Goal: Task Accomplishment & Management: Use online tool/utility

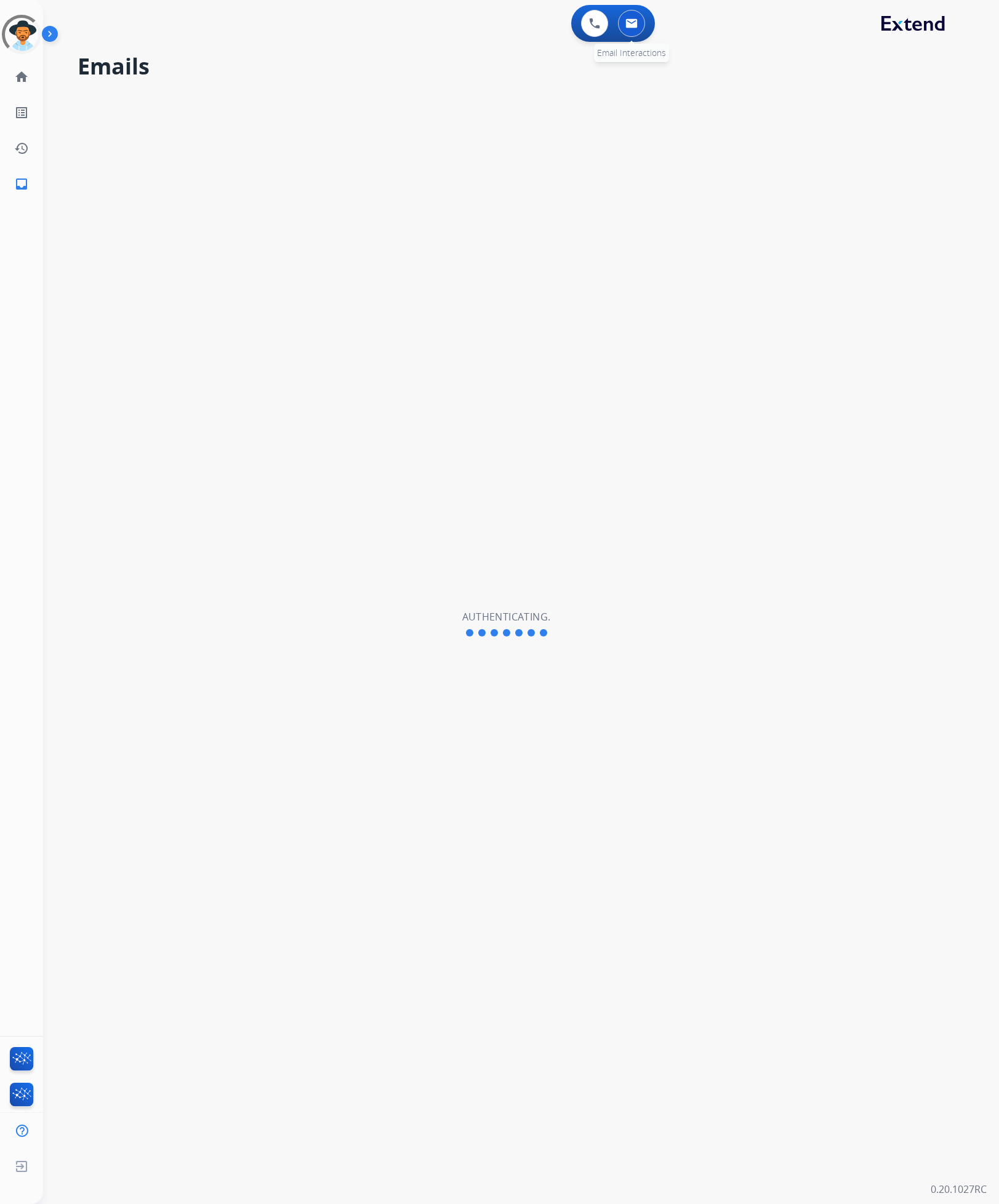
click at [636, 24] on img at bounding box center [632, 24] width 12 height 10
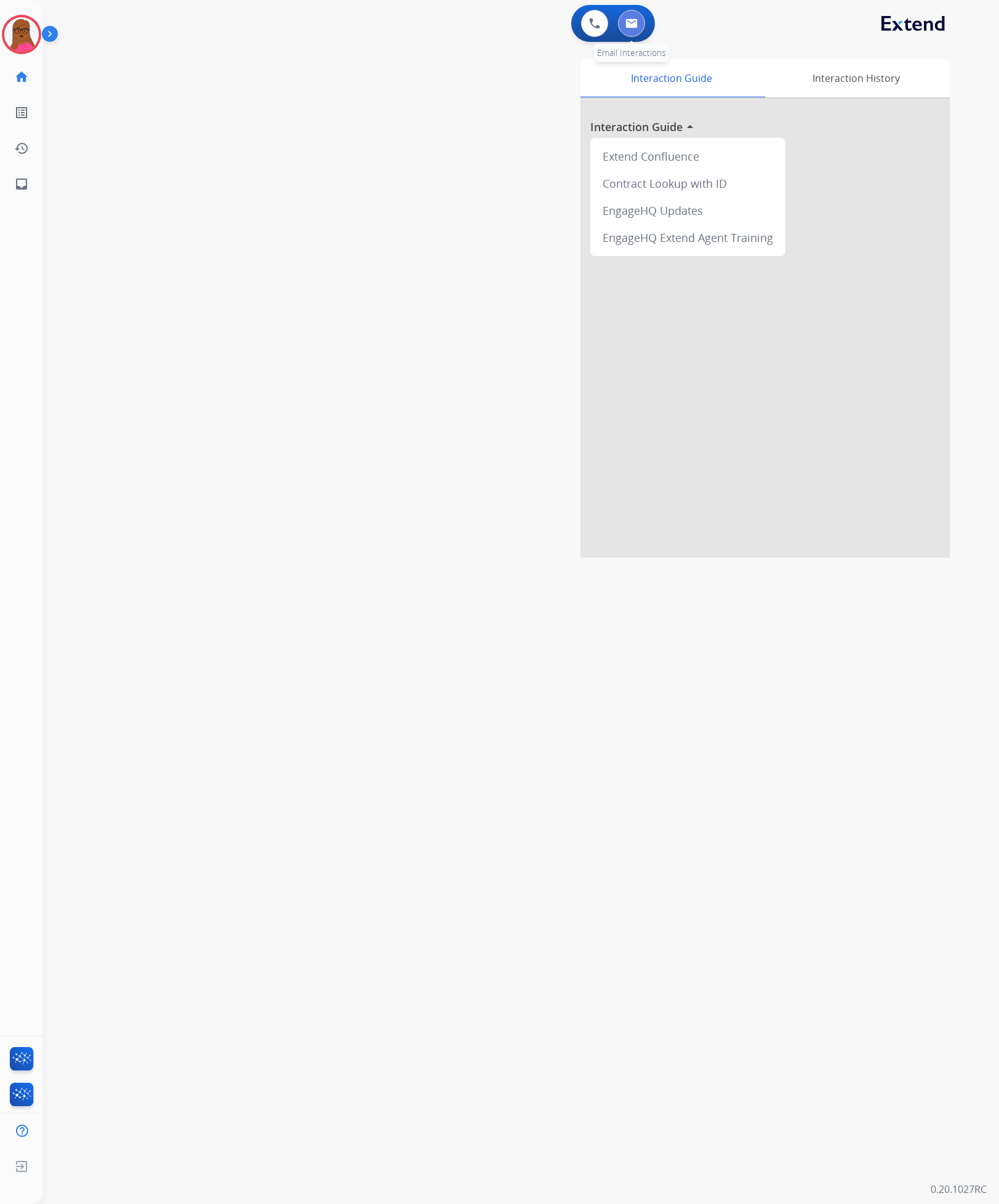
click at [636, 21] on img at bounding box center [632, 24] width 12 height 10
select select "**********"
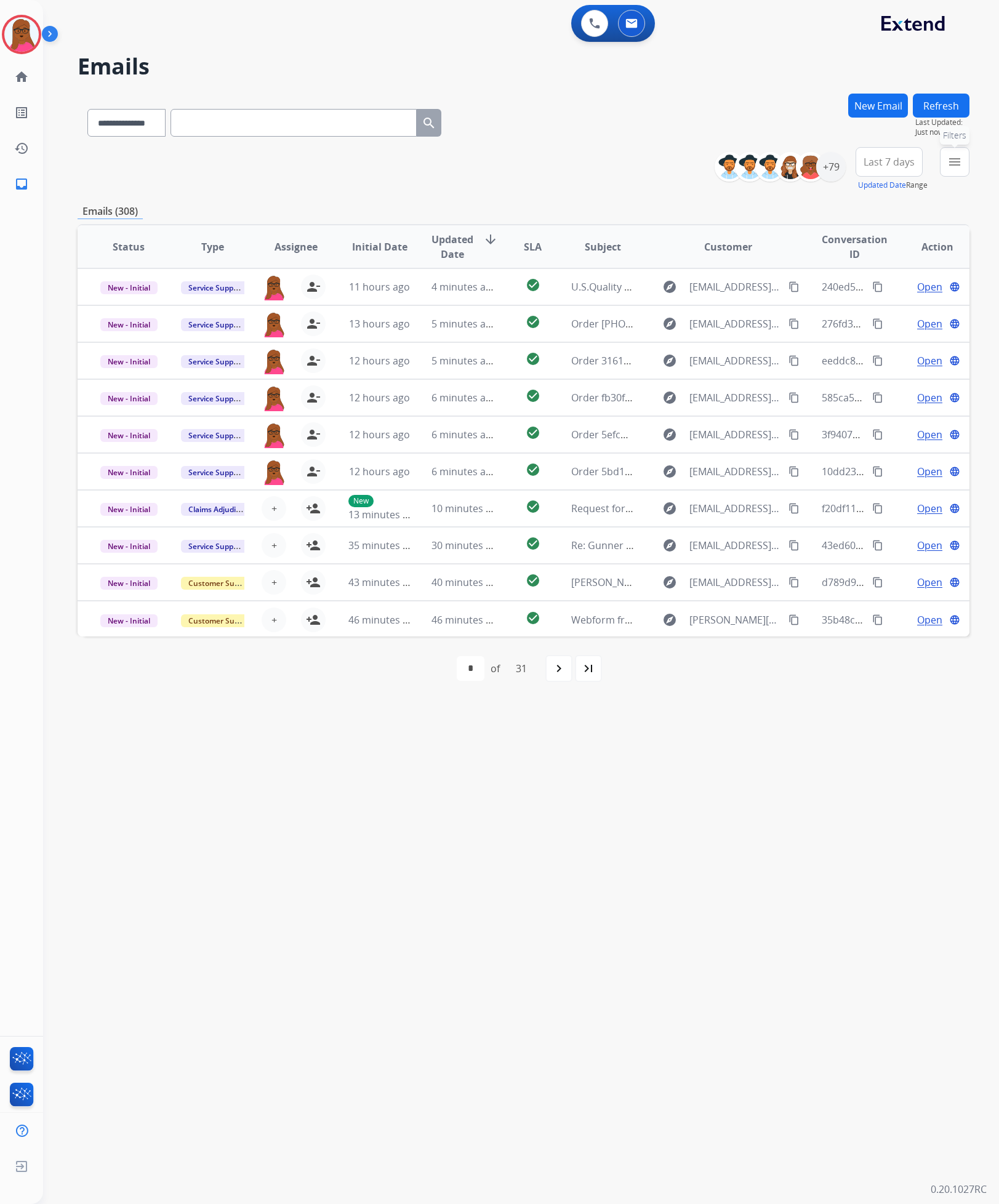
click at [952, 163] on mat-icon "menu" at bounding box center [955, 162] width 15 height 15
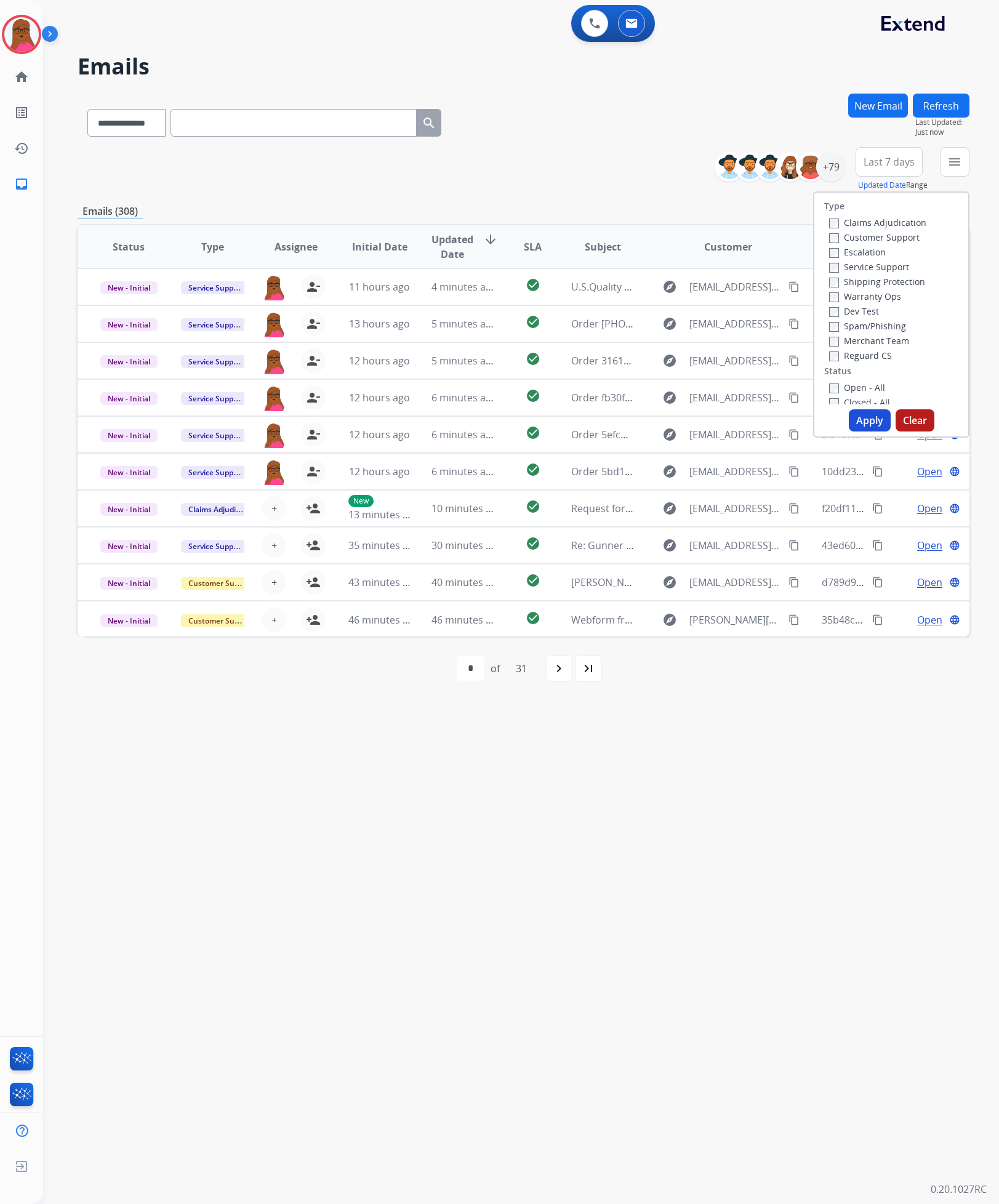
click at [716, 203] on div "Emails (308)" at bounding box center [524, 211] width 892 height 16
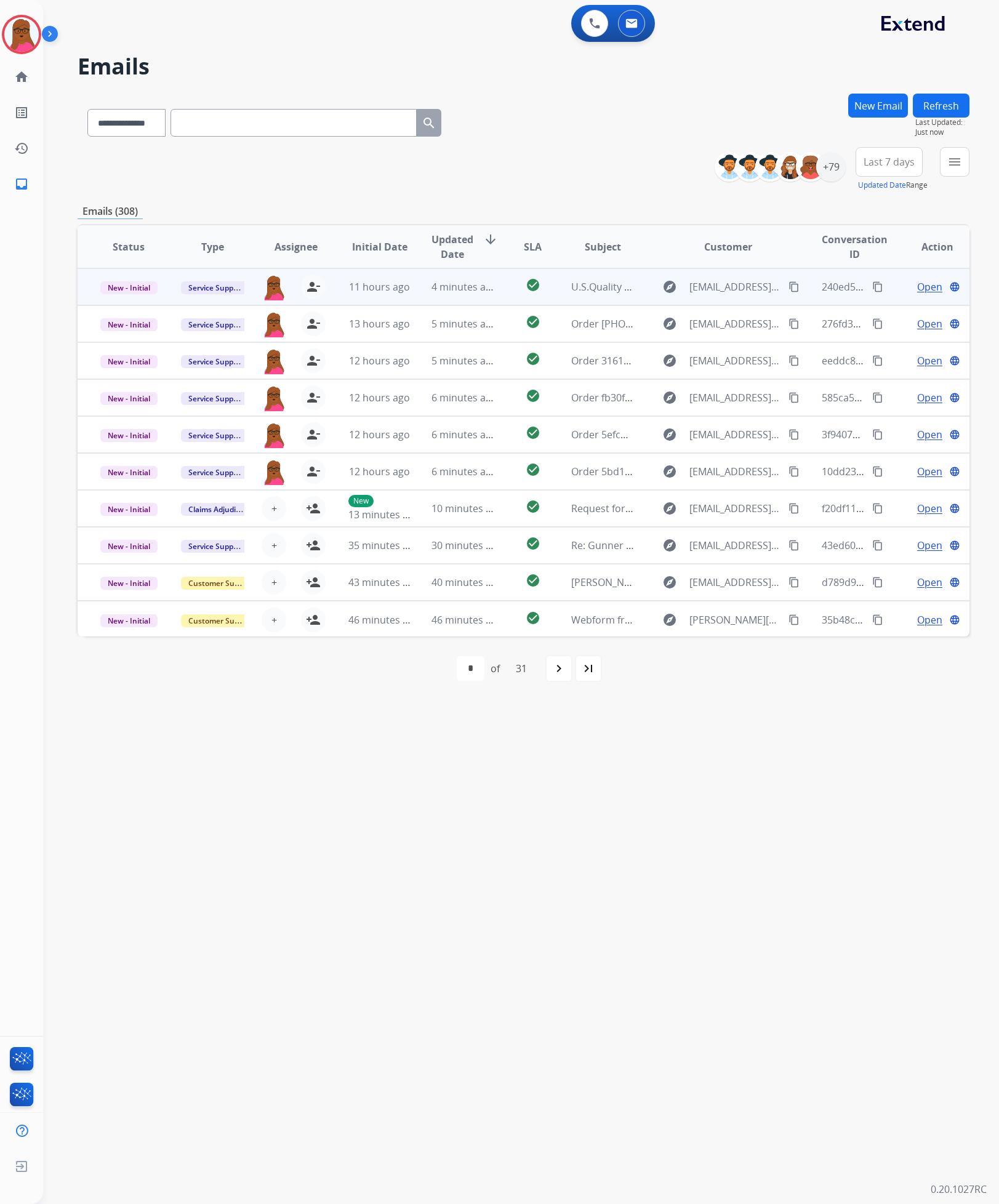
click at [925, 294] on span "Open" at bounding box center [930, 286] width 26 height 15
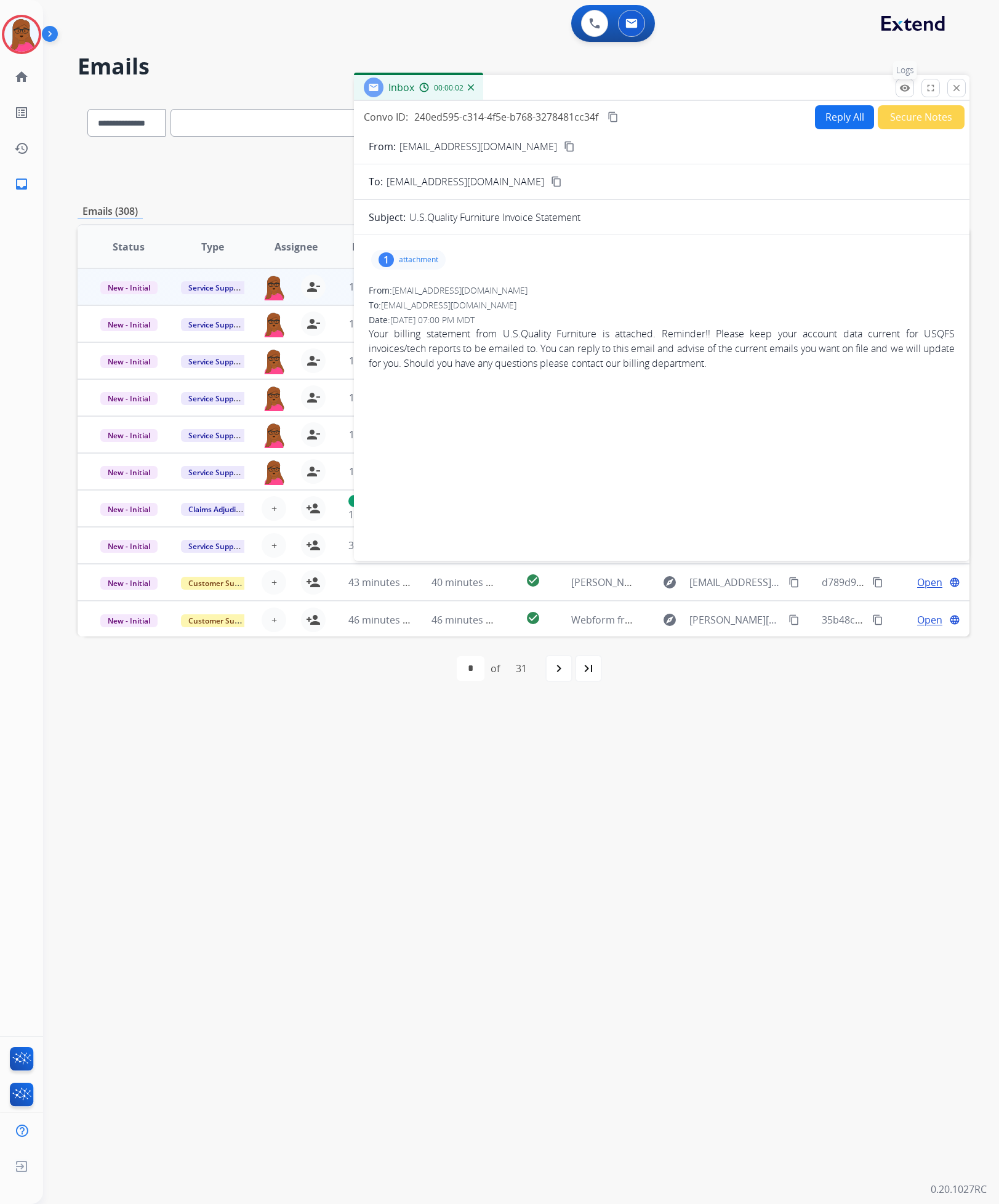
click at [905, 87] on mat-icon "remove_red_eye" at bounding box center [904, 88] width 11 height 11
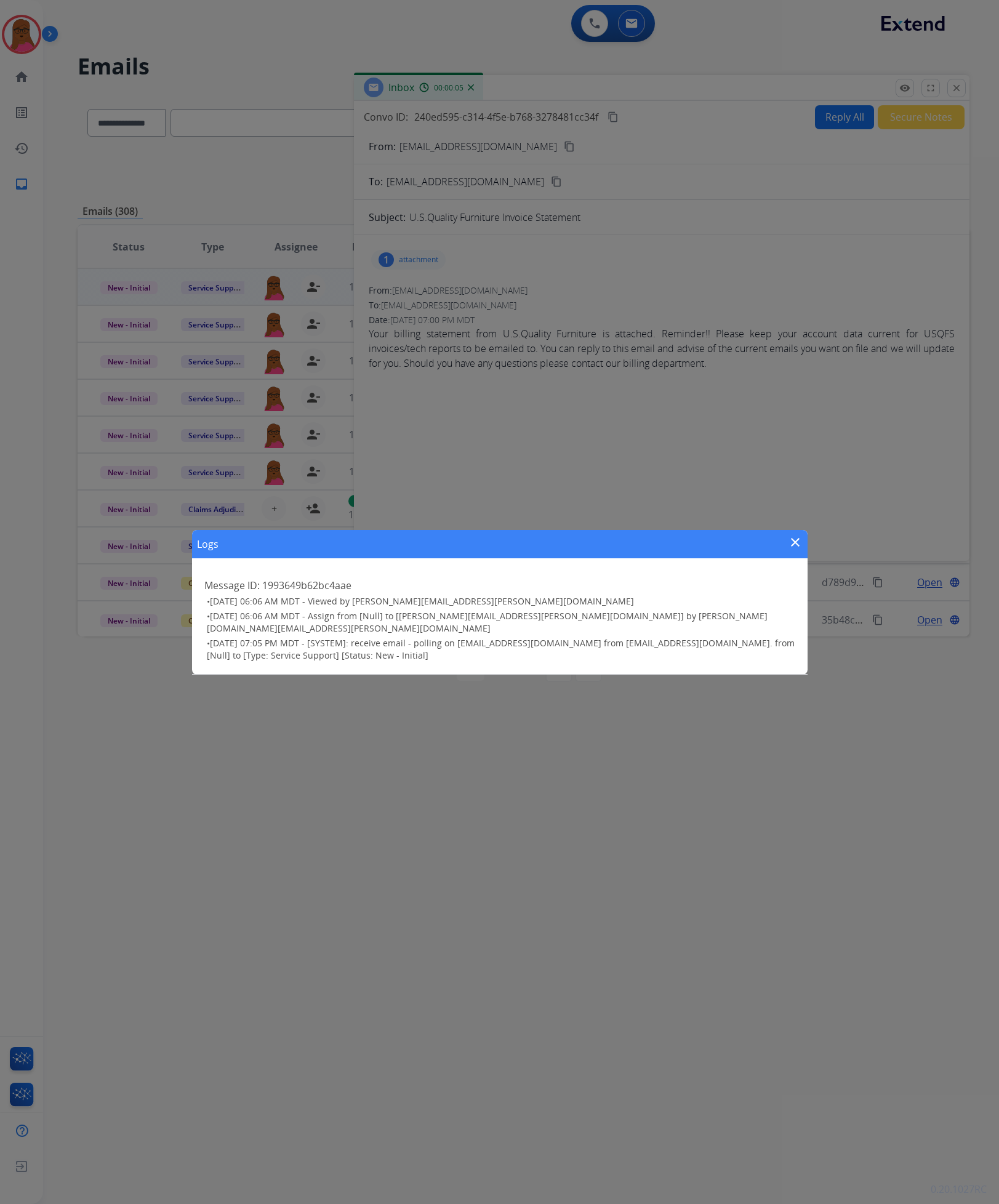
click at [800, 549] on mat-icon "close" at bounding box center [795, 542] width 15 height 15
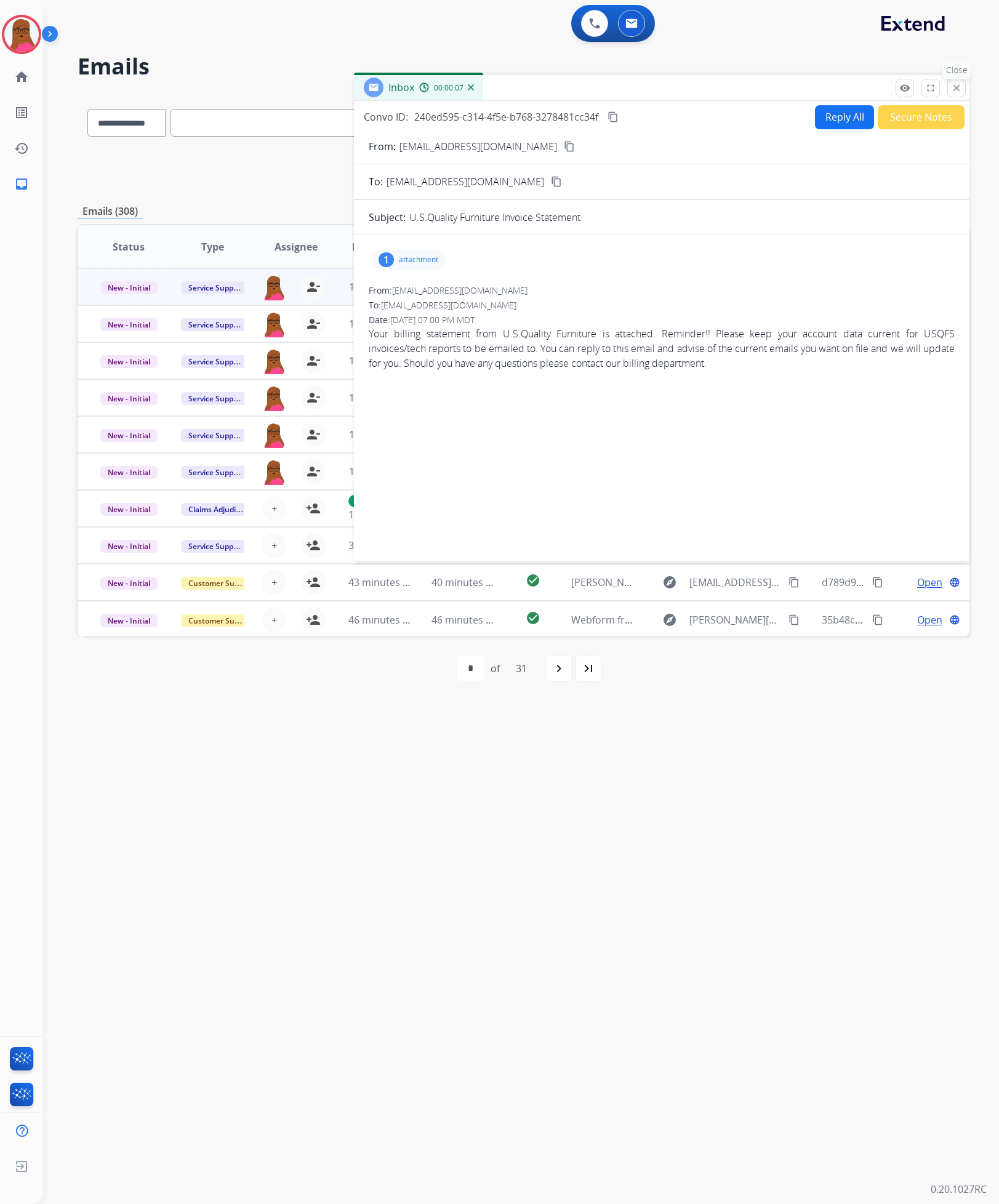
click at [959, 93] on button "close Close" at bounding box center [957, 88] width 19 height 19
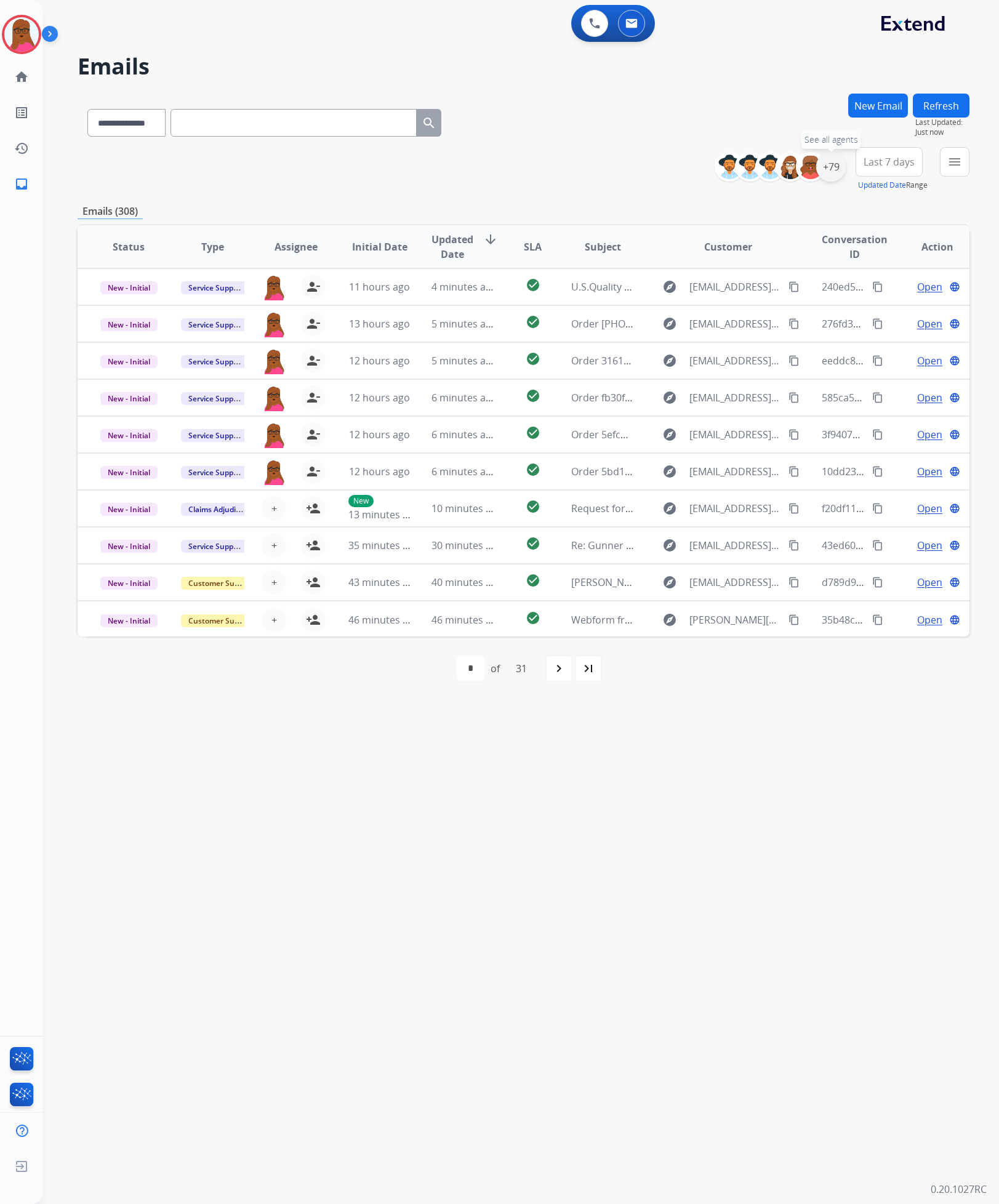
click at [835, 168] on div "+79" at bounding box center [831, 167] width 30 height 30
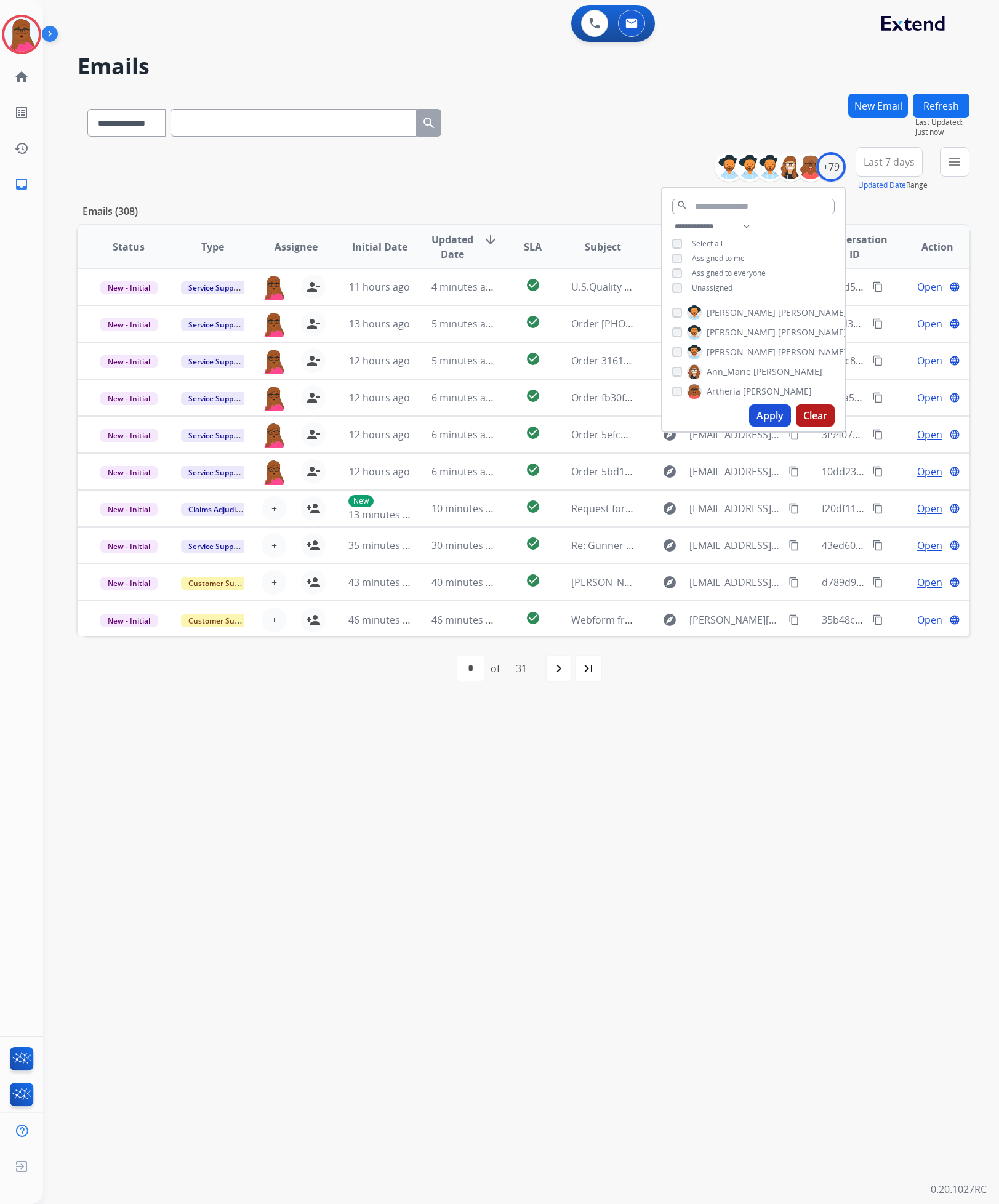
click at [680, 289] on div "Unassigned" at bounding box center [702, 288] width 60 height 10
click at [767, 418] on button "Apply" at bounding box center [770, 415] width 41 height 22
click at [564, 678] on div "navigate_next" at bounding box center [559, 668] width 27 height 27
select select "*"
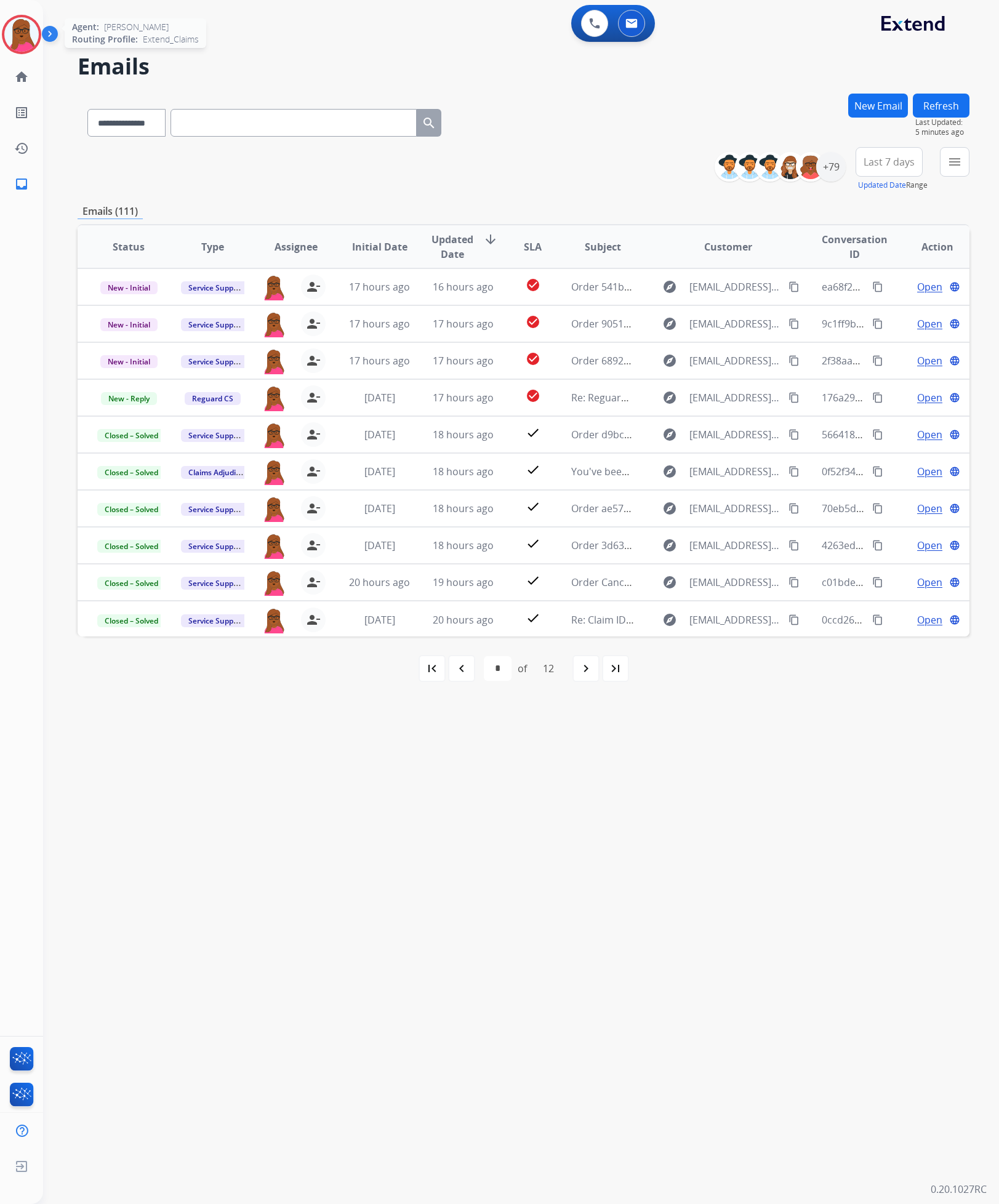
click at [19, 40] on img at bounding box center [21, 34] width 35 height 35
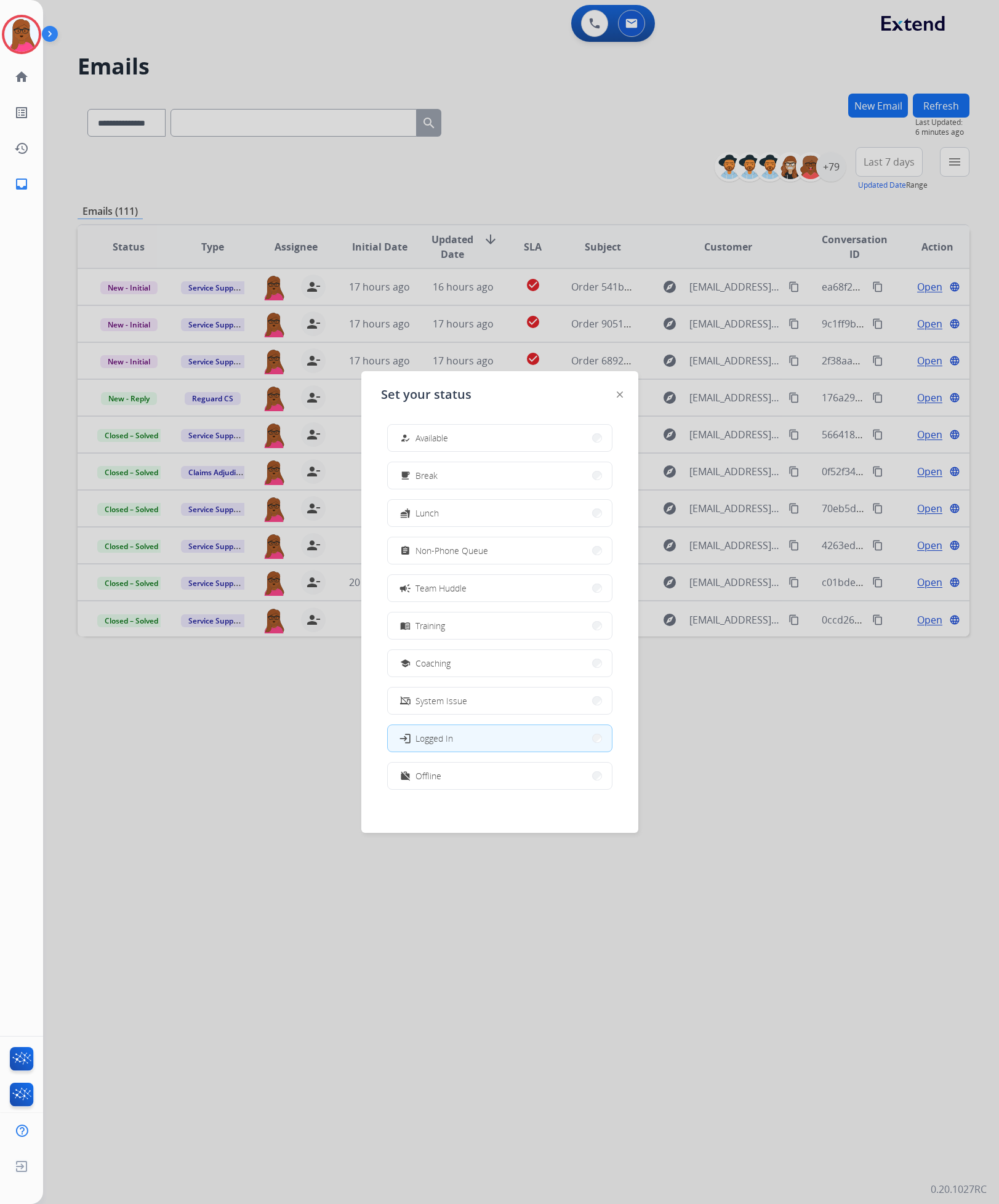
click at [618, 390] on div at bounding box center [620, 394] width 6 height 15
click at [931, 745] on div at bounding box center [500, 602] width 999 height 1204
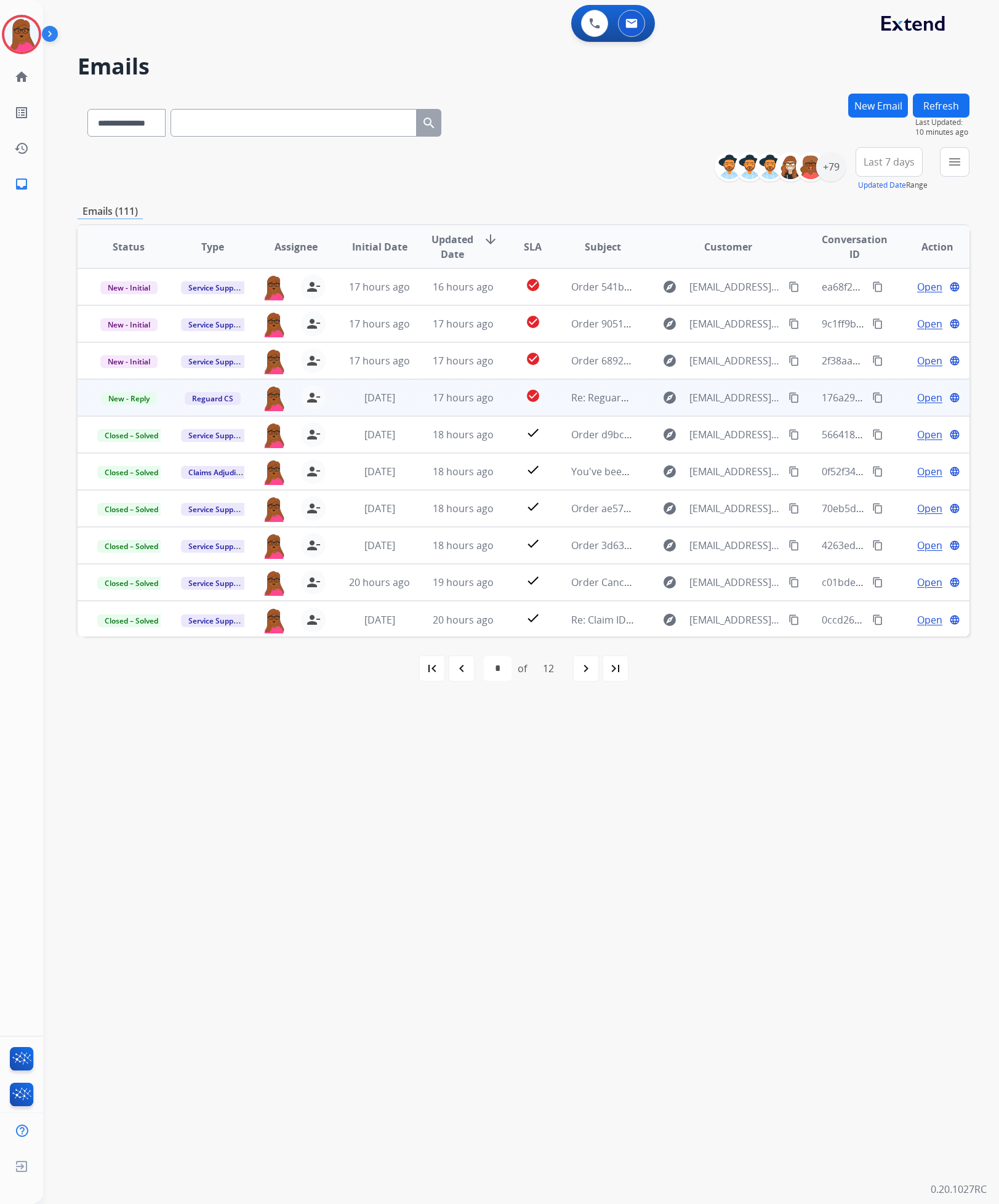
click at [917, 402] on span "Open" at bounding box center [930, 397] width 26 height 15
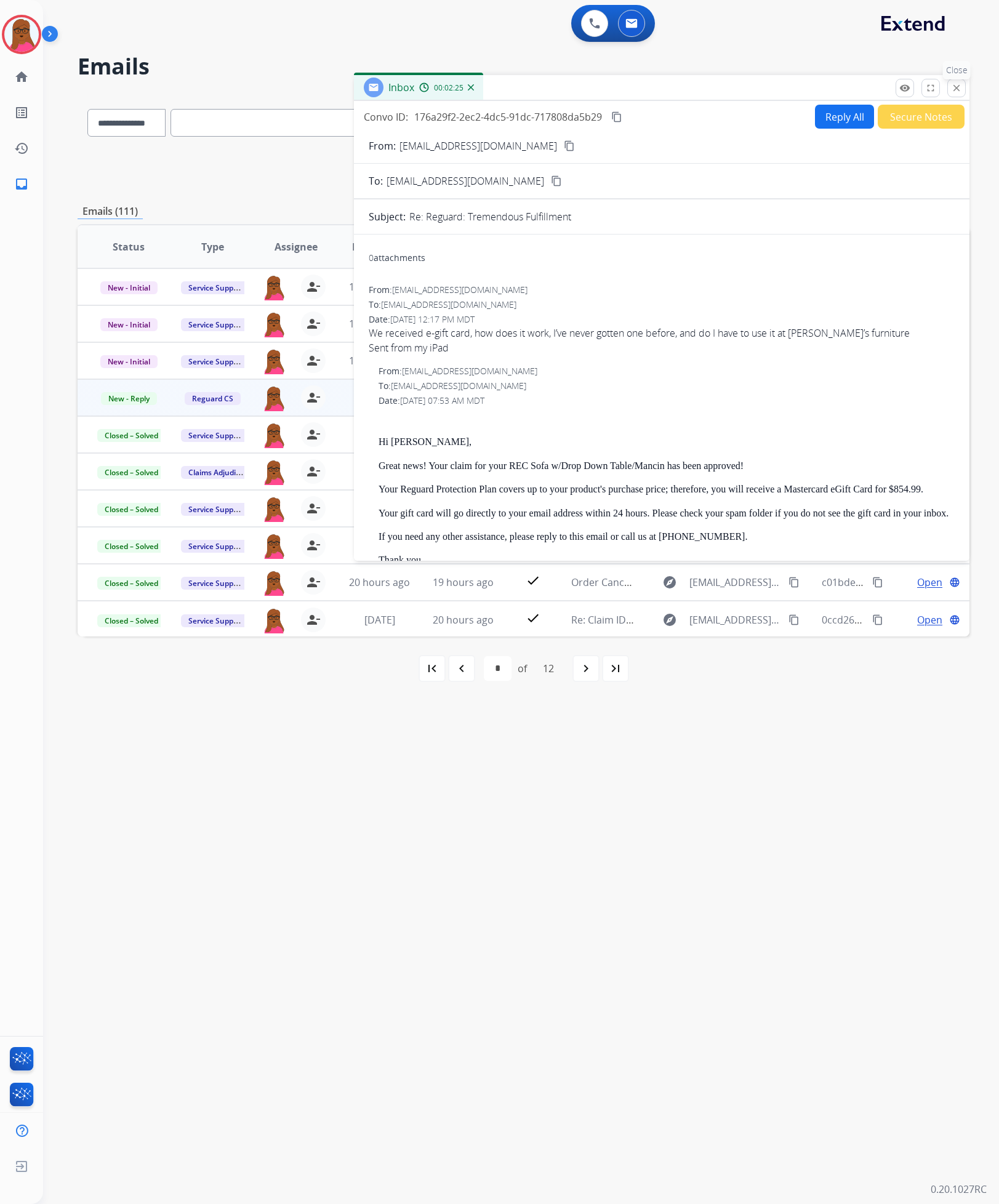
click at [957, 86] on mat-icon "close" at bounding box center [957, 88] width 11 height 11
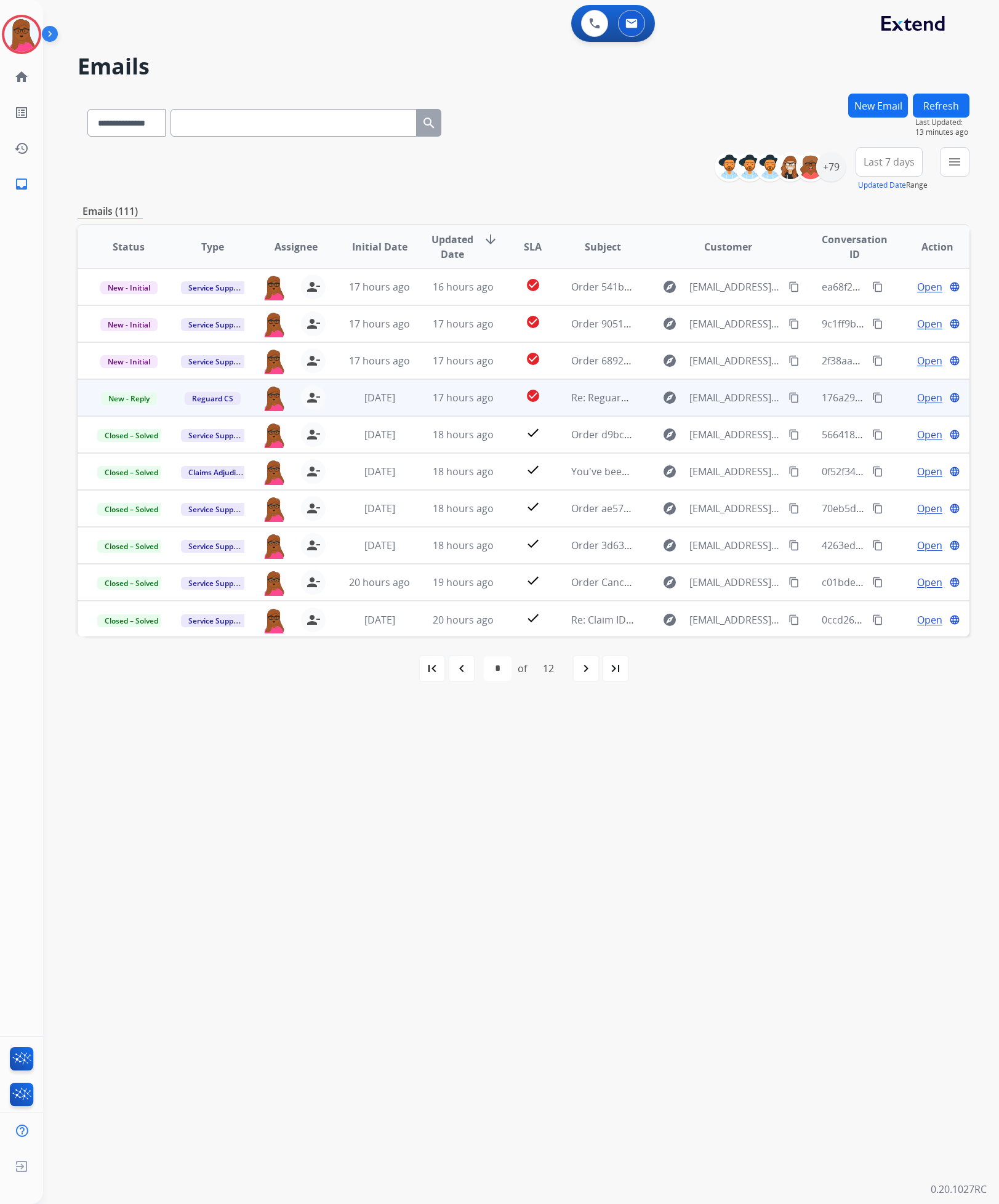
click at [789, 398] on mat-icon "content_copy" at bounding box center [794, 397] width 11 height 11
click at [312, 392] on mat-icon "person_remove" at bounding box center [313, 397] width 15 height 15
click at [271, 395] on span "+" at bounding box center [274, 397] width 6 height 15
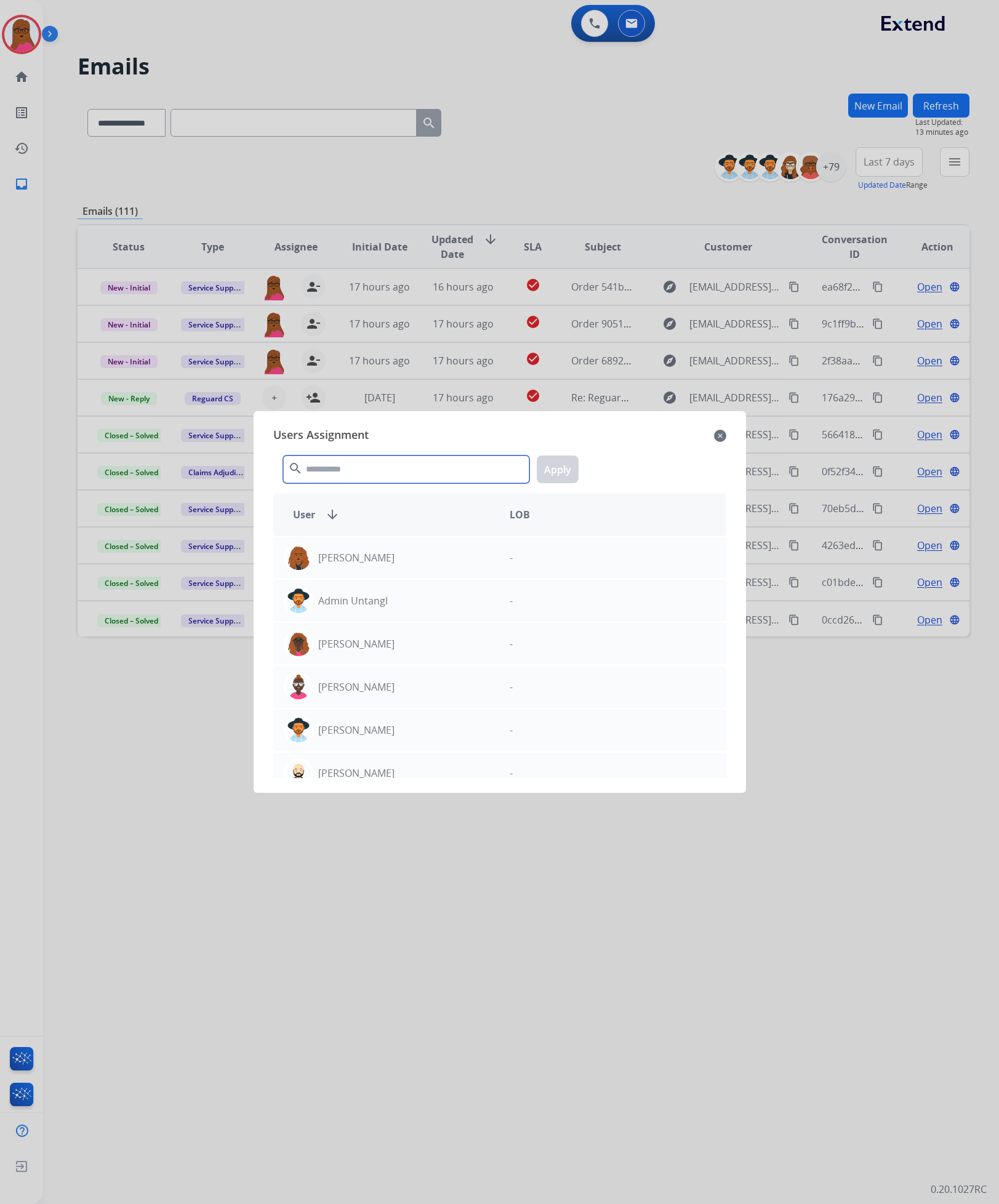
click at [414, 476] on input "text" at bounding box center [406, 470] width 246 height 28
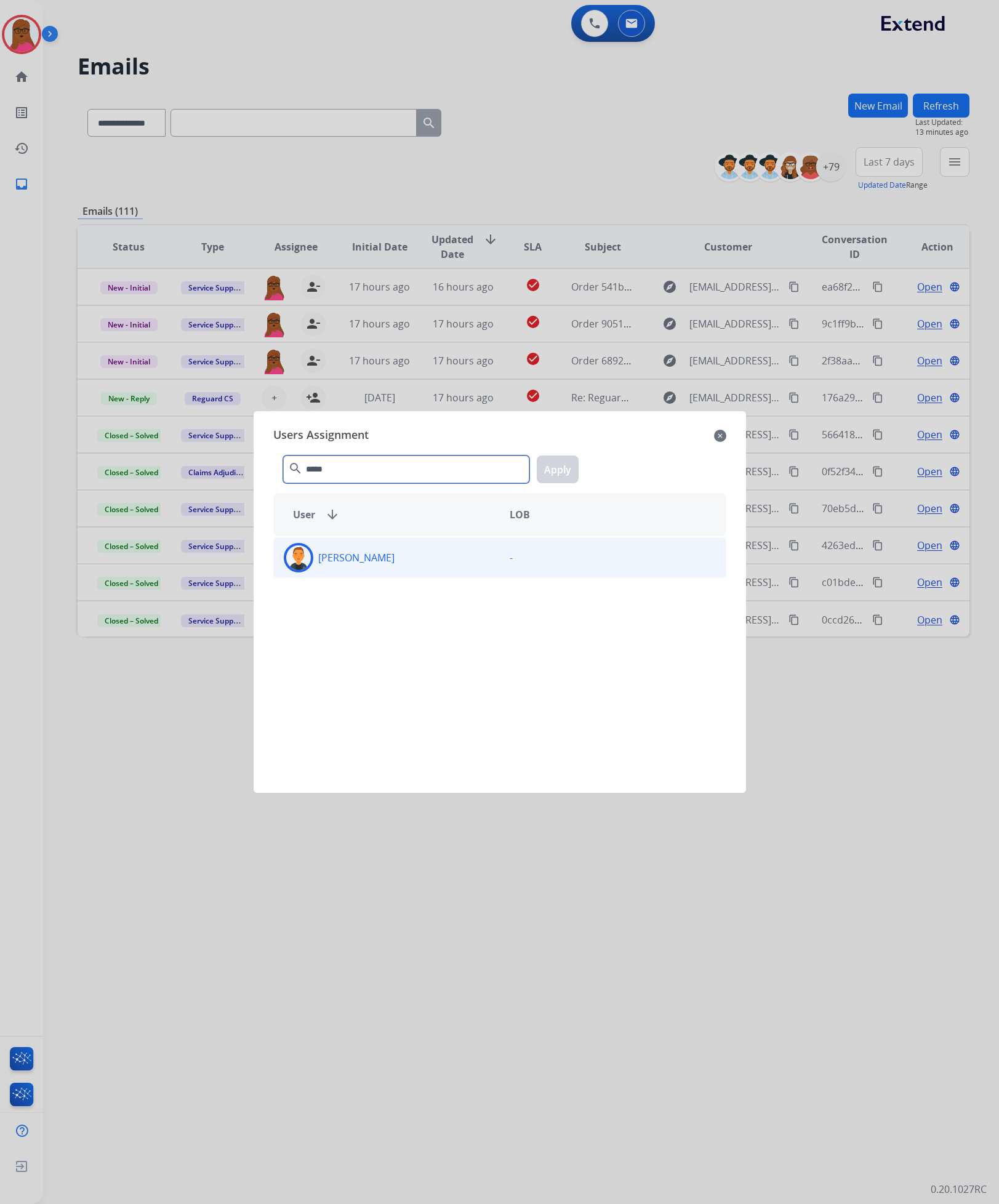
type input "*****"
click at [418, 576] on div "[PERSON_NAME] -" at bounding box center [500, 558] width 453 height 40
click at [555, 469] on button "Apply" at bounding box center [558, 470] width 41 height 28
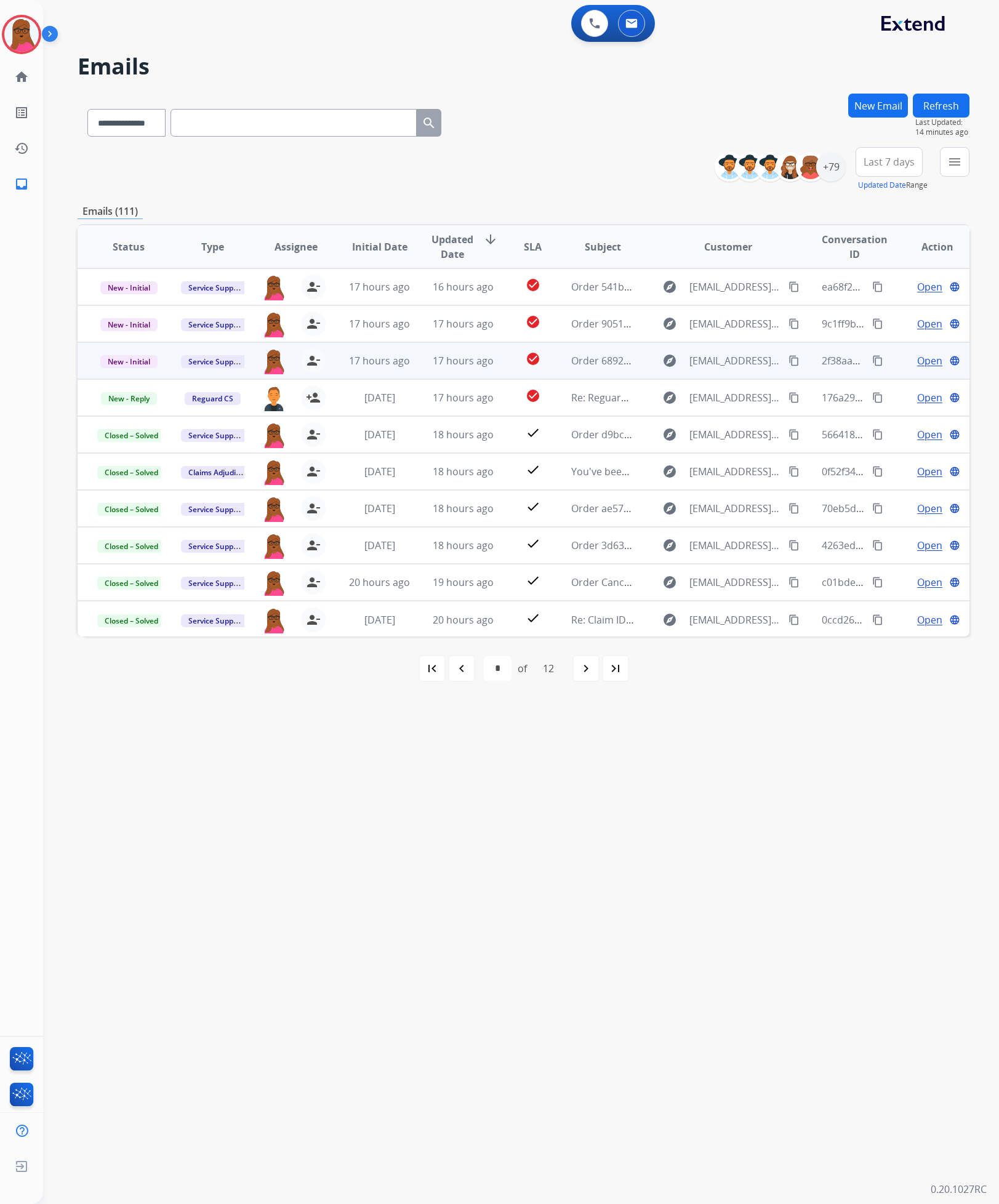
click at [920, 365] on span "Open" at bounding box center [930, 360] width 26 height 15
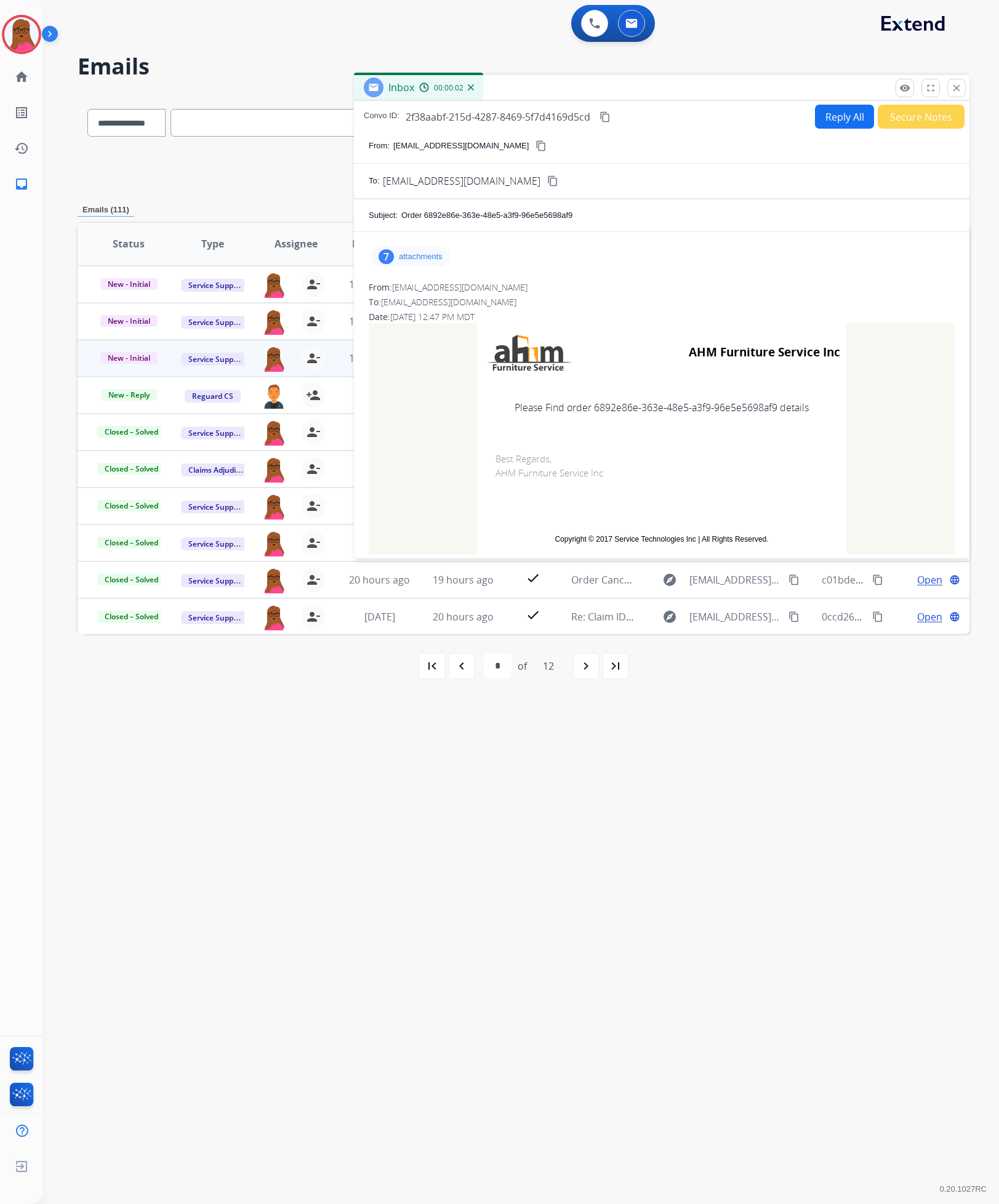
click at [399, 258] on p "attachments" at bounding box center [421, 257] width 43 height 10
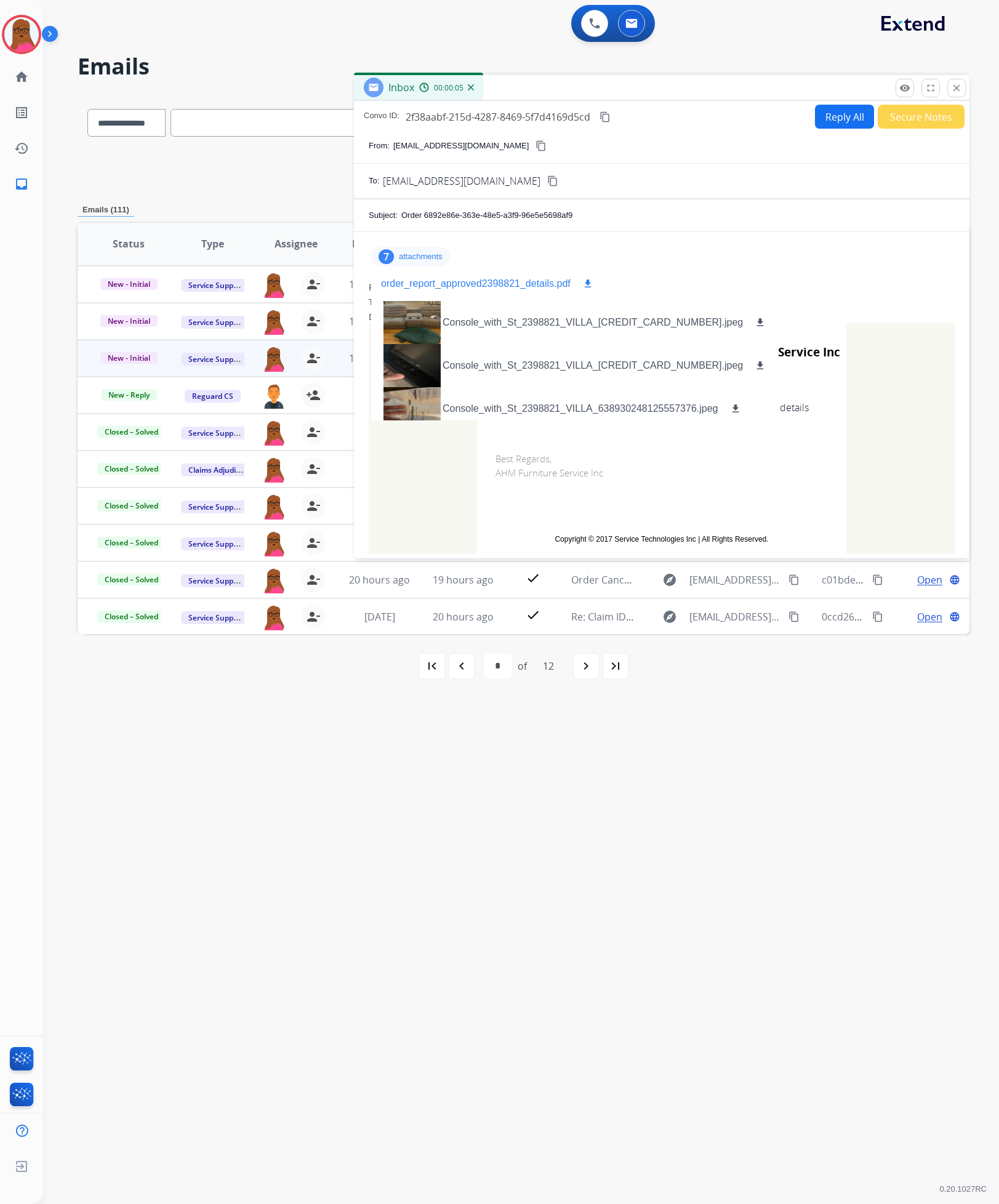
click at [584, 284] on mat-icon "download" at bounding box center [587, 283] width 11 height 11
click at [13, 32] on img at bounding box center [21, 34] width 35 height 35
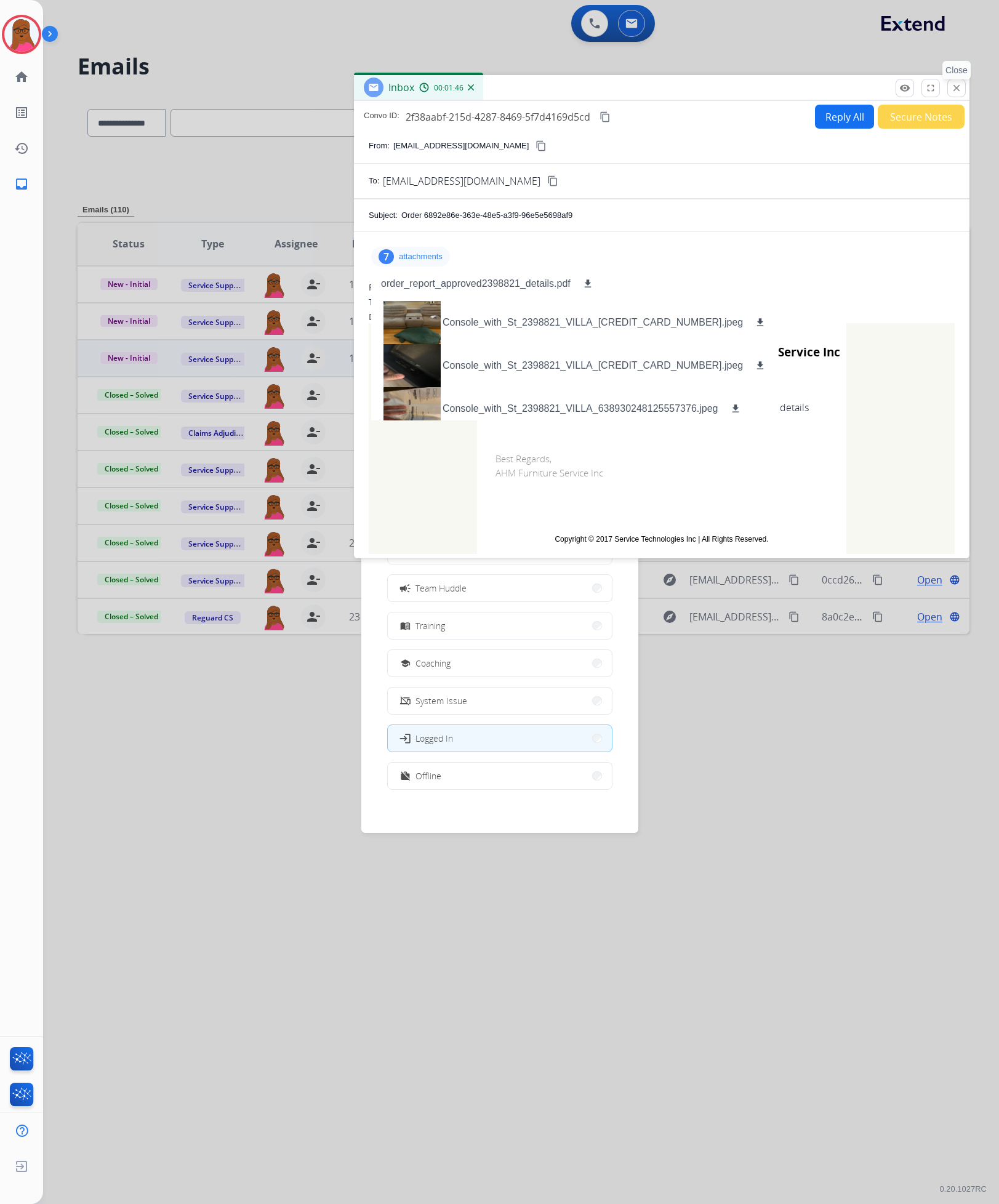
click at [957, 84] on mat-icon "close" at bounding box center [957, 88] width 11 height 11
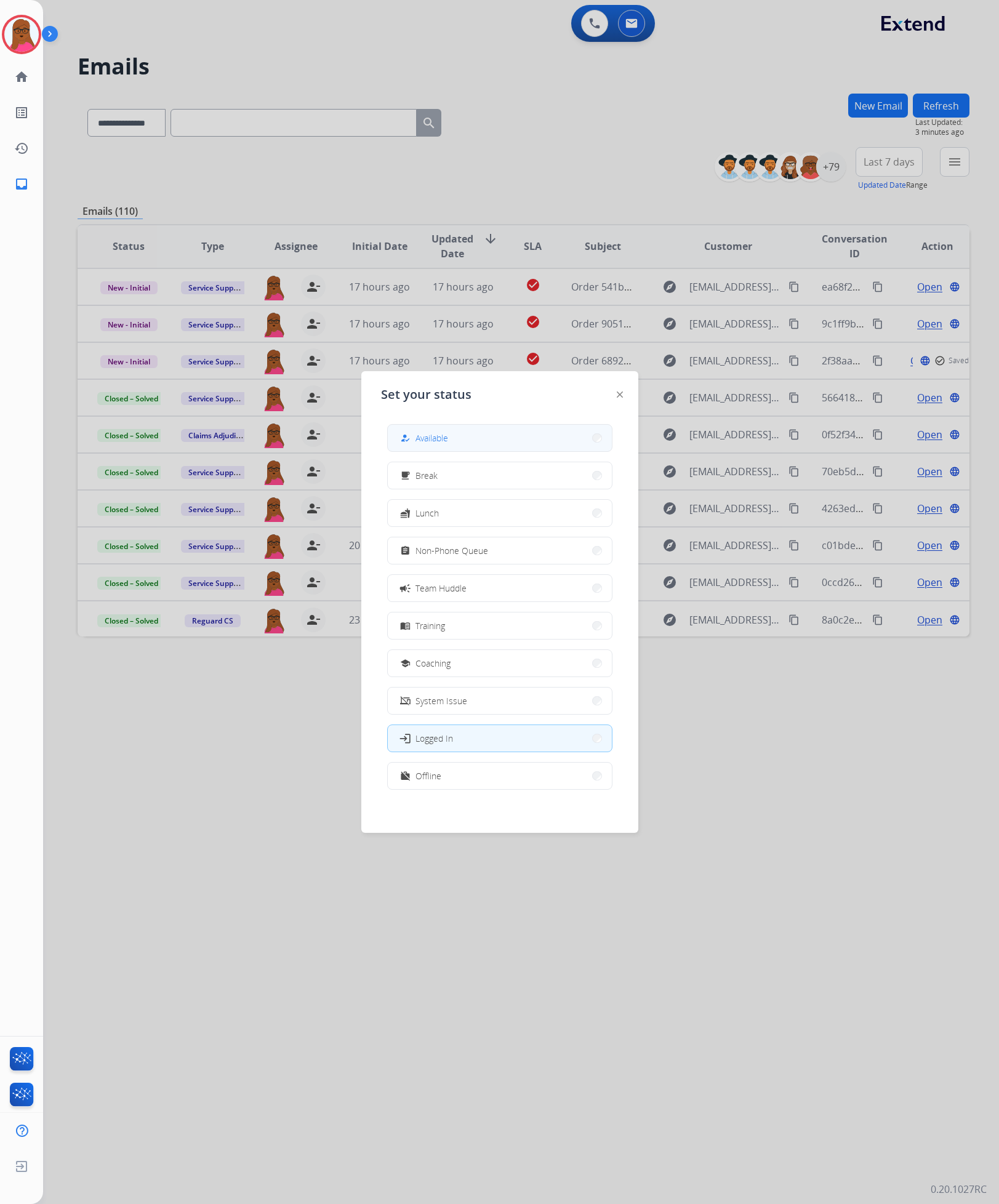
click at [453, 445] on button "how_to_reg Available" at bounding box center [500, 437] width 224 height 27
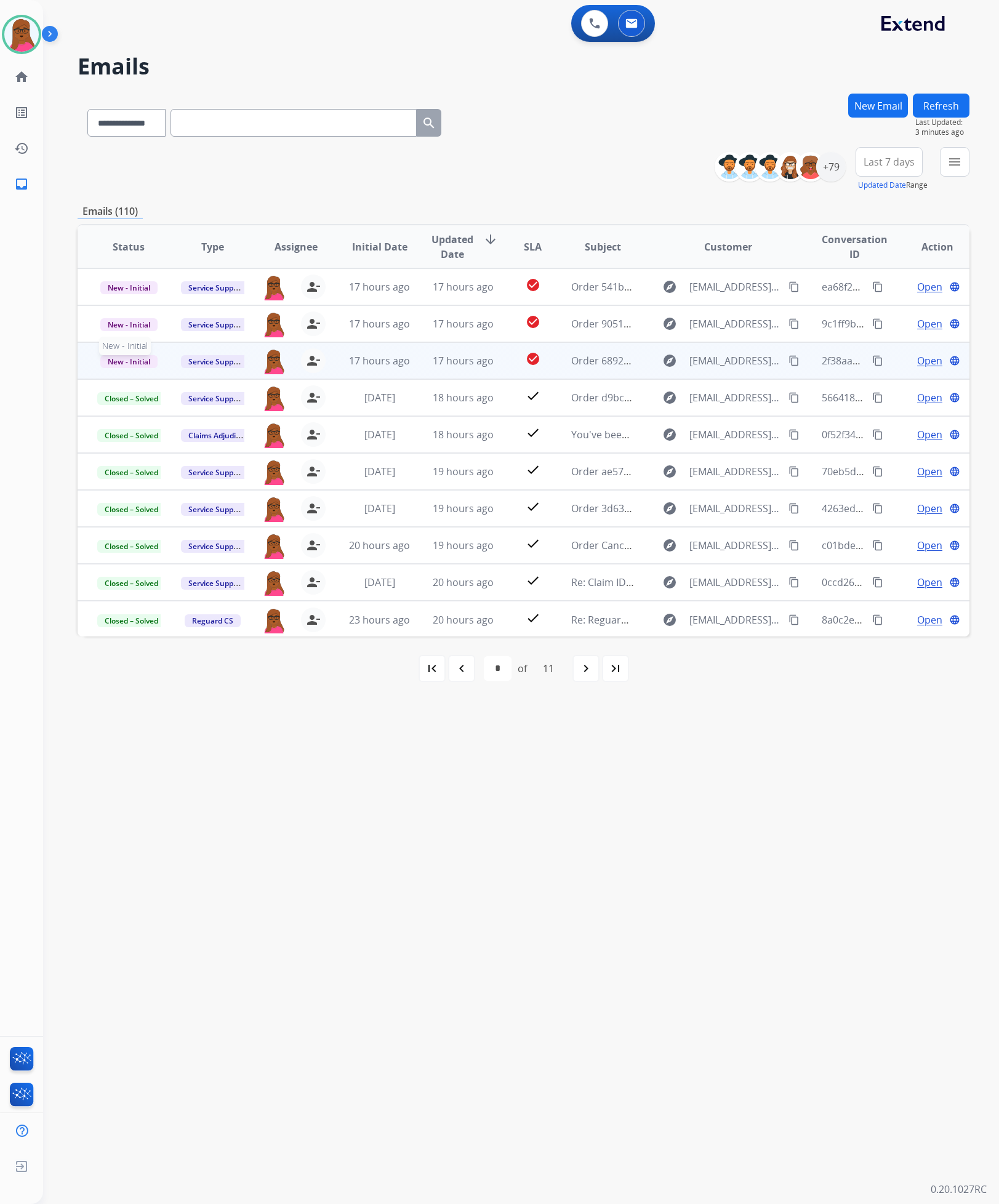
click at [121, 360] on span "New - Initial" at bounding box center [129, 361] width 57 height 13
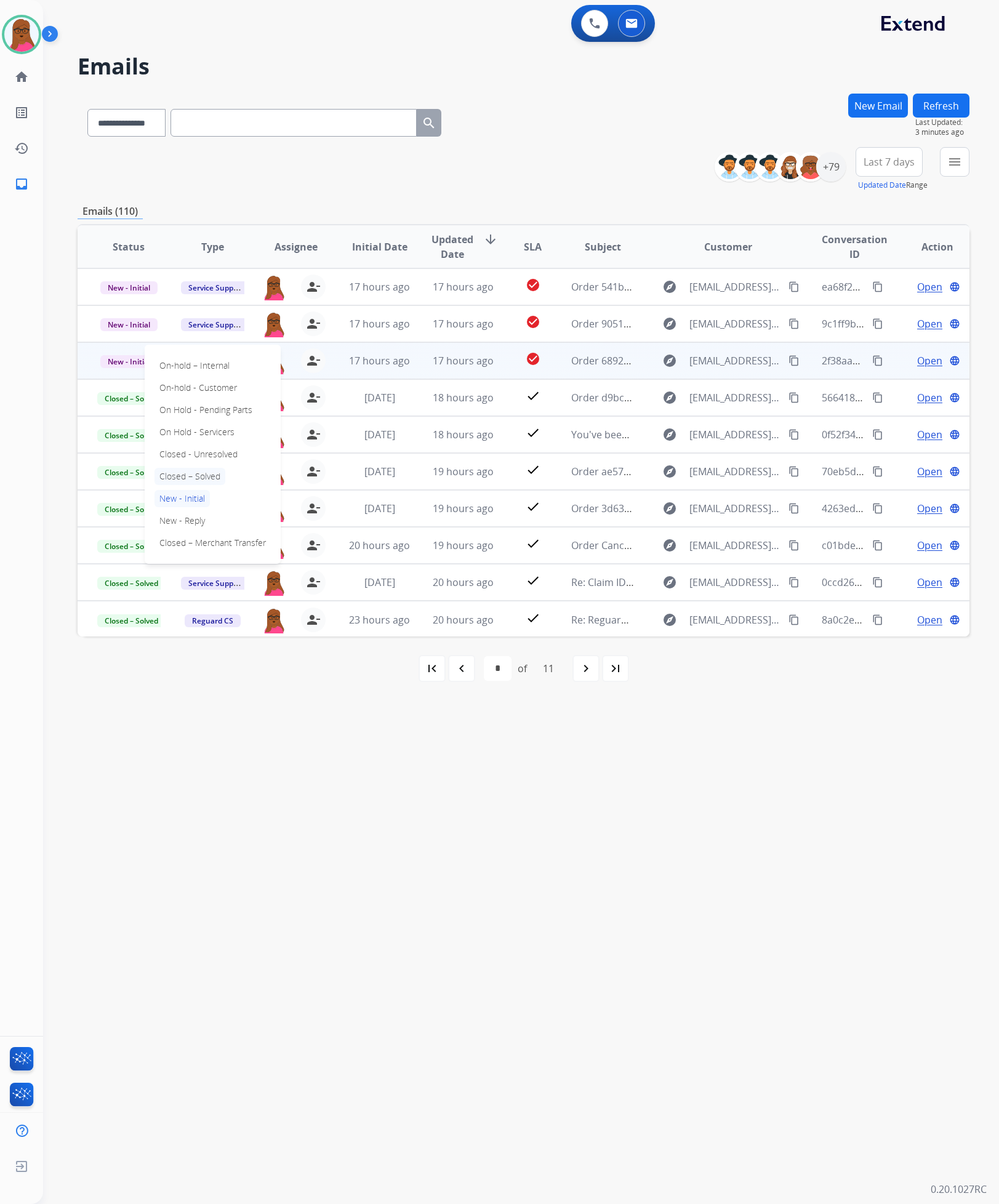
click at [176, 481] on p "Closed – Solved" at bounding box center [191, 476] width 71 height 17
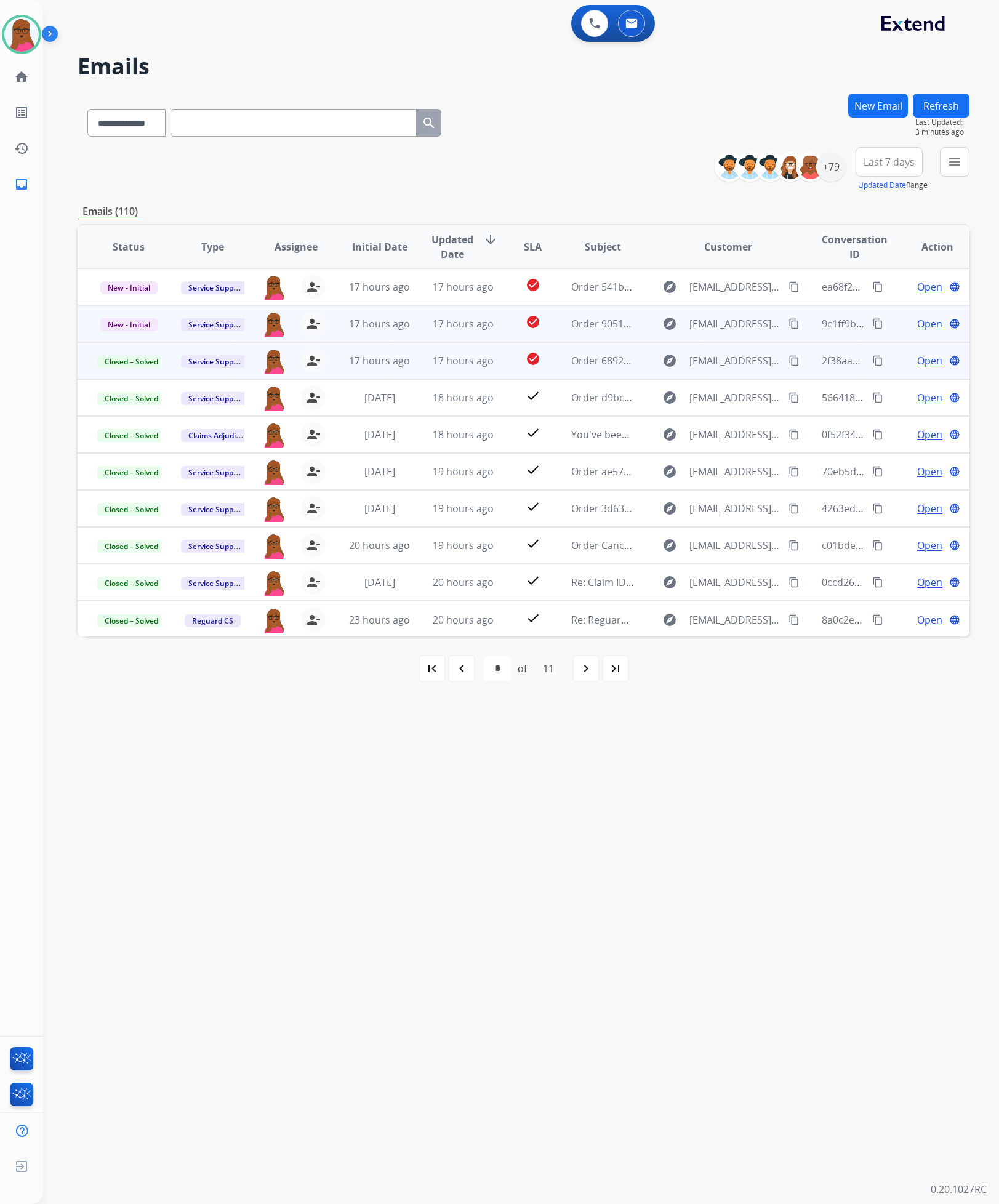
click at [922, 330] on span "Open" at bounding box center [930, 324] width 26 height 15
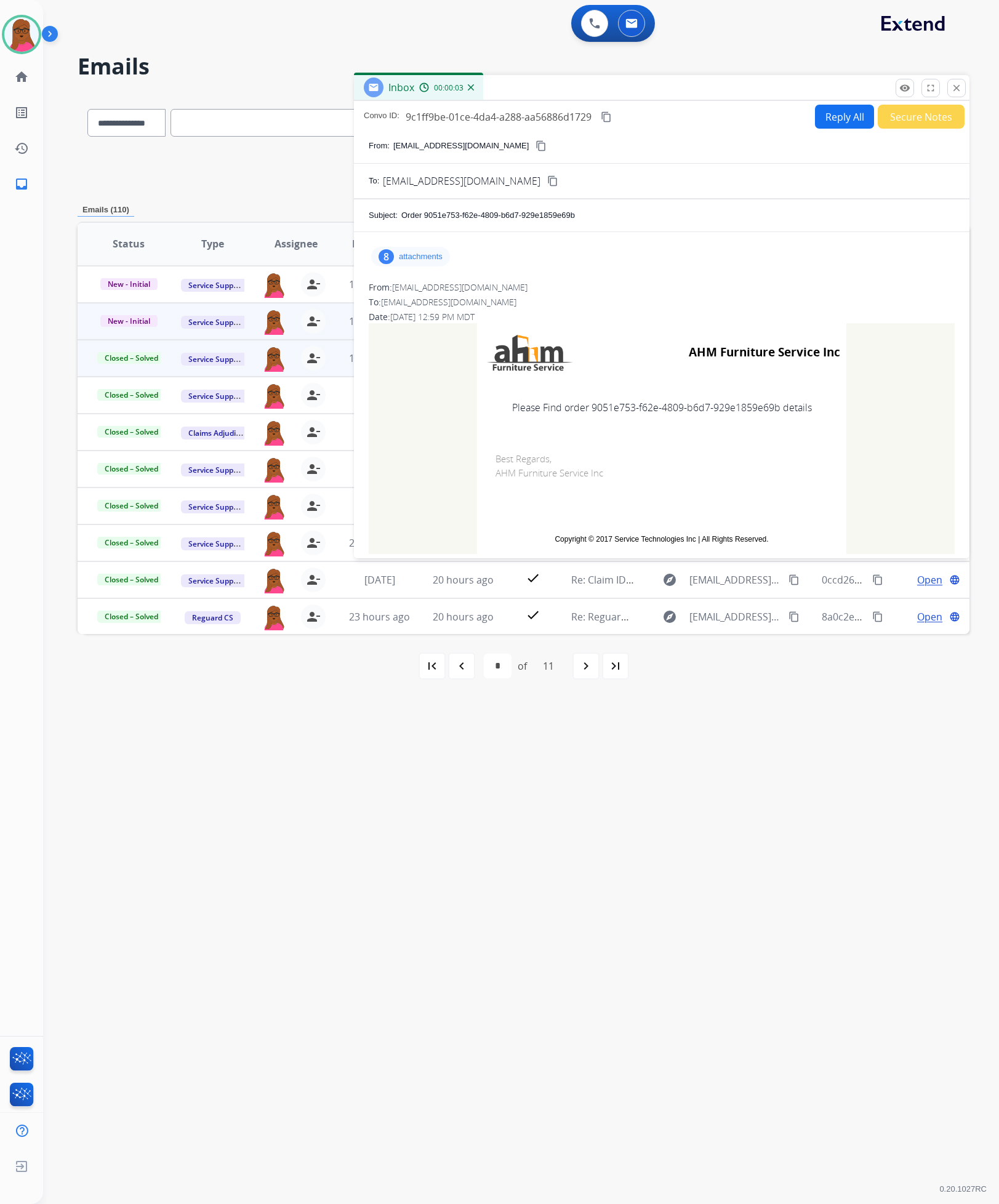
click at [401, 253] on p "attachments" at bounding box center [421, 257] width 43 height 10
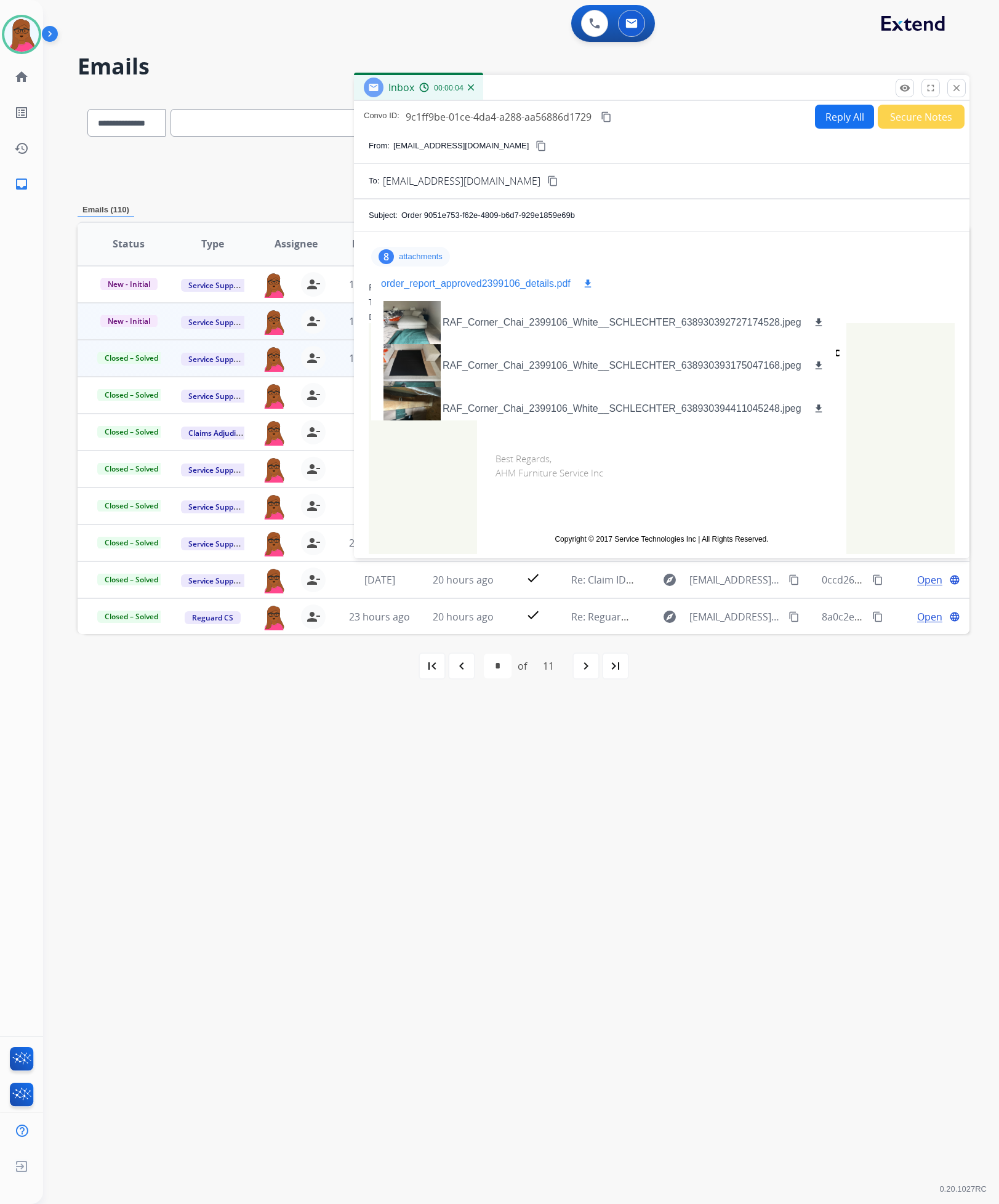
click at [585, 283] on mat-icon "download" at bounding box center [587, 283] width 11 height 11
click at [961, 93] on mat-icon "close" at bounding box center [957, 88] width 11 height 11
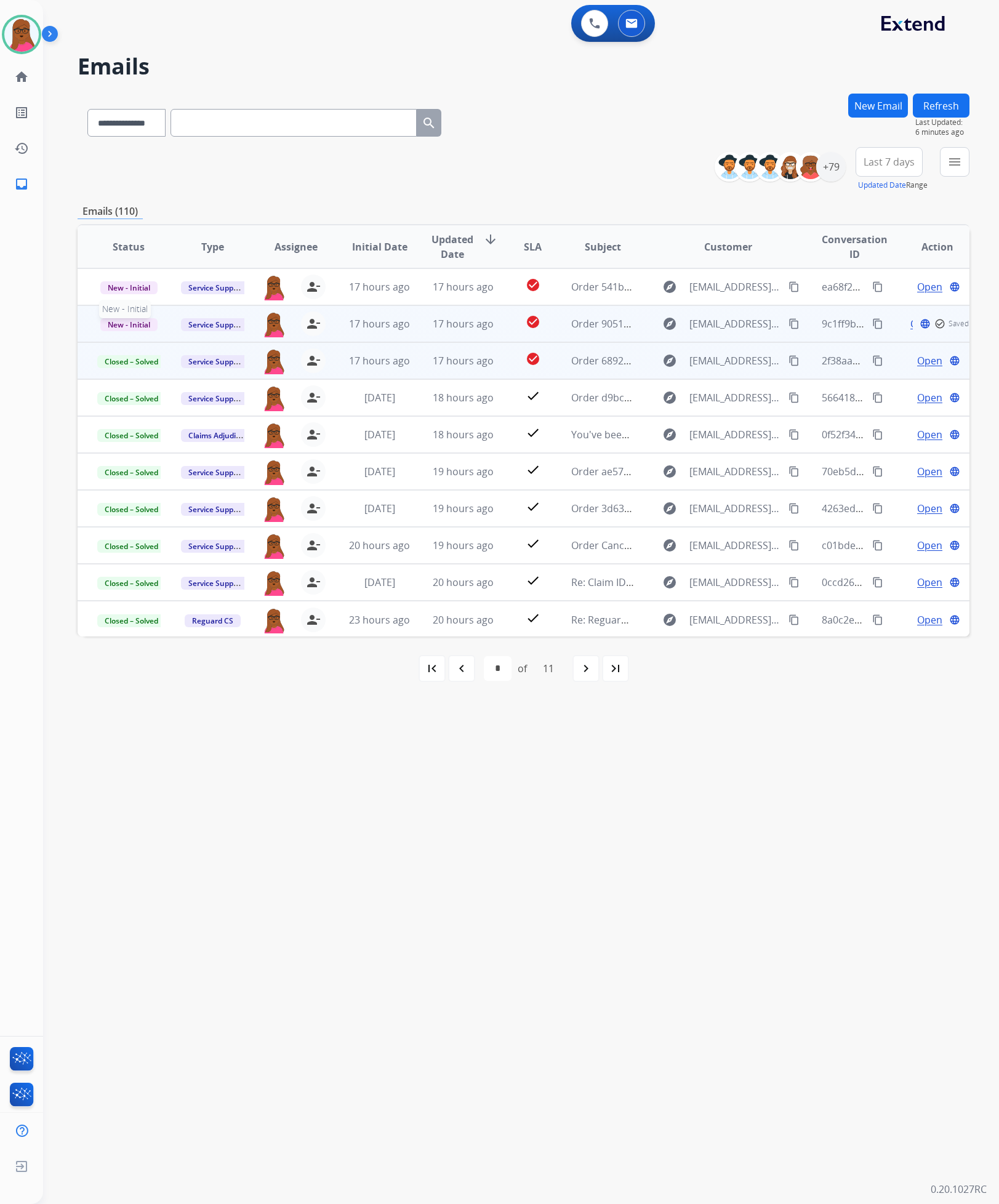
click at [135, 322] on span "New - Initial" at bounding box center [129, 324] width 57 height 13
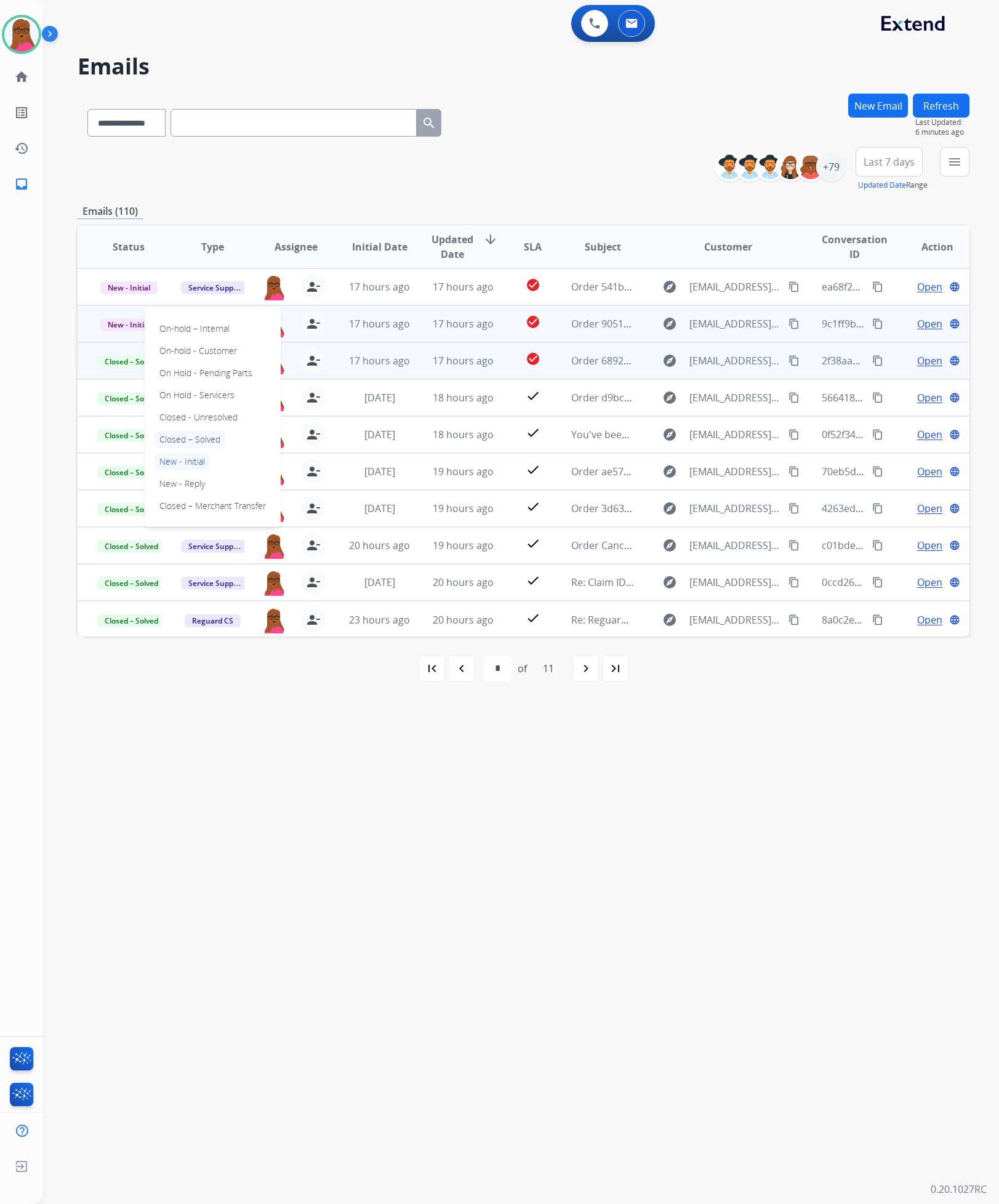
click at [220, 436] on p "Closed – Solved" at bounding box center [191, 439] width 71 height 17
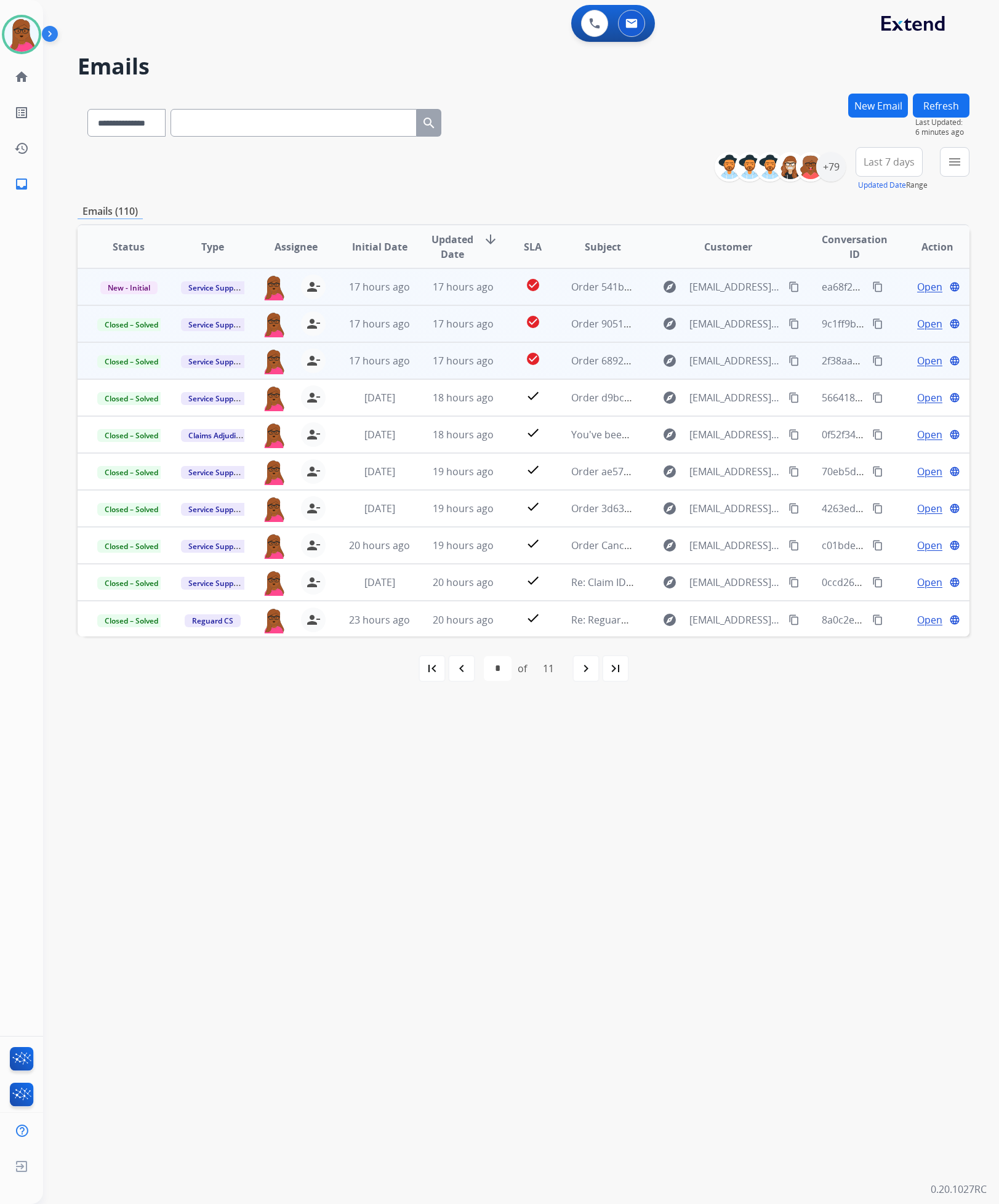
click at [926, 290] on span "Open" at bounding box center [930, 286] width 26 height 15
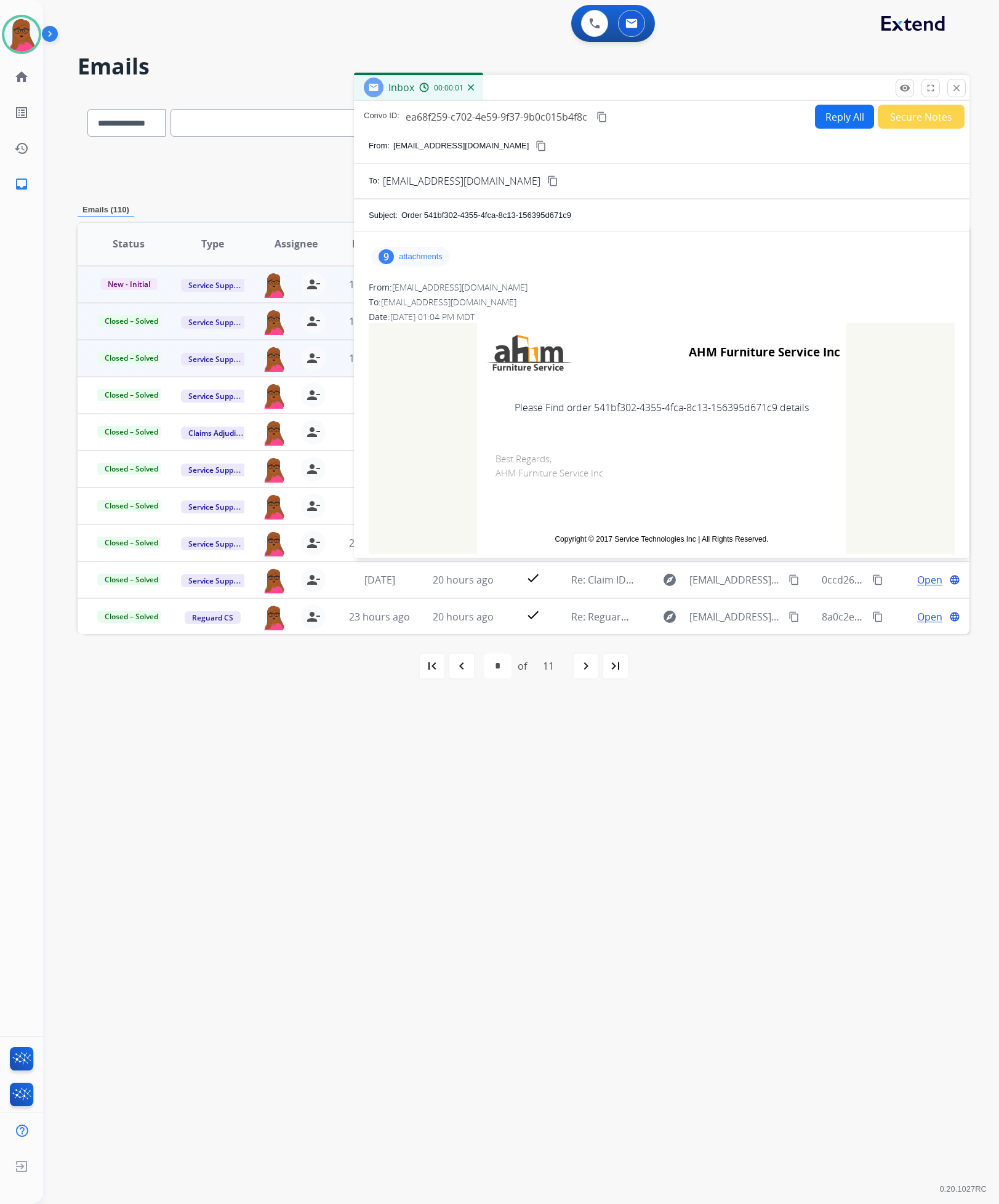
click at [405, 263] on div "9 attachments" at bounding box center [411, 257] width 79 height 20
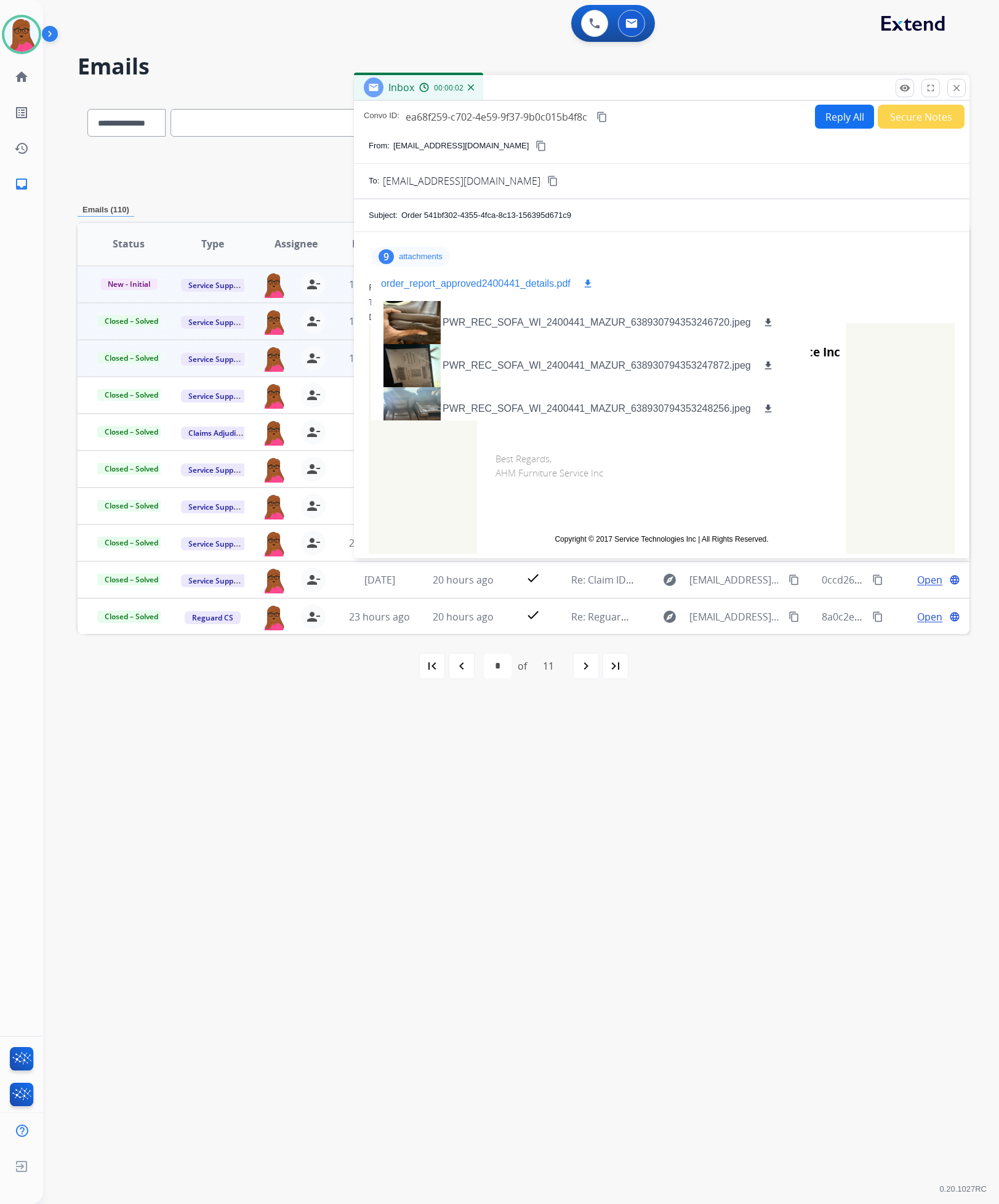
click at [584, 284] on mat-icon "download" at bounding box center [587, 283] width 11 height 11
click at [957, 87] on mat-icon "close" at bounding box center [957, 88] width 11 height 11
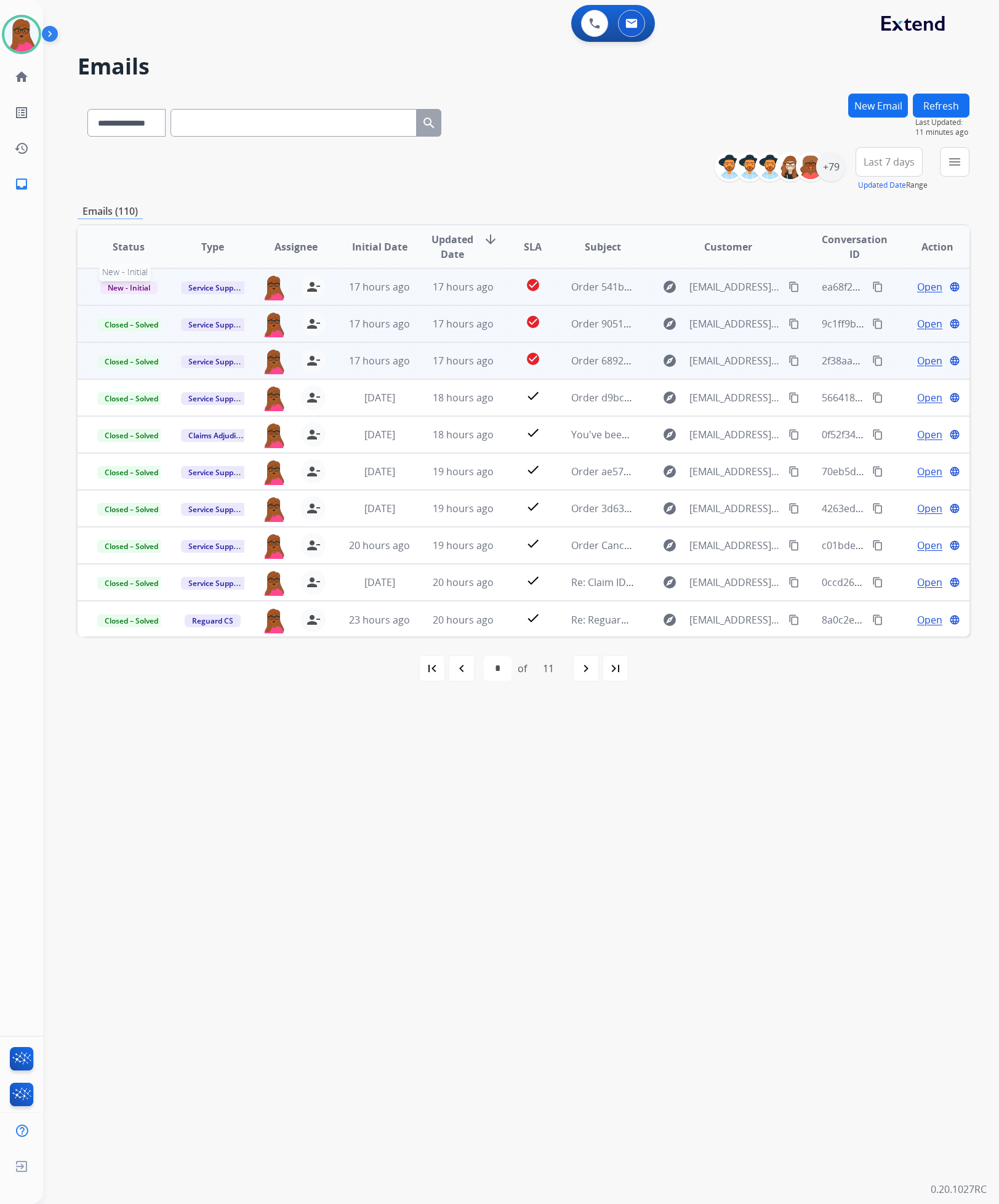
click at [138, 289] on span "New - Initial" at bounding box center [129, 287] width 57 height 13
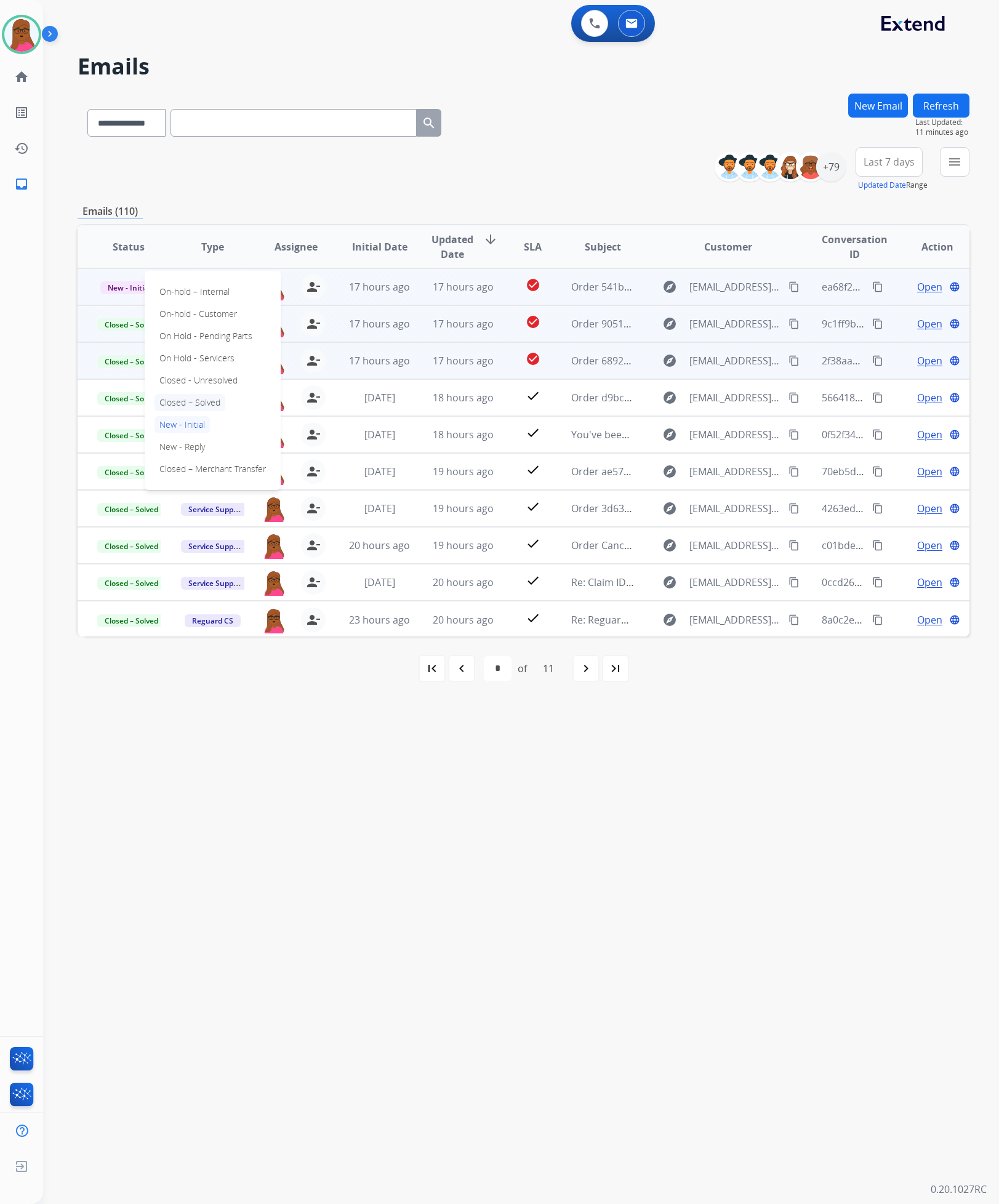
click at [182, 398] on p "Closed – Solved" at bounding box center [191, 402] width 71 height 17
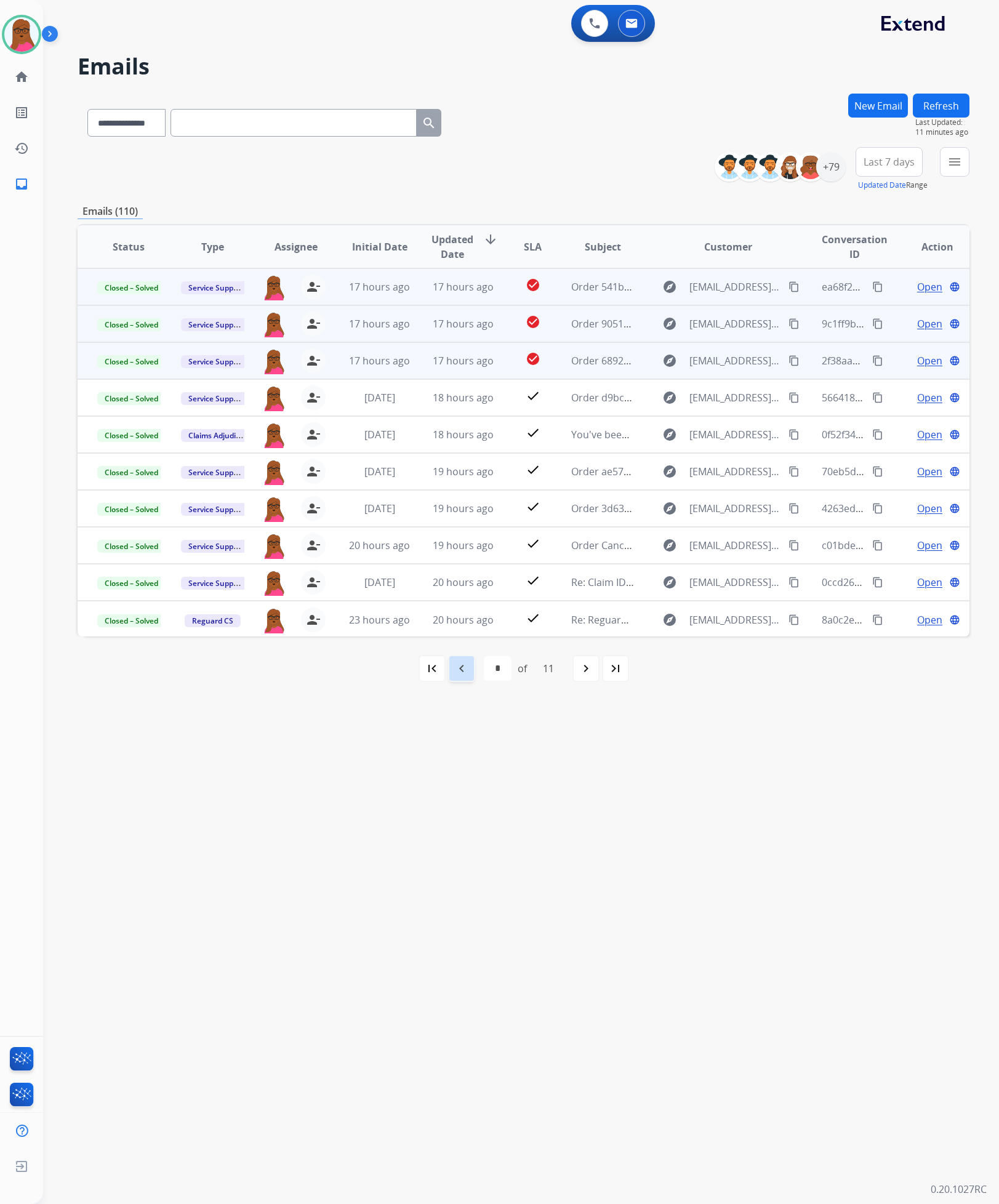
click at [455, 669] on mat-icon "navigate_before" at bounding box center [461, 668] width 15 height 15
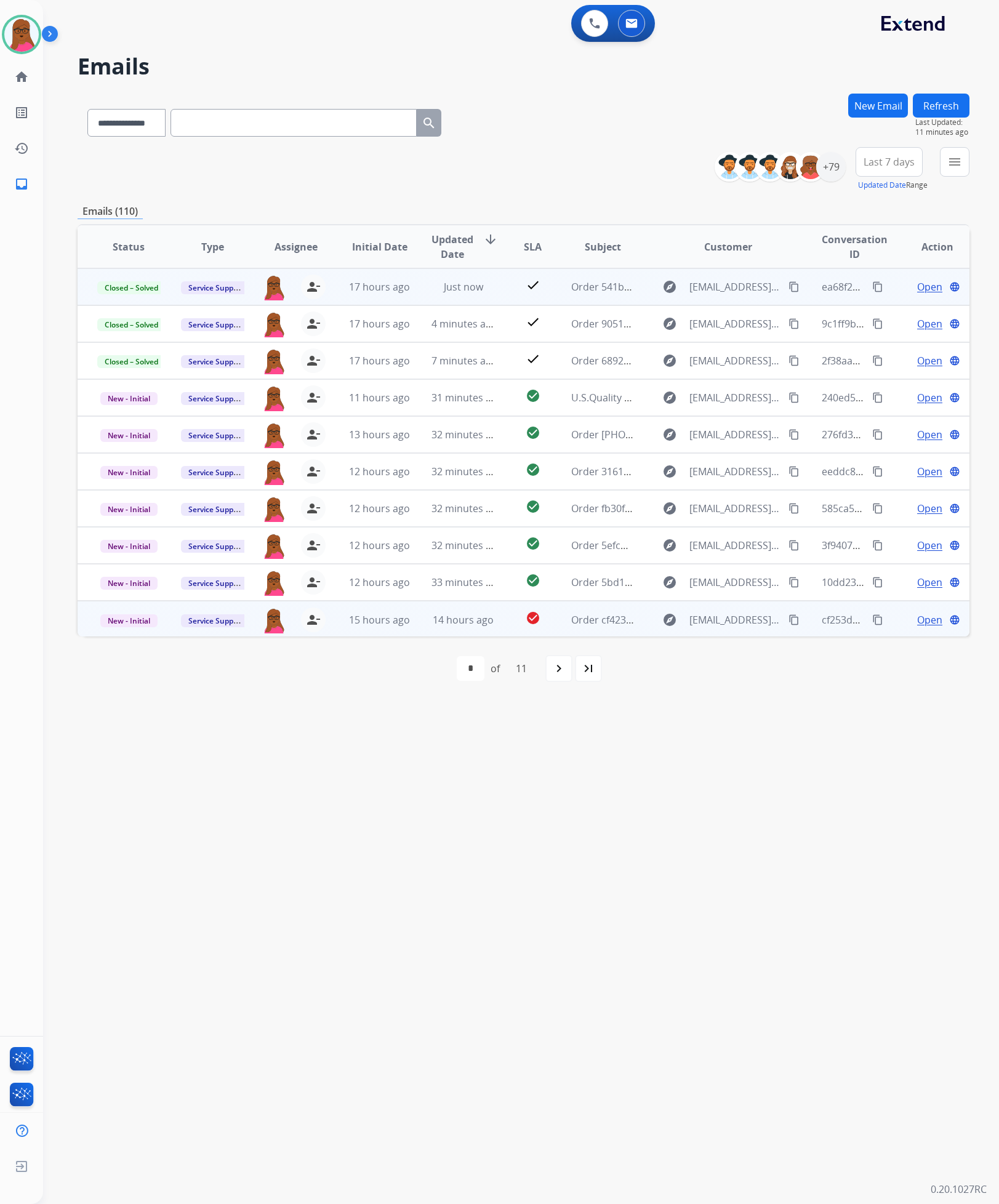
click at [918, 623] on span "Open" at bounding box center [930, 620] width 26 height 15
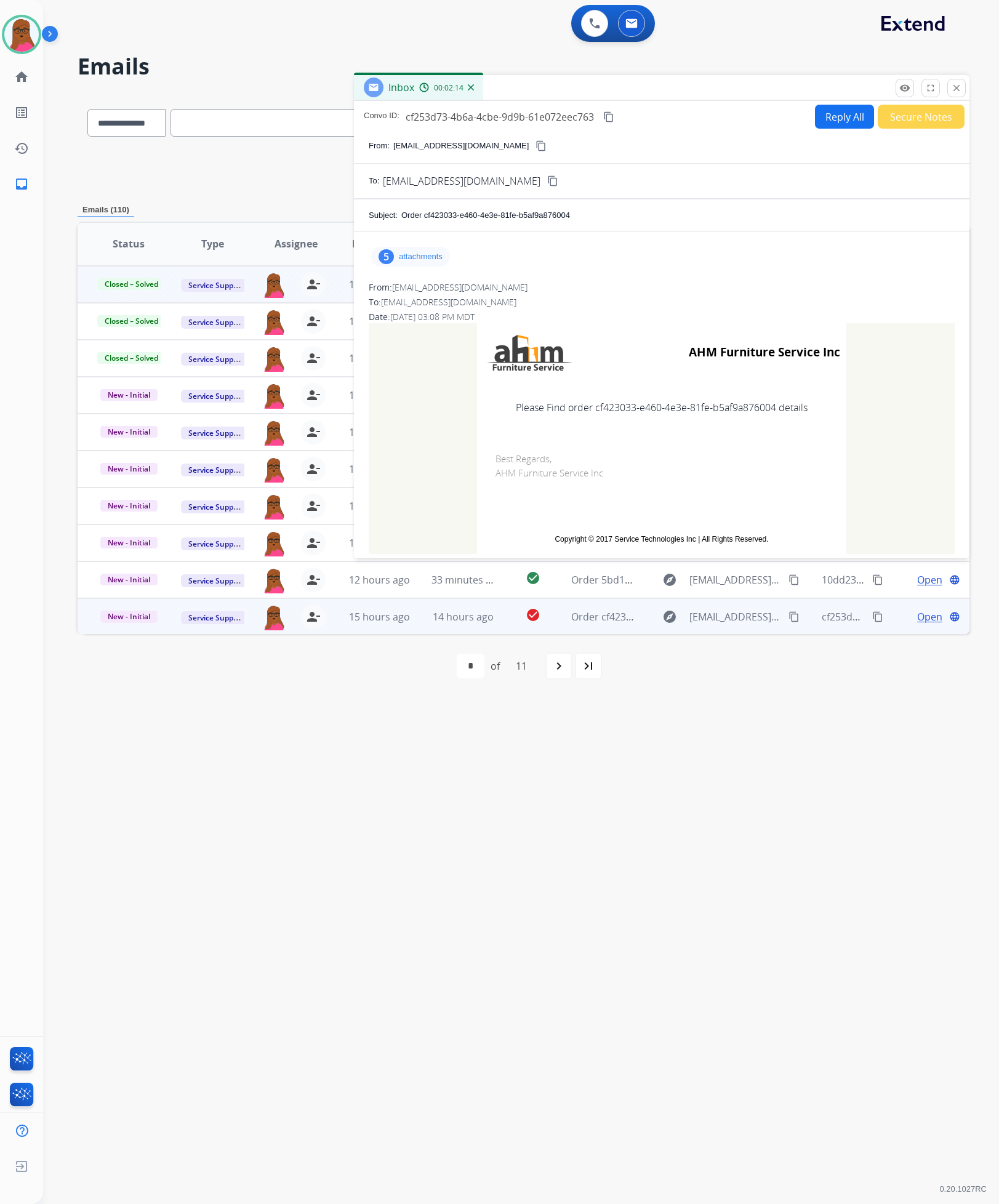
click at [423, 255] on p "attachments" at bounding box center [421, 257] width 43 height 10
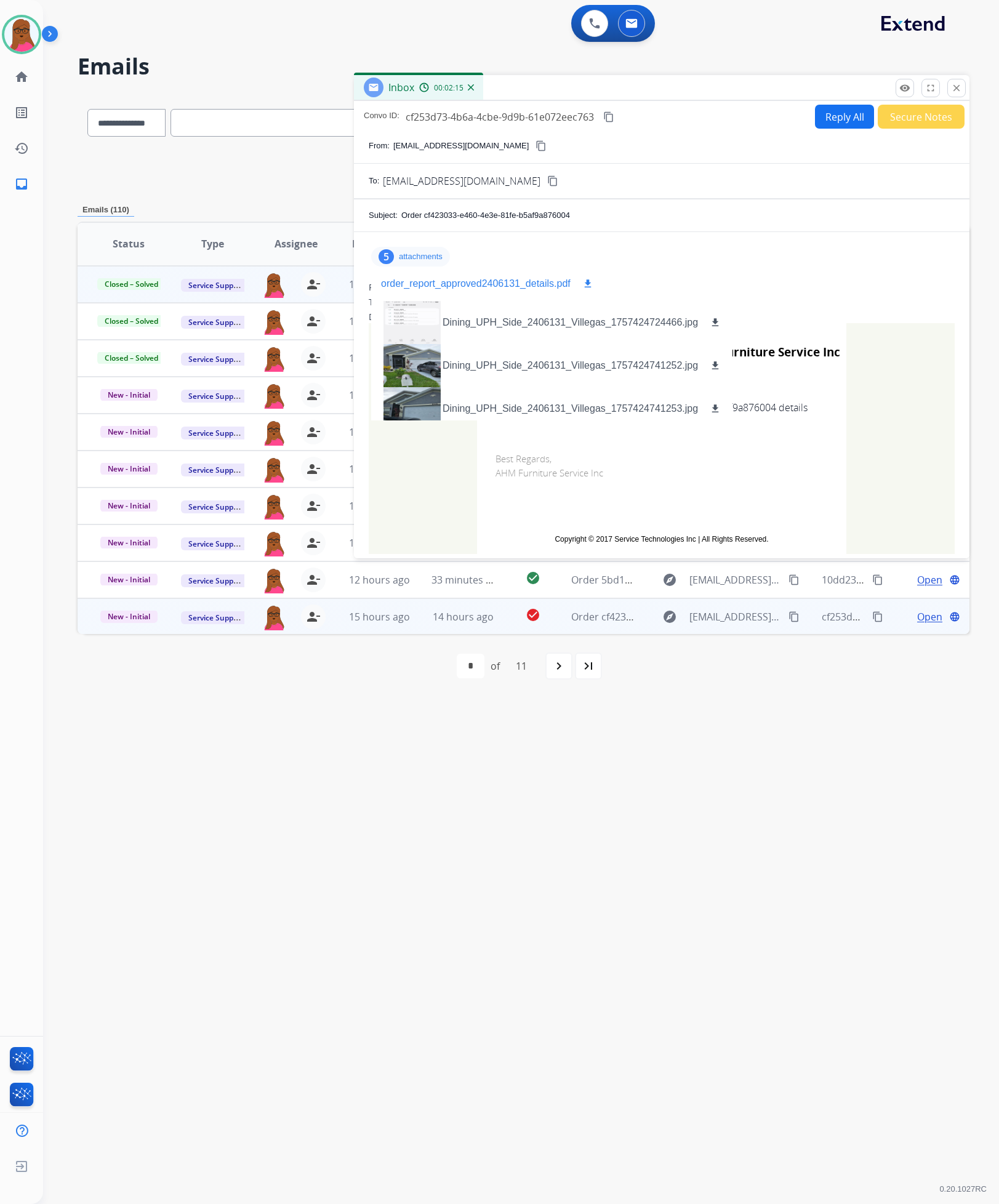
click at [569, 285] on p "order_report_approved2406131_details.pdf" at bounding box center [476, 283] width 190 height 15
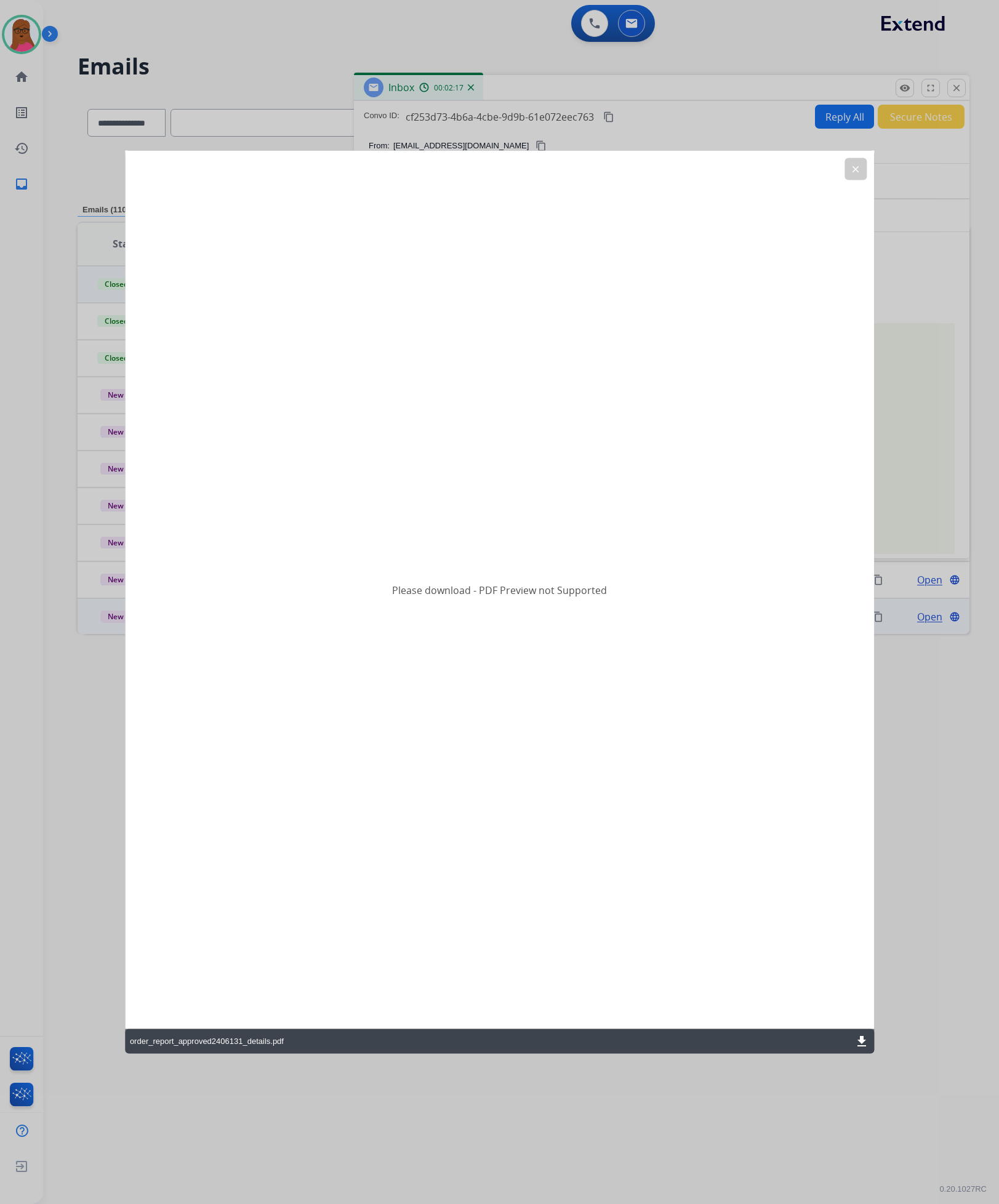
click at [860, 1038] on mat-icon "download" at bounding box center [862, 1041] width 15 height 15
click at [850, 174] on button "clear" at bounding box center [856, 169] width 22 height 22
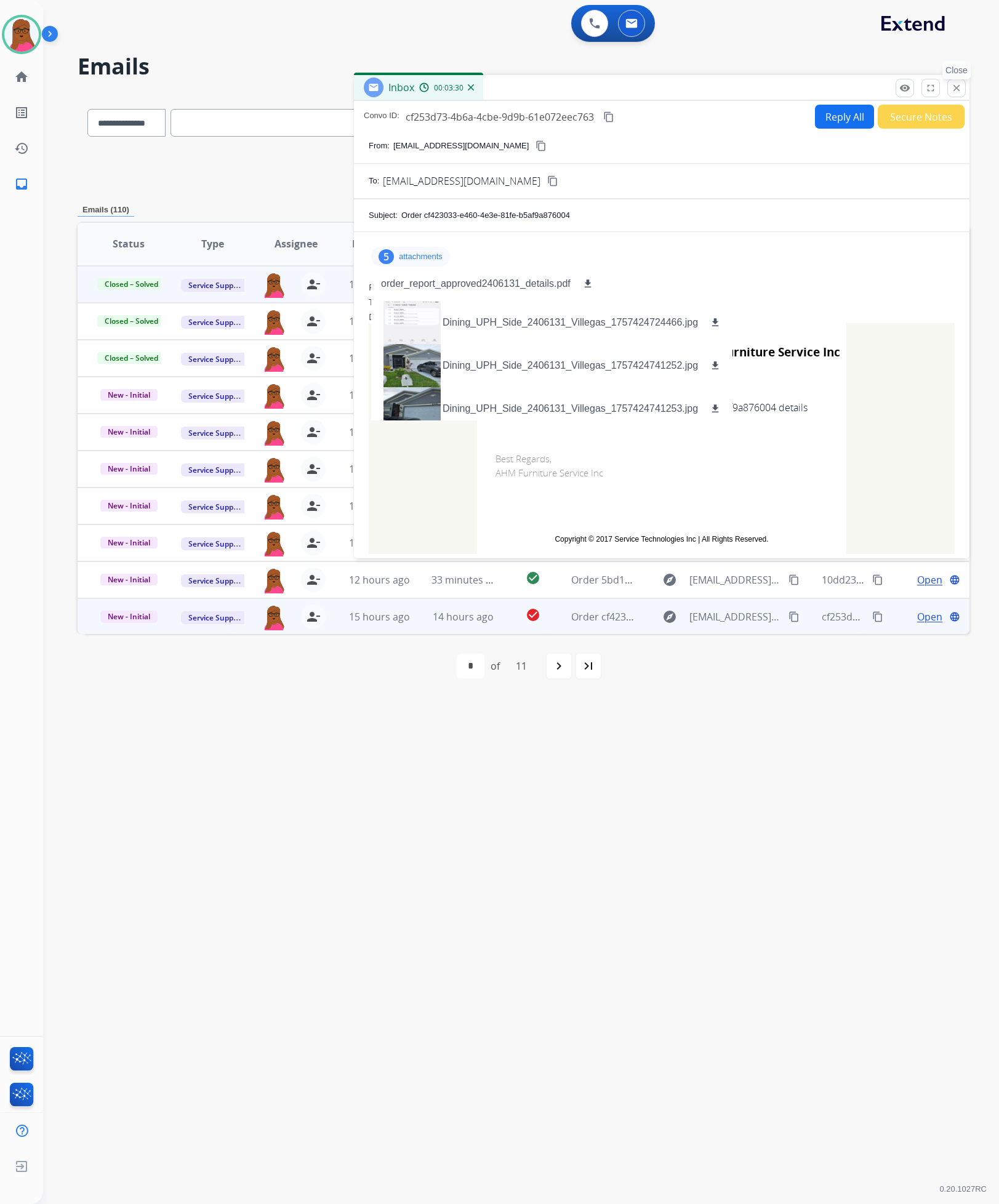
click at [954, 91] on mat-icon "close" at bounding box center [957, 88] width 11 height 11
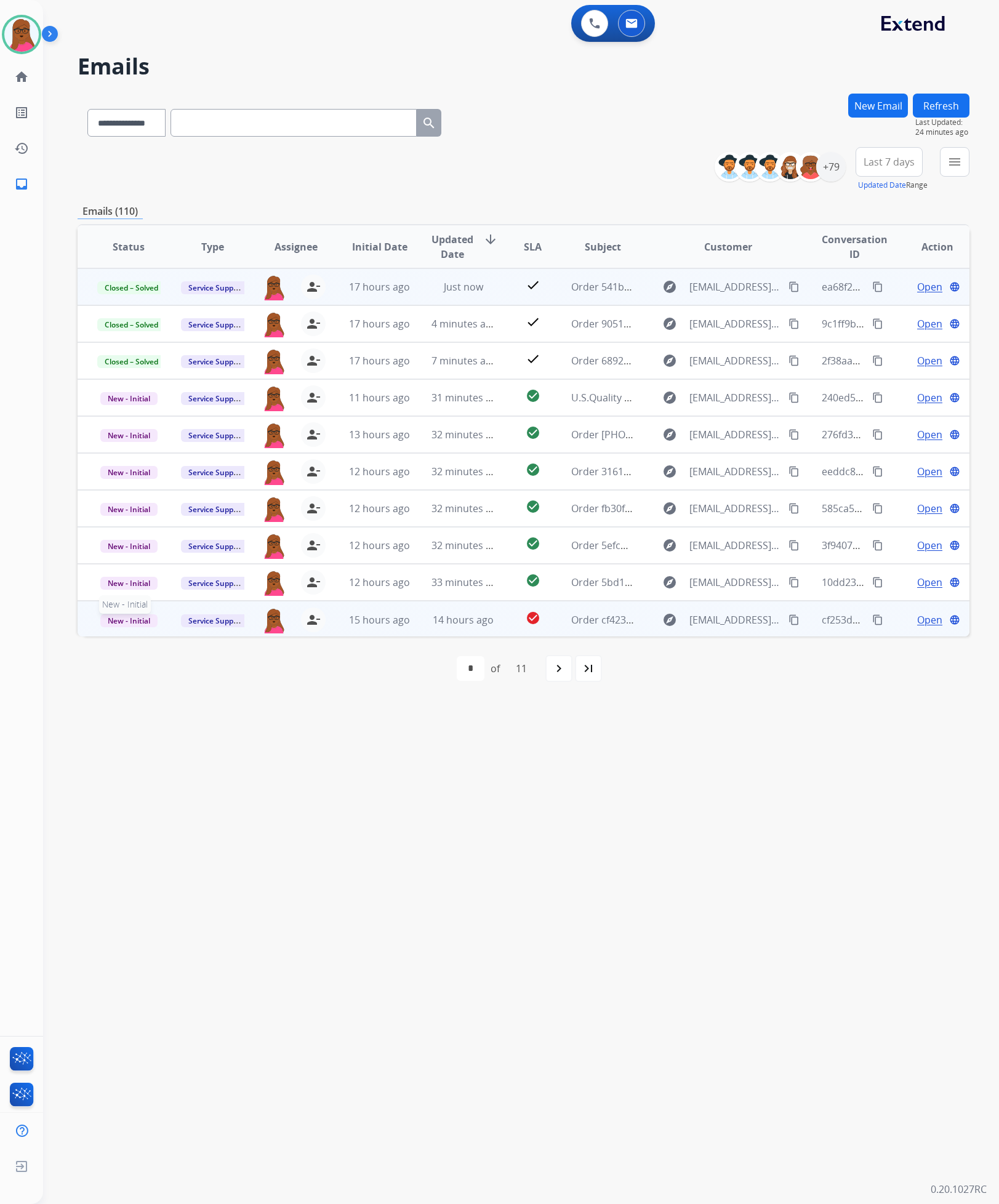
click at [138, 621] on span "New - Initial" at bounding box center [129, 620] width 57 height 13
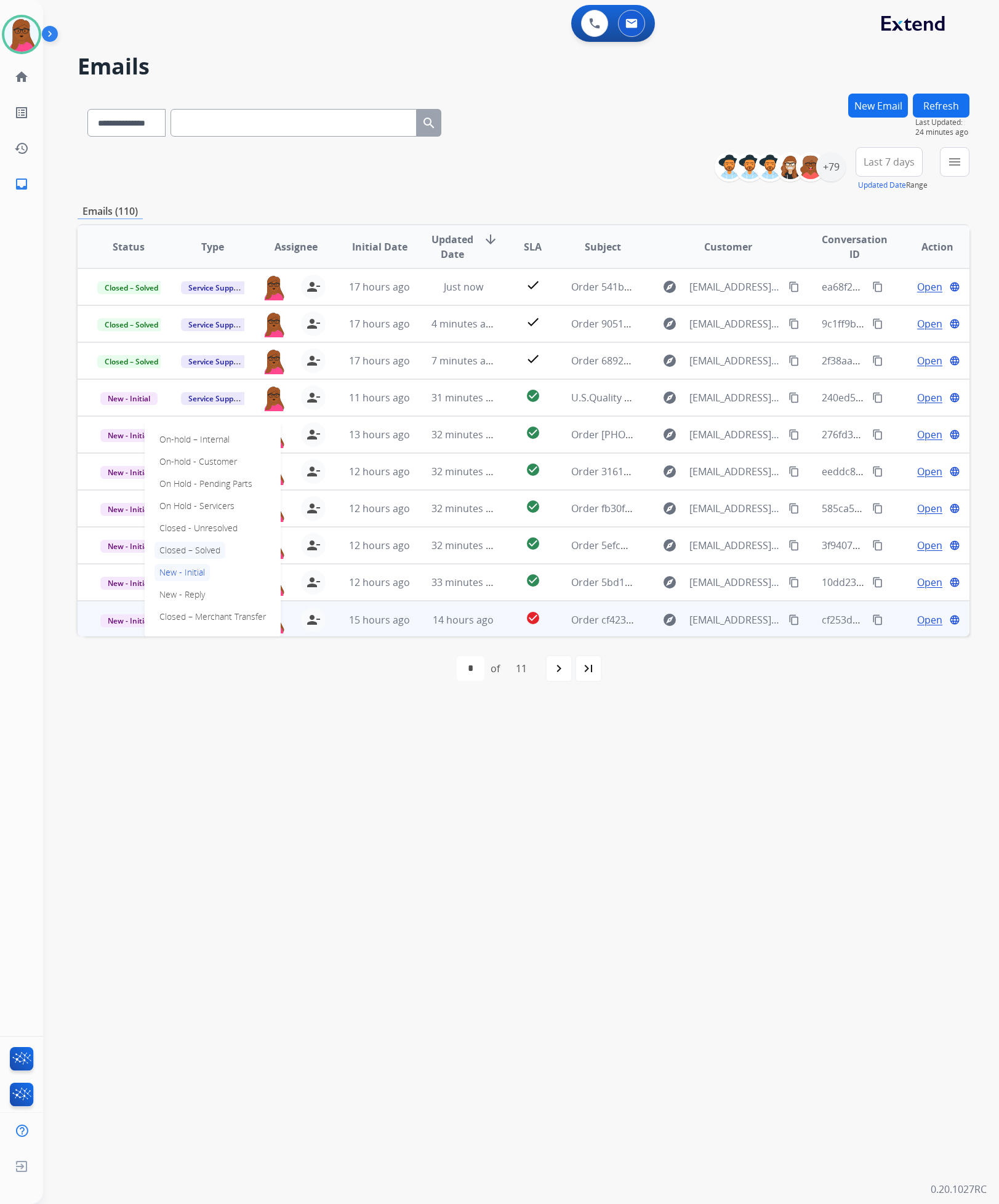
click at [223, 549] on p "Closed – Solved" at bounding box center [191, 550] width 71 height 17
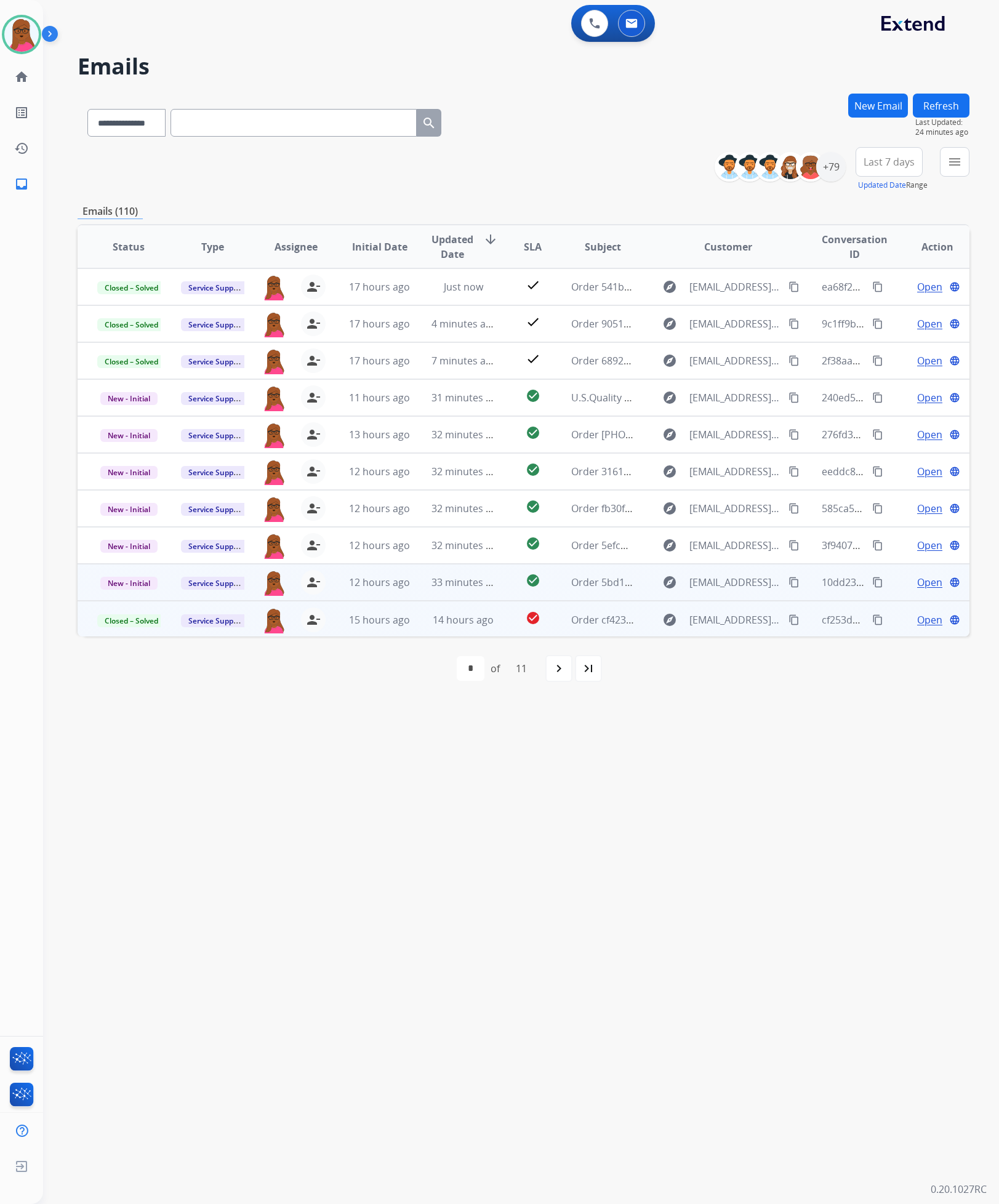
click at [917, 578] on span "Open" at bounding box center [930, 582] width 26 height 15
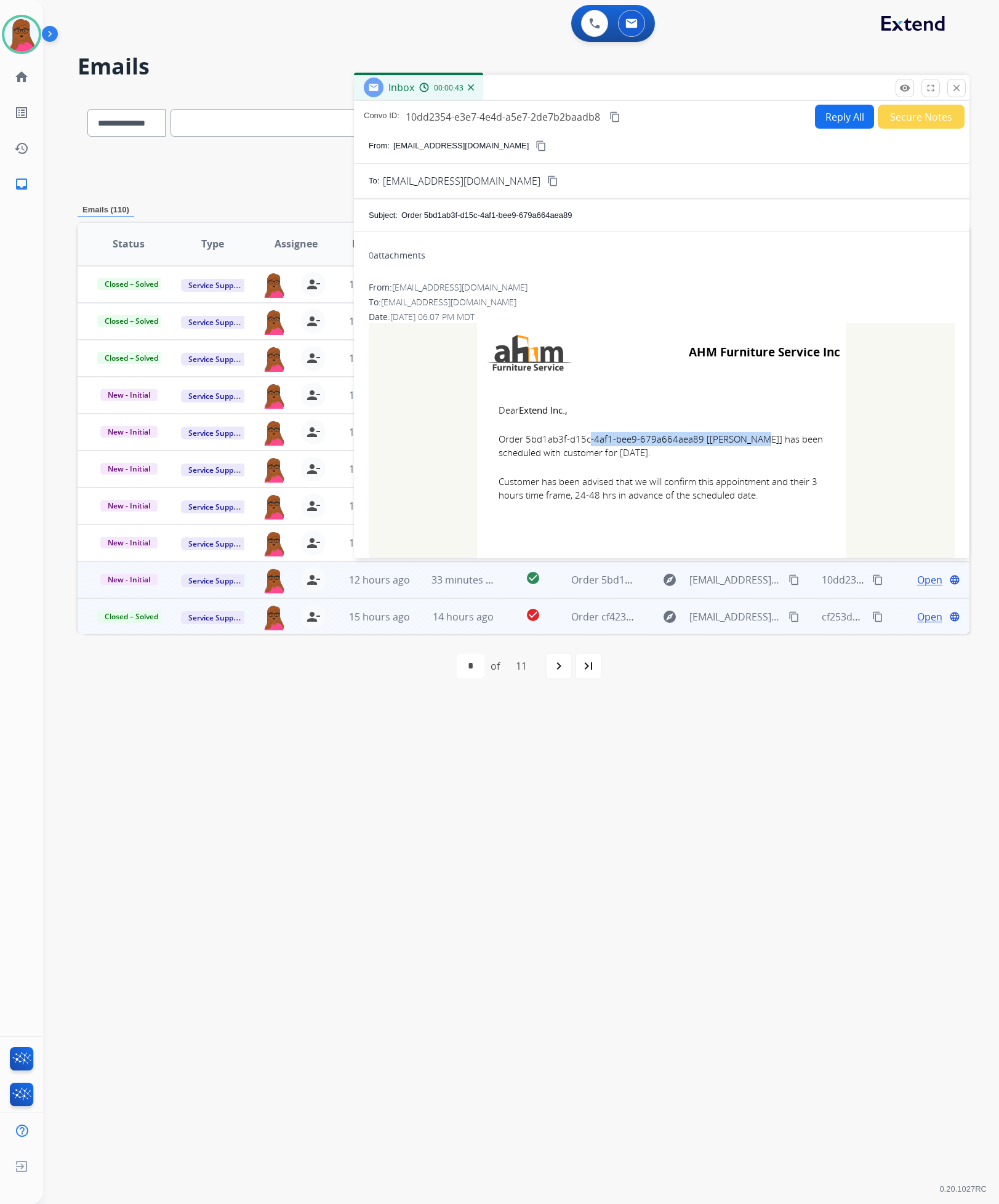
drag, startPoint x: 695, startPoint y: 439, endPoint x: 523, endPoint y: 443, distance: 172.0
click at [523, 443] on span "Order 5bd1ab3f-d15c-4af1-bee9-679a664aea89 [[PERSON_NAME]] has been scheduled w…" at bounding box center [661, 446] width 327 height 28
copy span "5bd1ab3f-d15c-4af1-bee9-679a664aea89"
drag, startPoint x: 485, startPoint y: 409, endPoint x: 768, endPoint y: 504, distance: 298.5
click at [768, 504] on td "Dear Extend Inc., Order 5bd1ab3f-d15c-4af1-bee9-679a664aea89 [[PERSON_NAME]] ha…" at bounding box center [661, 460] width 369 height 157
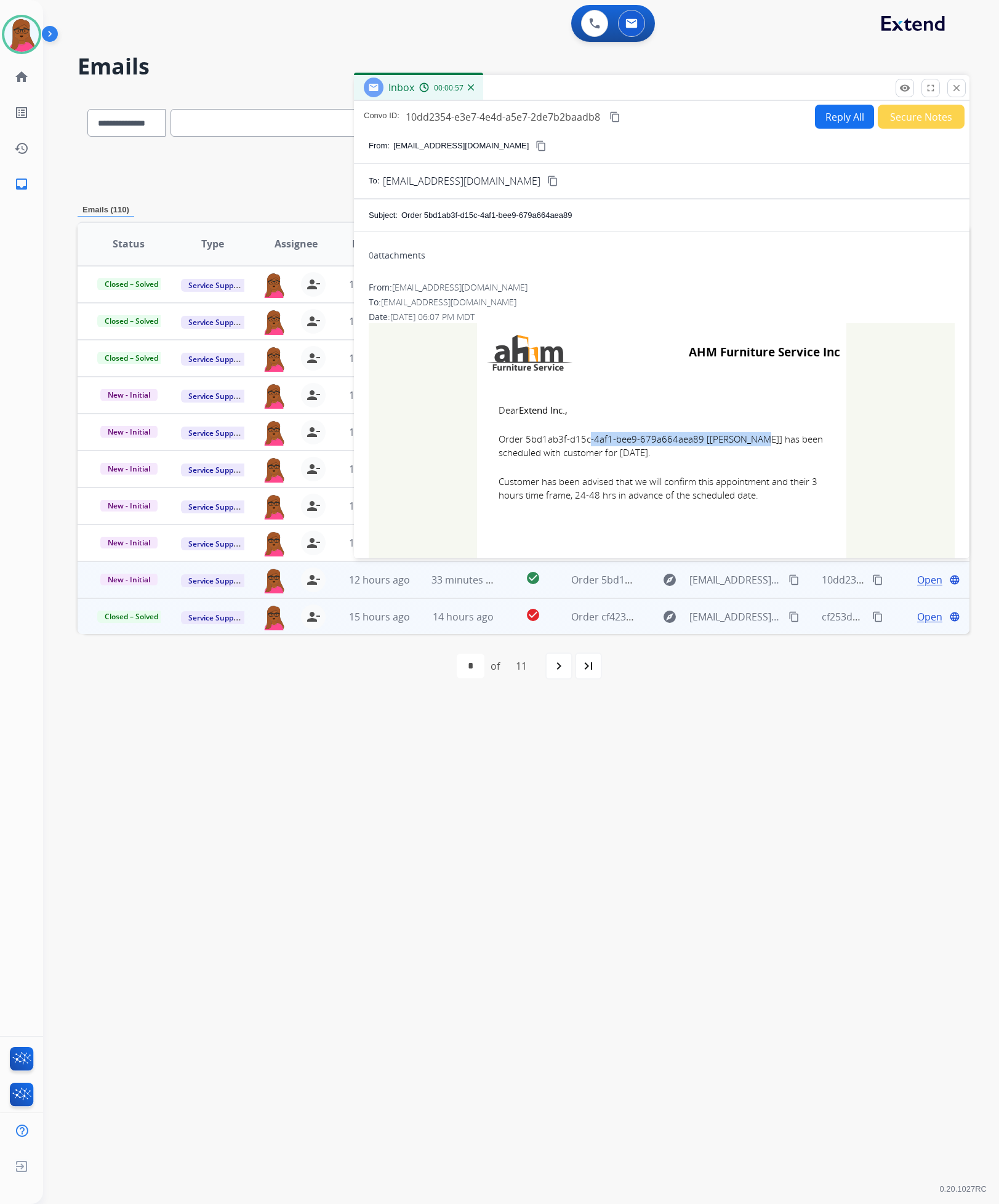
copy td "Dear Extend Inc., Order 5bd1ab3f-d15c-4af1-bee9-679a664aea89 [[PERSON_NAME]] ha…"
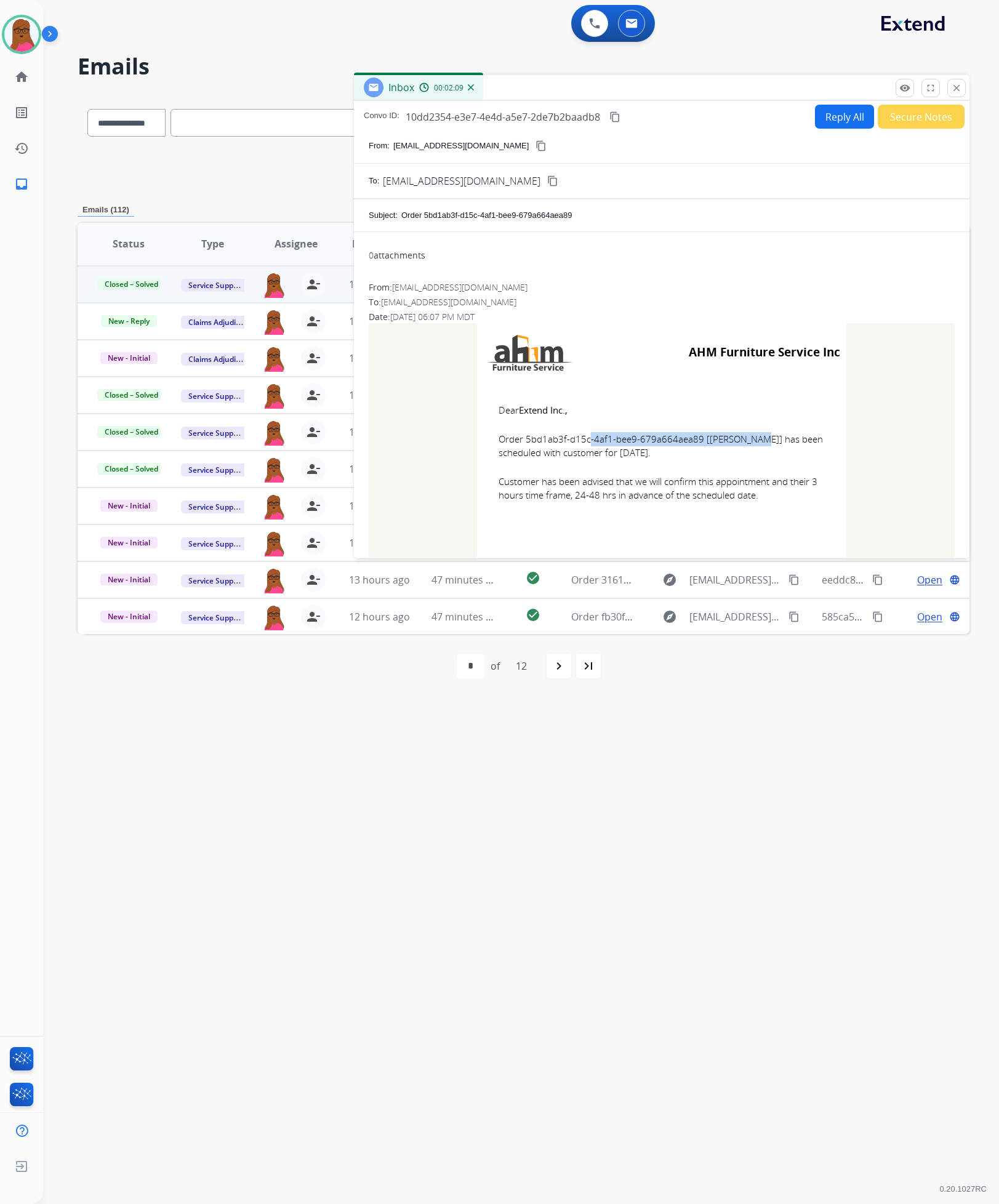
drag, startPoint x: 957, startPoint y: 93, endPoint x: 935, endPoint y: 104, distance: 24.6
click at [955, 93] on mat-icon "close" at bounding box center [957, 88] width 11 height 11
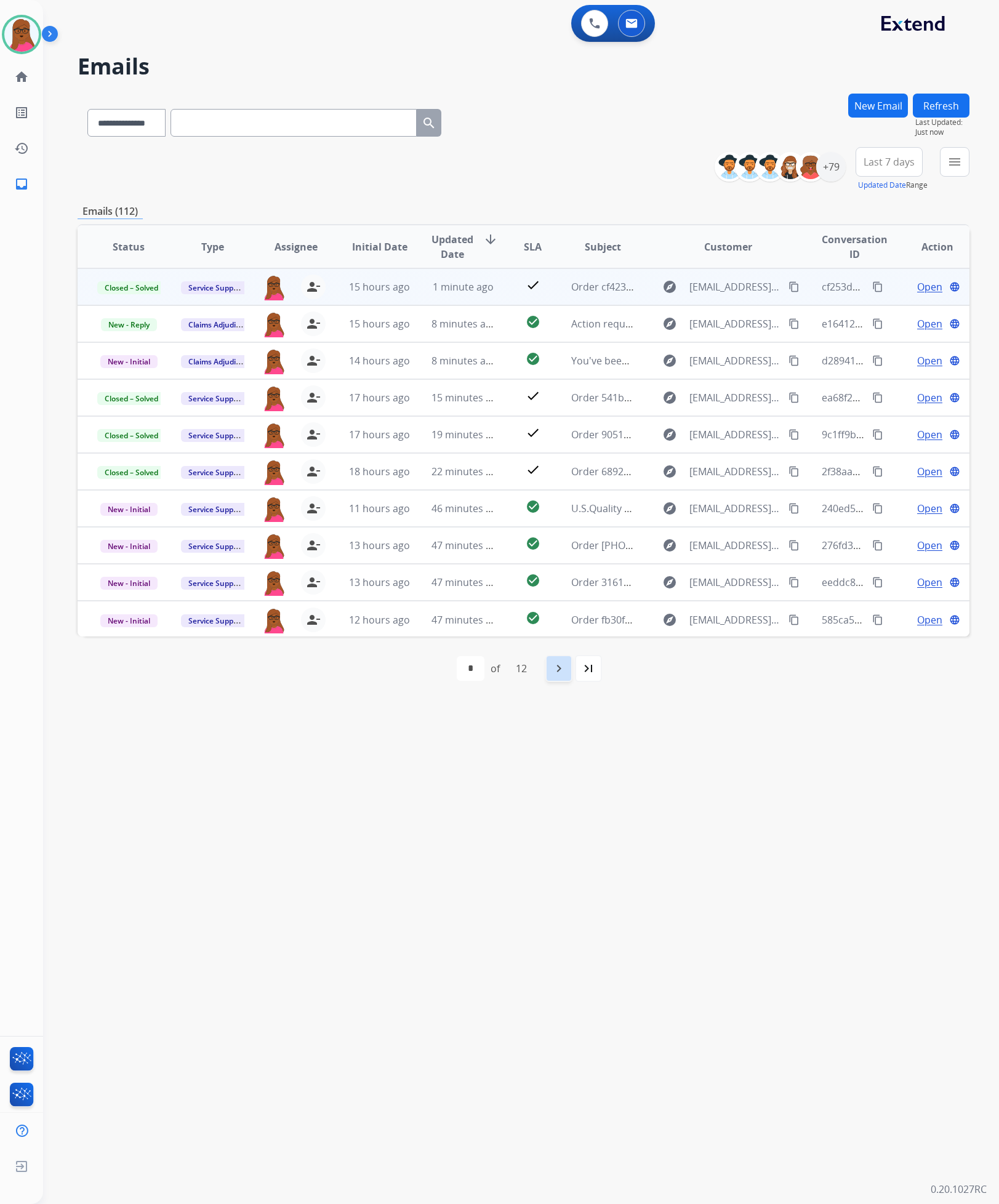
click at [551, 666] on div "navigate_next" at bounding box center [559, 668] width 27 height 27
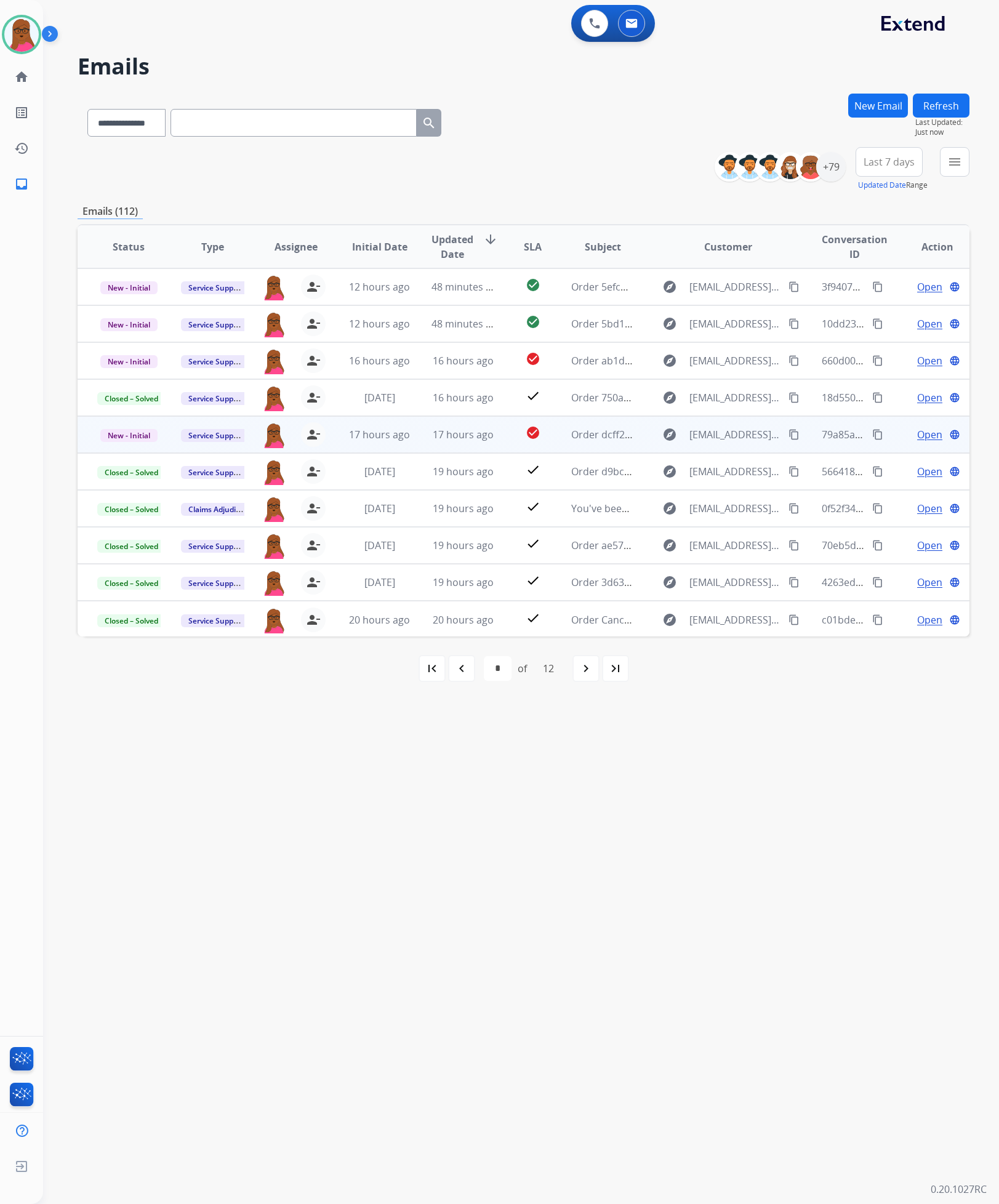
click at [918, 434] on span "Open" at bounding box center [930, 434] width 26 height 15
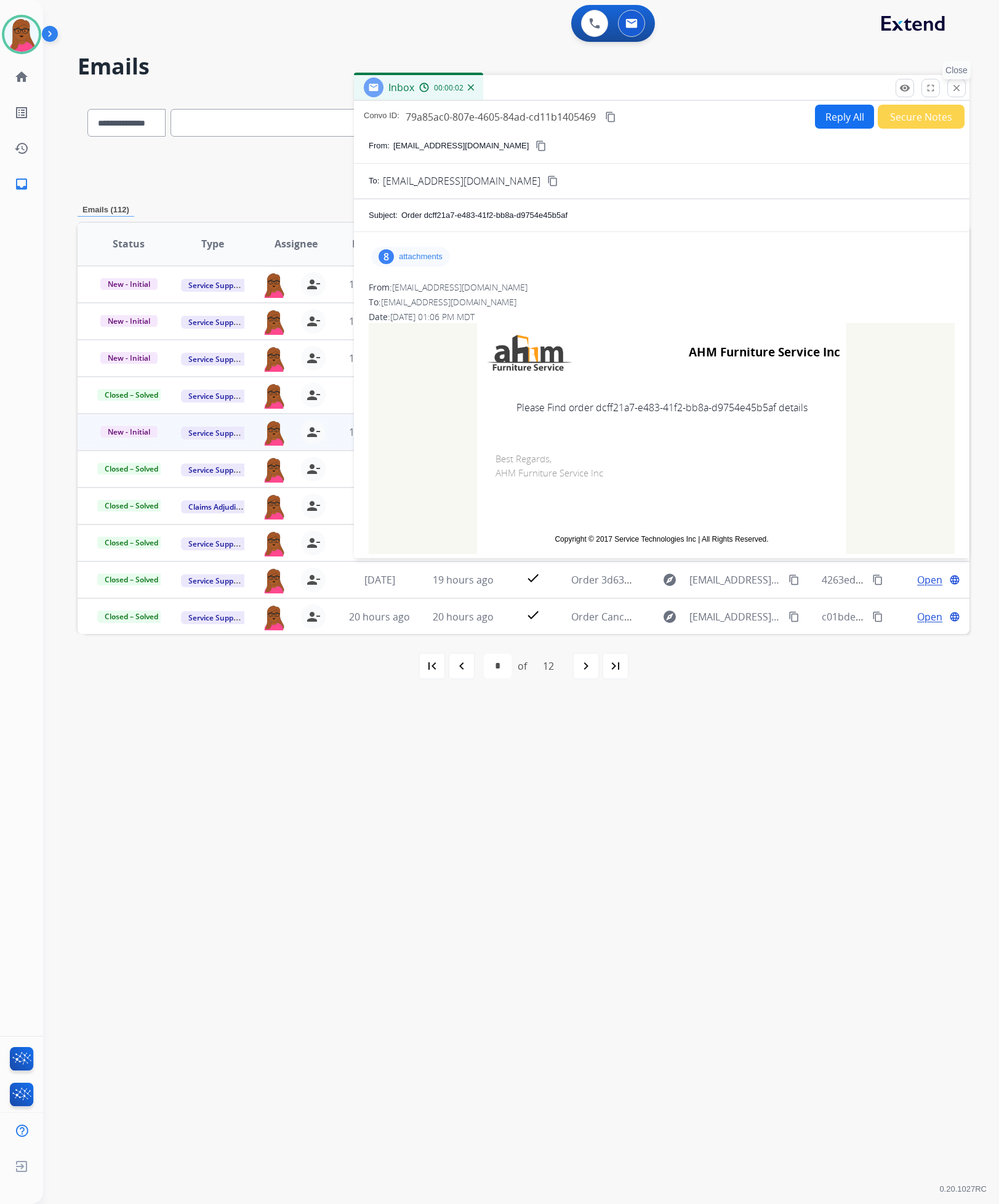
click at [949, 84] on button "close Close" at bounding box center [957, 88] width 19 height 19
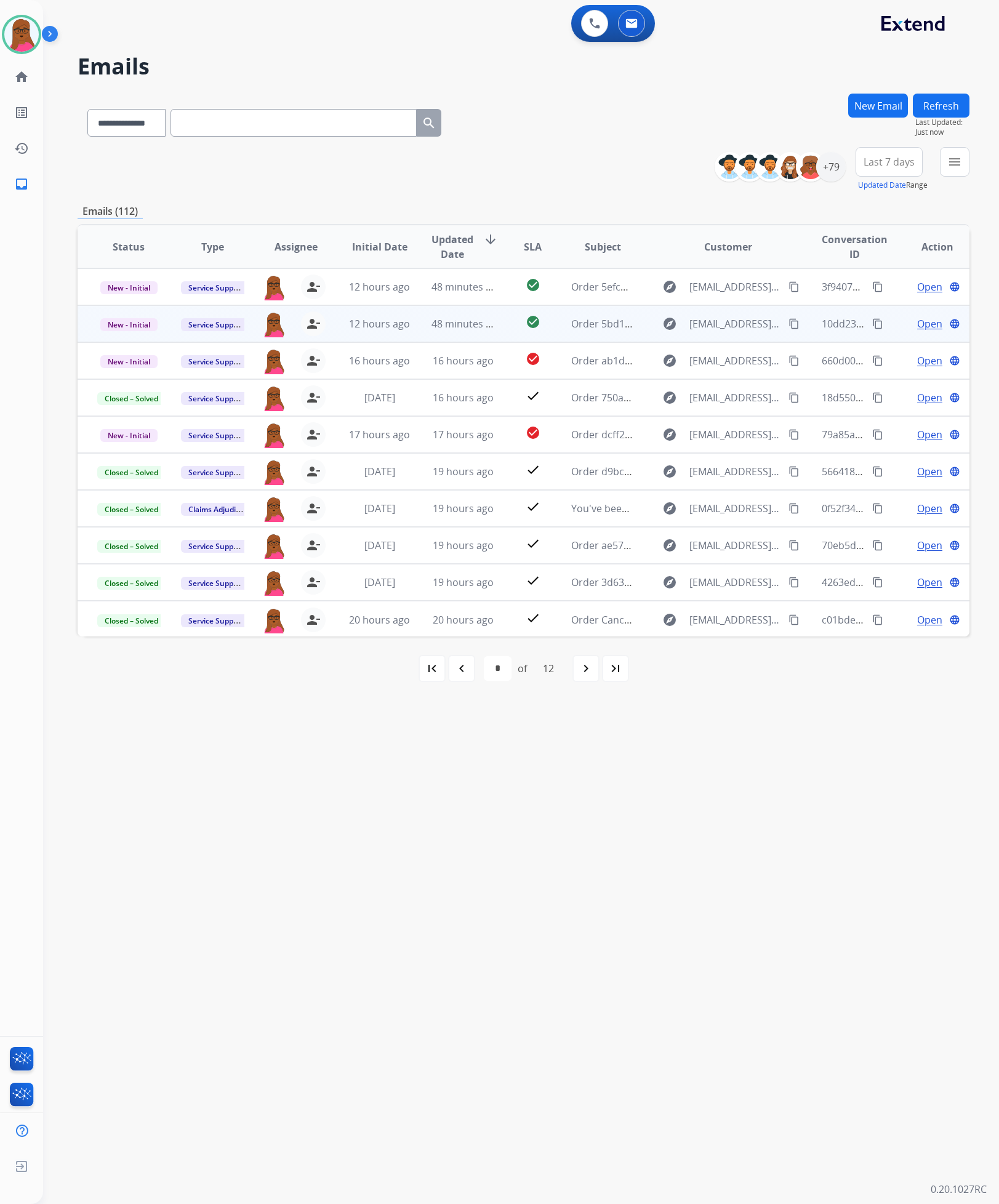
click at [917, 325] on span "Open" at bounding box center [930, 324] width 26 height 15
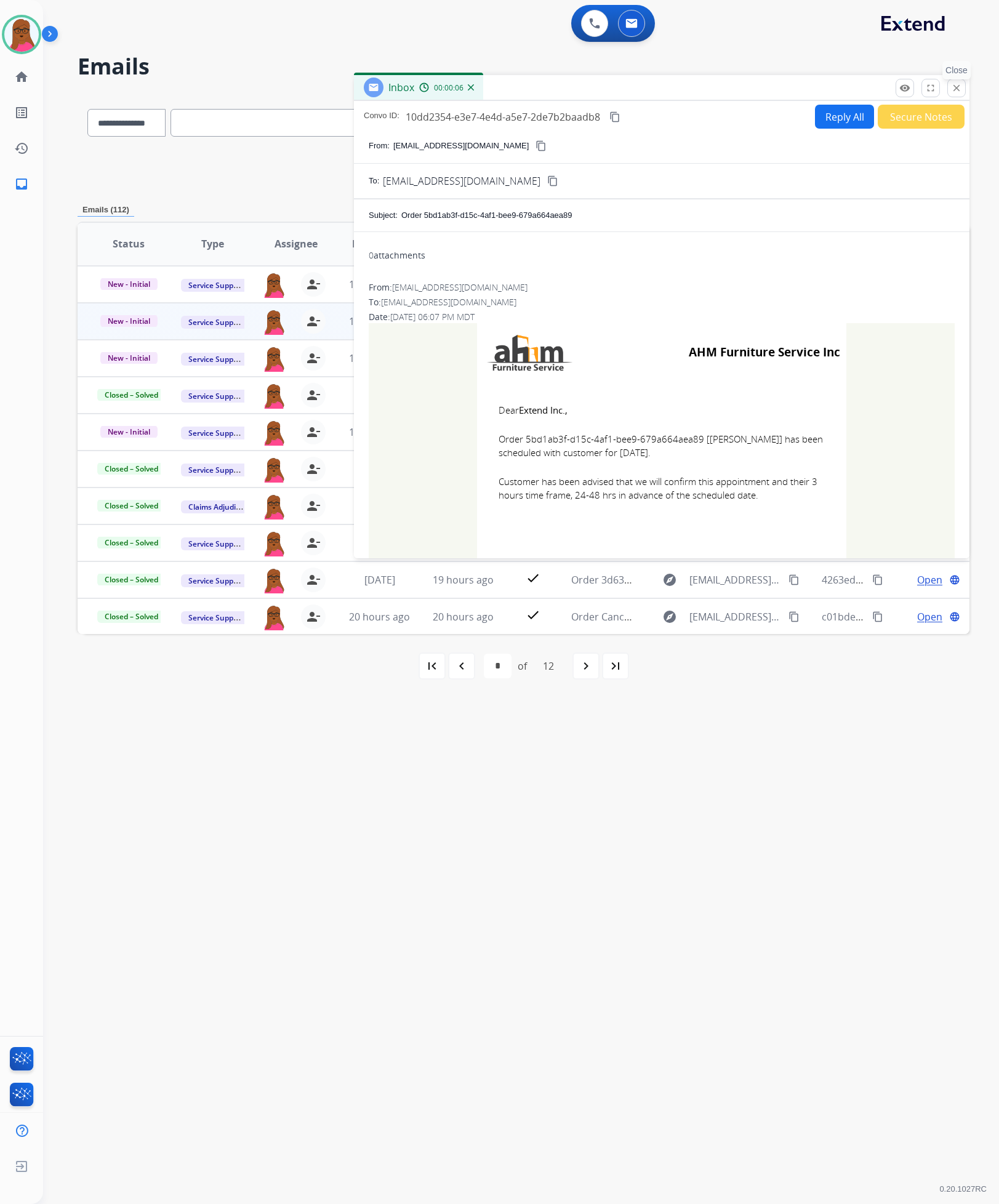
click at [952, 93] on button "close Close" at bounding box center [957, 88] width 19 height 19
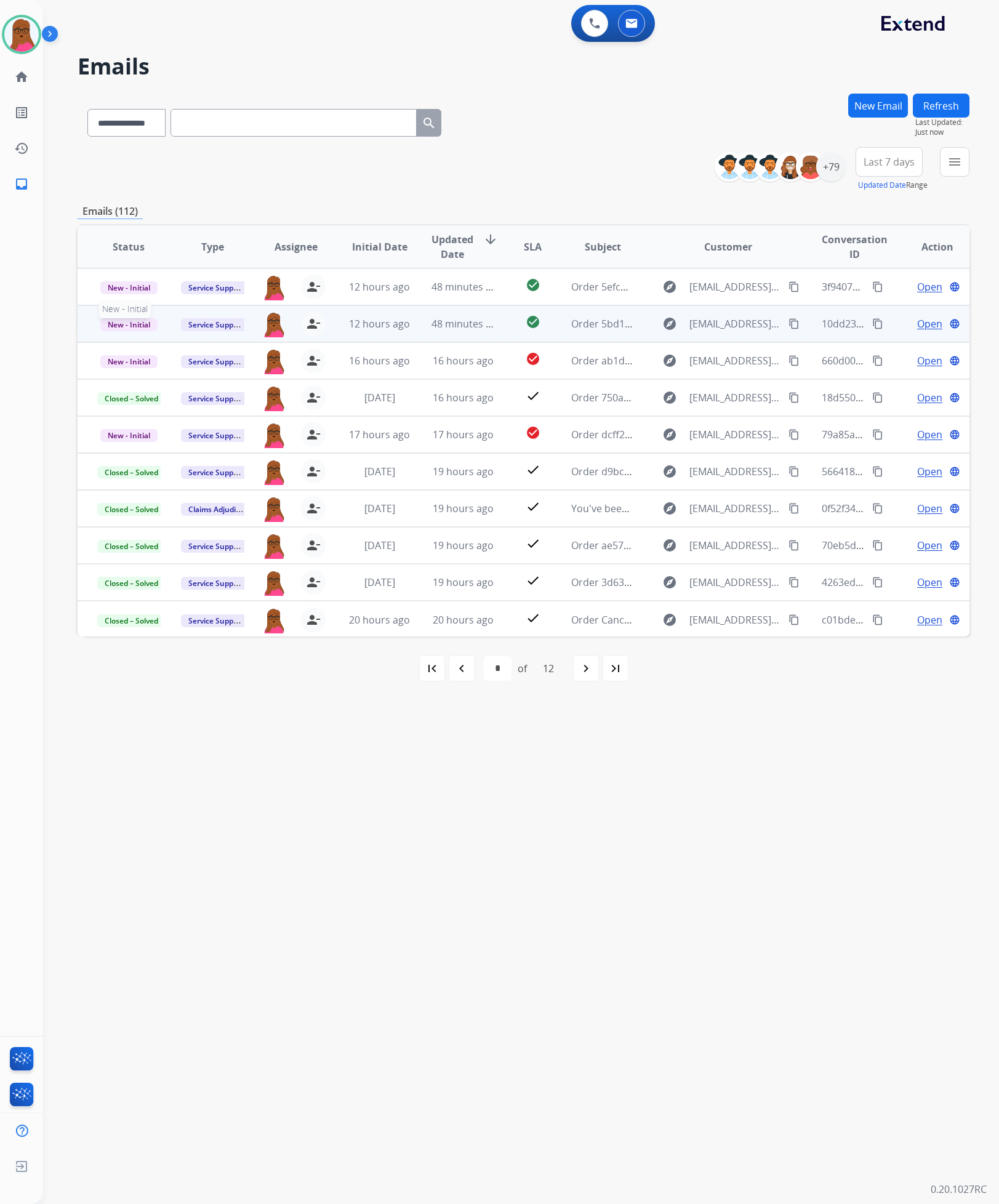
click at [118, 326] on span "New - Initial" at bounding box center [129, 324] width 57 height 13
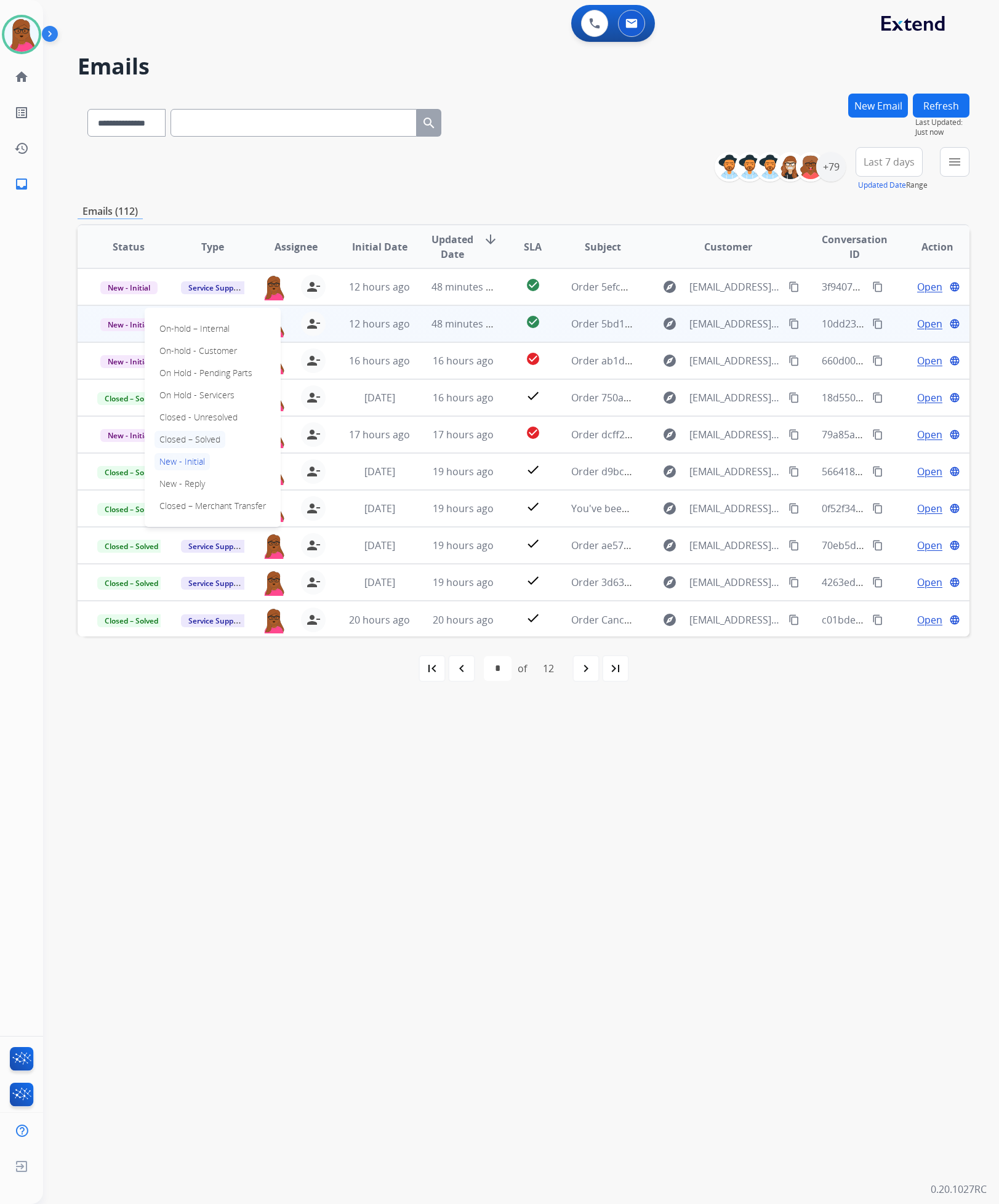
click at [200, 434] on p "Closed – Solved" at bounding box center [191, 439] width 71 height 17
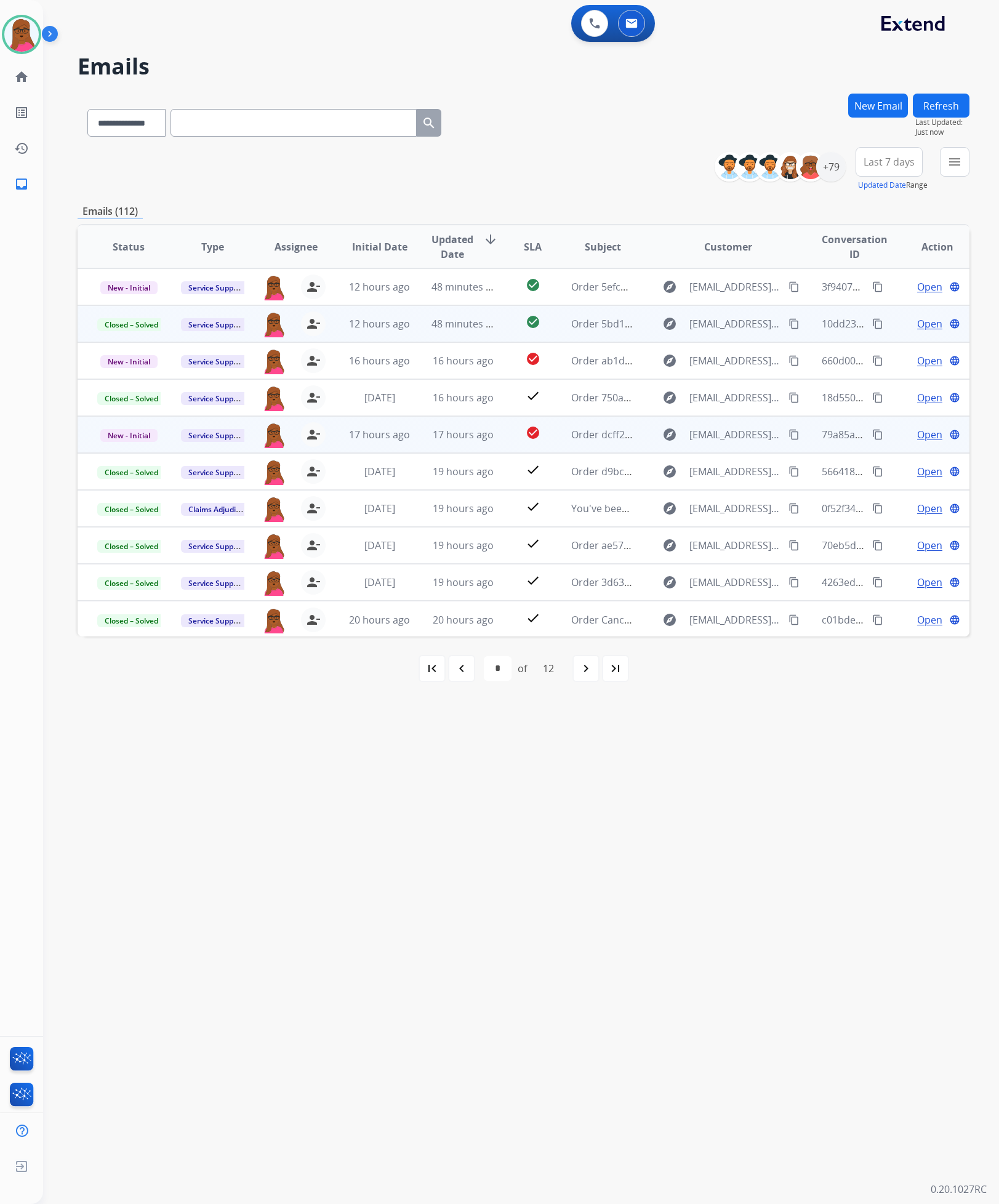
click at [920, 438] on span "Open" at bounding box center [930, 434] width 26 height 15
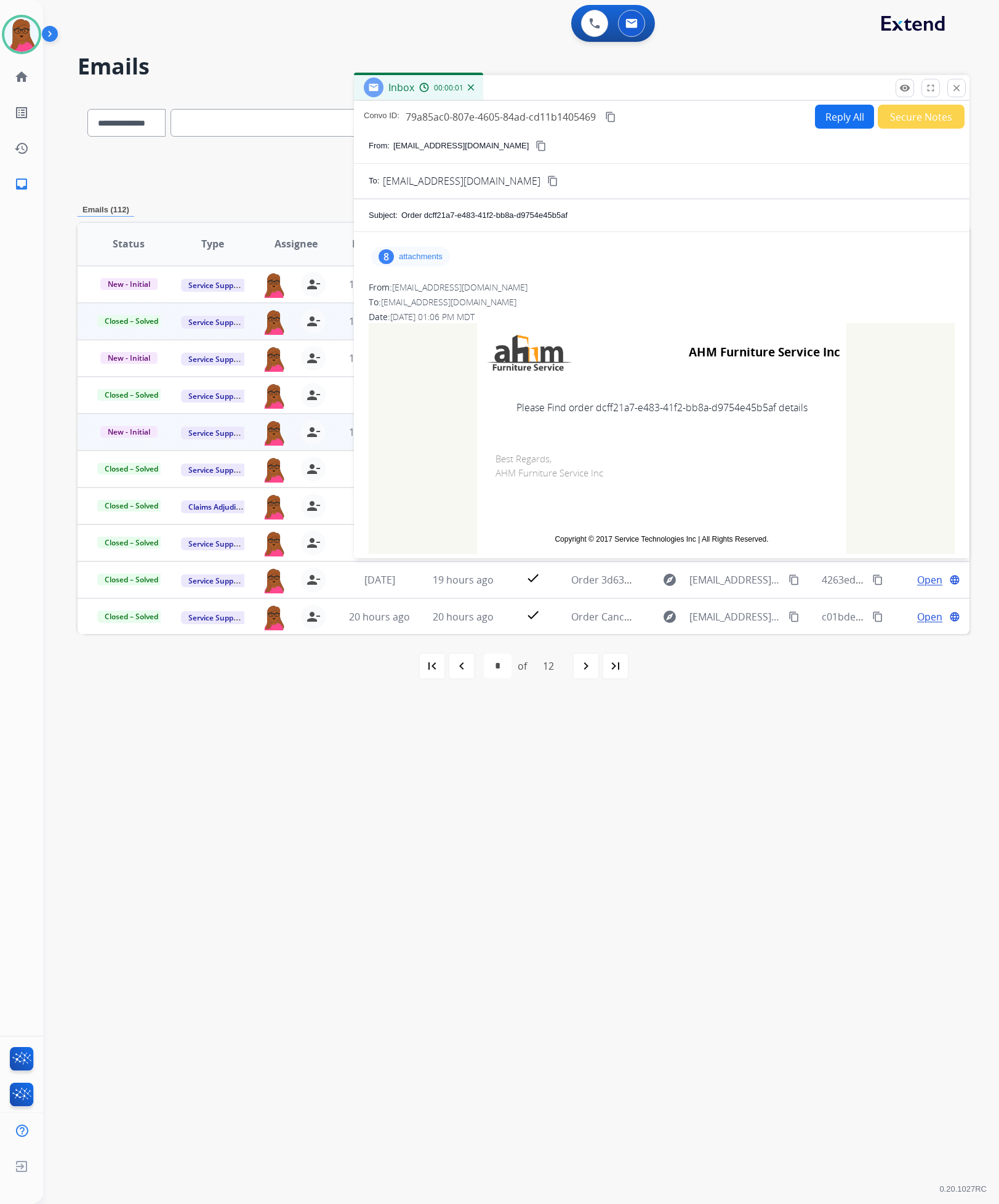
click at [420, 260] on p "attachments" at bounding box center [421, 257] width 43 height 10
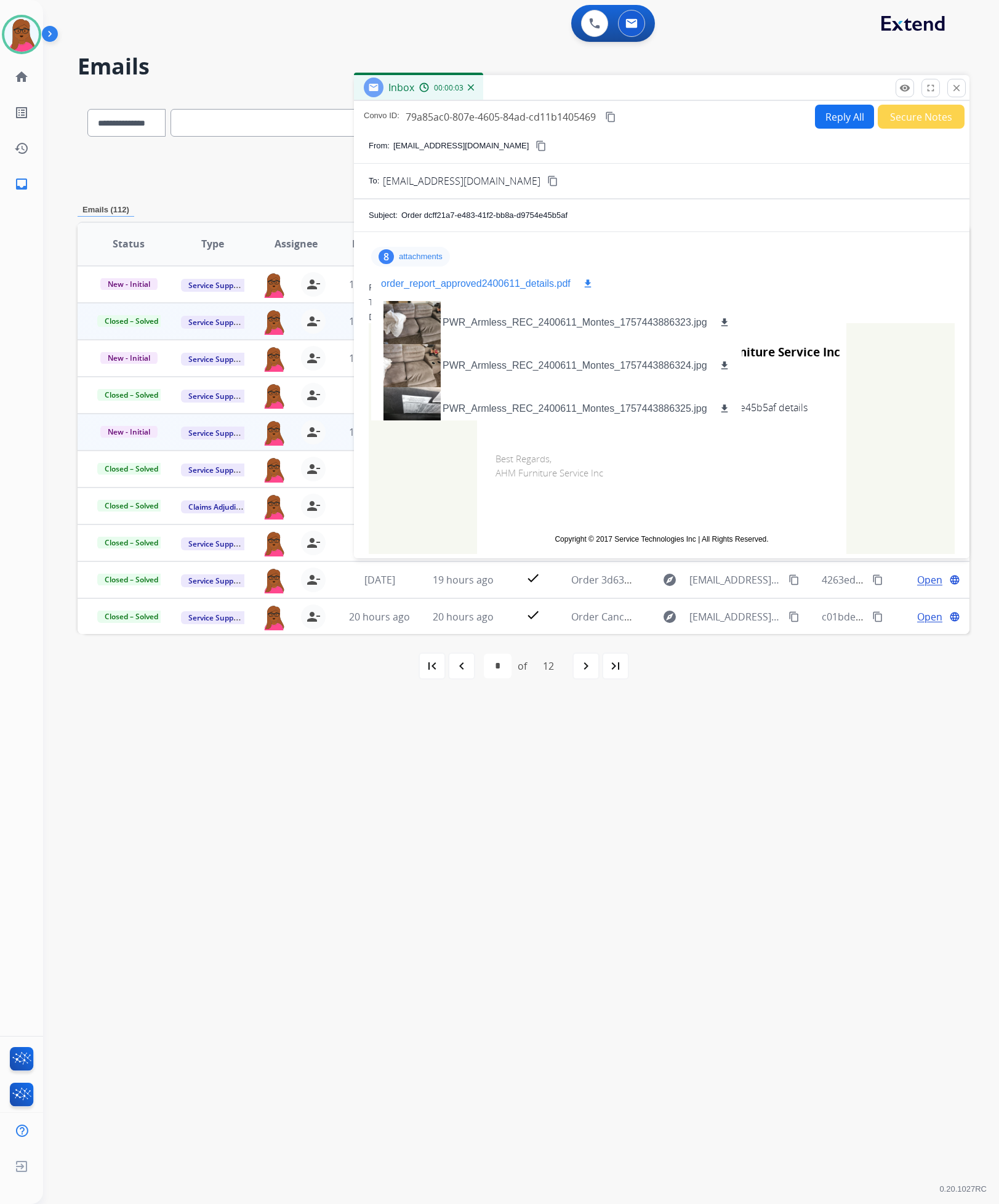
click at [583, 282] on mat-icon "download" at bounding box center [587, 283] width 11 height 11
click at [955, 89] on mat-icon "close" at bounding box center [957, 88] width 11 height 11
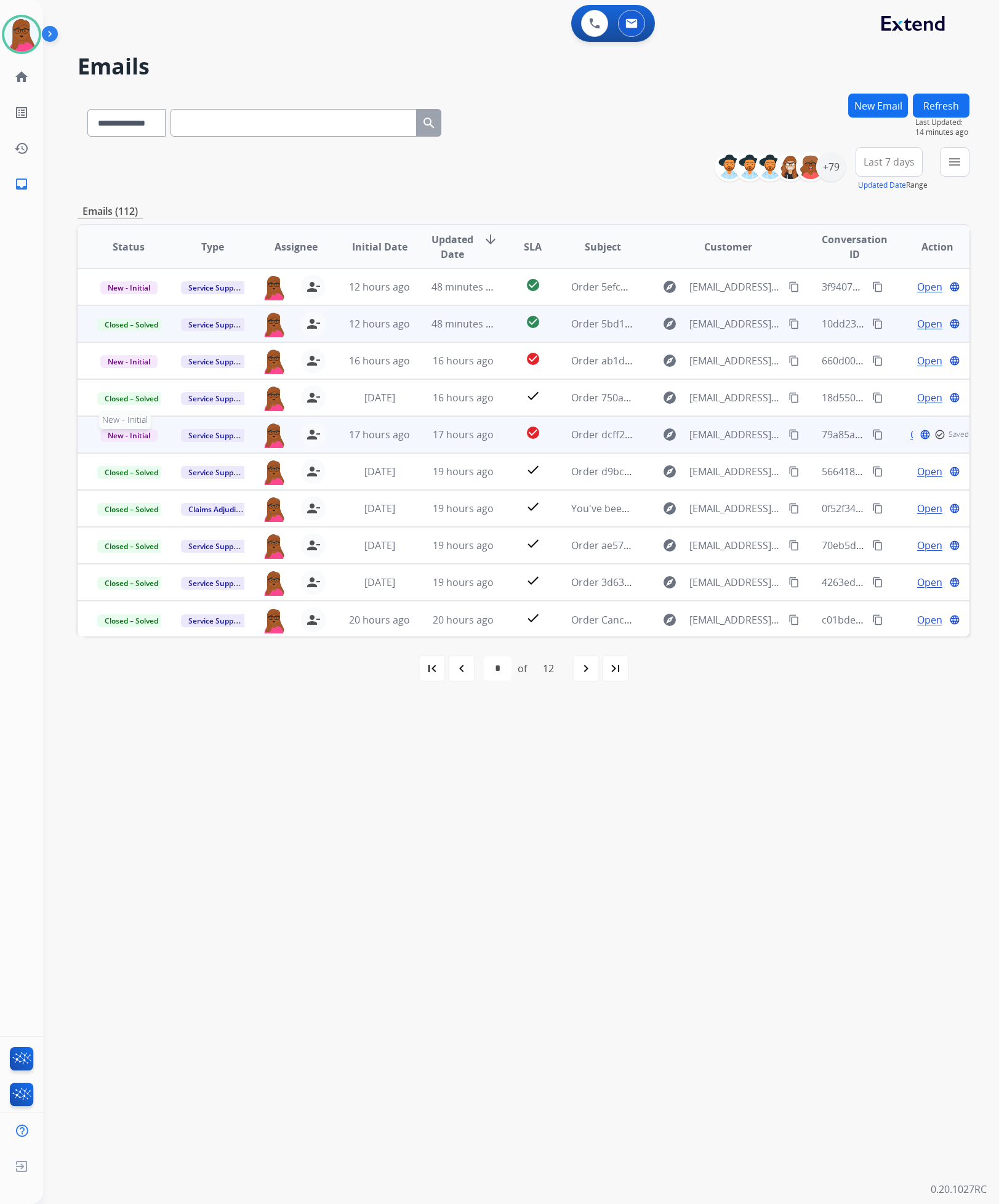
click at [130, 436] on span "New - Initial" at bounding box center [129, 435] width 57 height 13
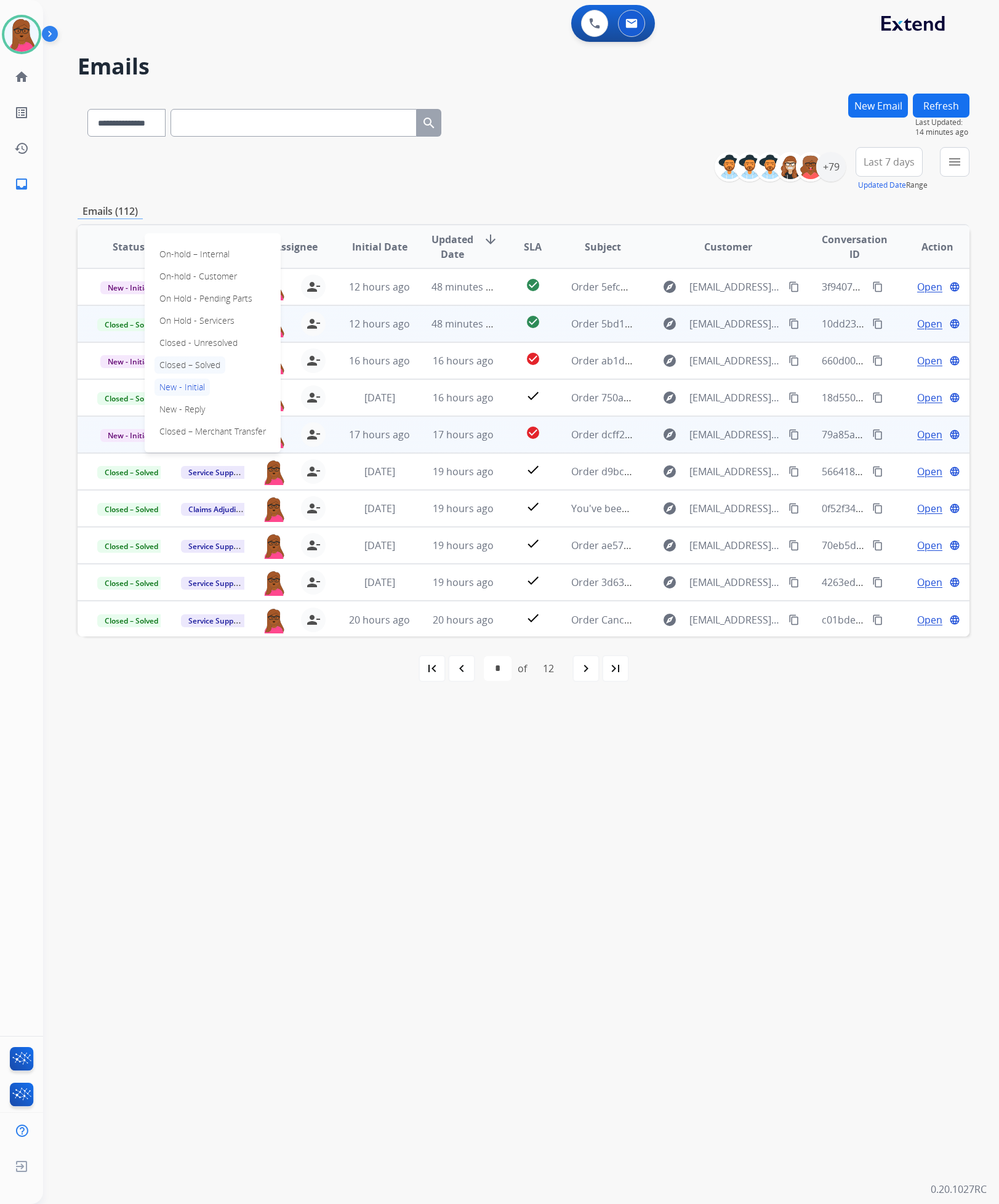
click at [218, 364] on p "Closed – Solved" at bounding box center [191, 364] width 71 height 17
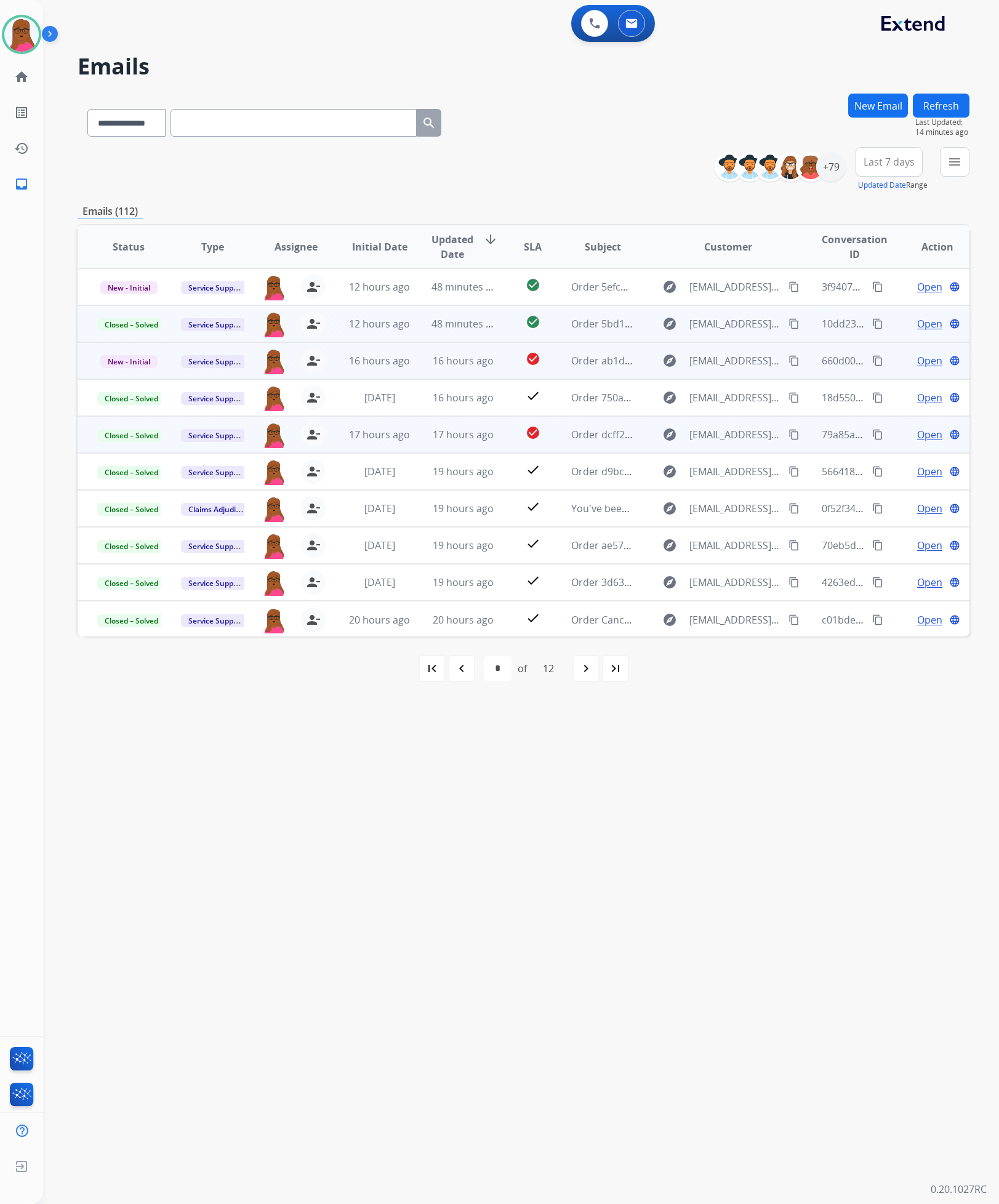
click at [929, 357] on span "Open" at bounding box center [930, 360] width 26 height 15
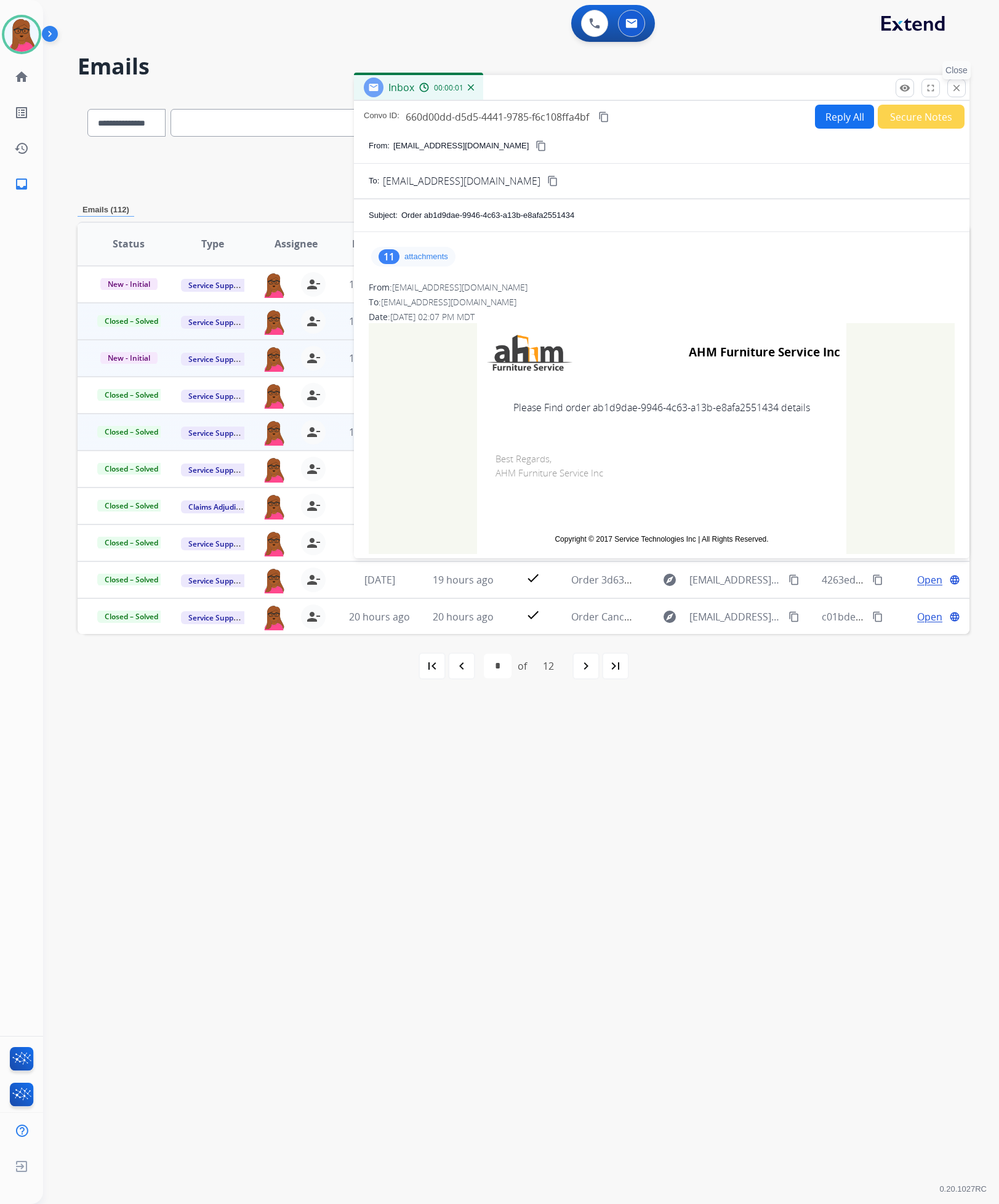
click at [960, 89] on mat-icon "close" at bounding box center [957, 88] width 11 height 11
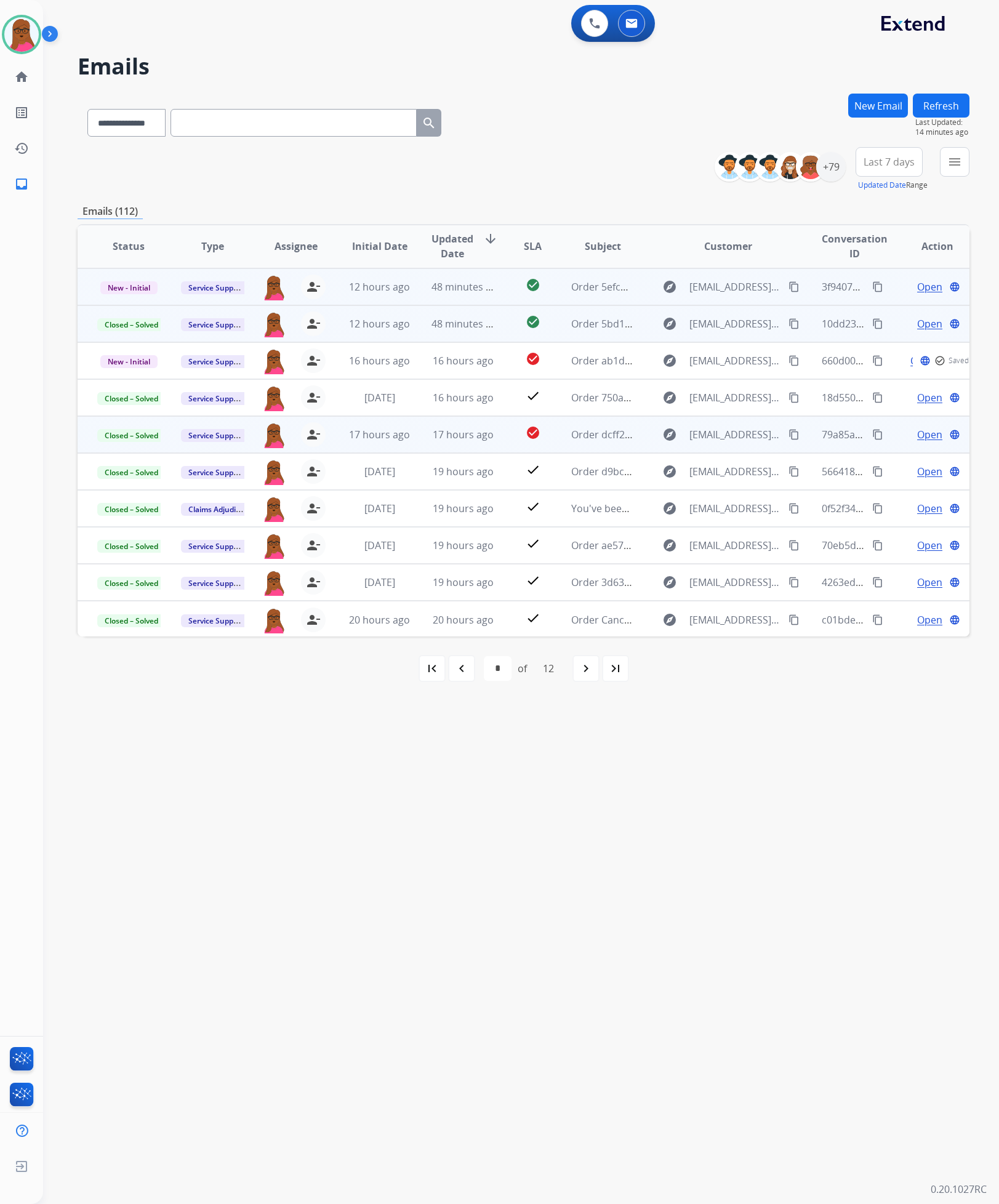
click at [920, 289] on span "Open" at bounding box center [930, 286] width 26 height 15
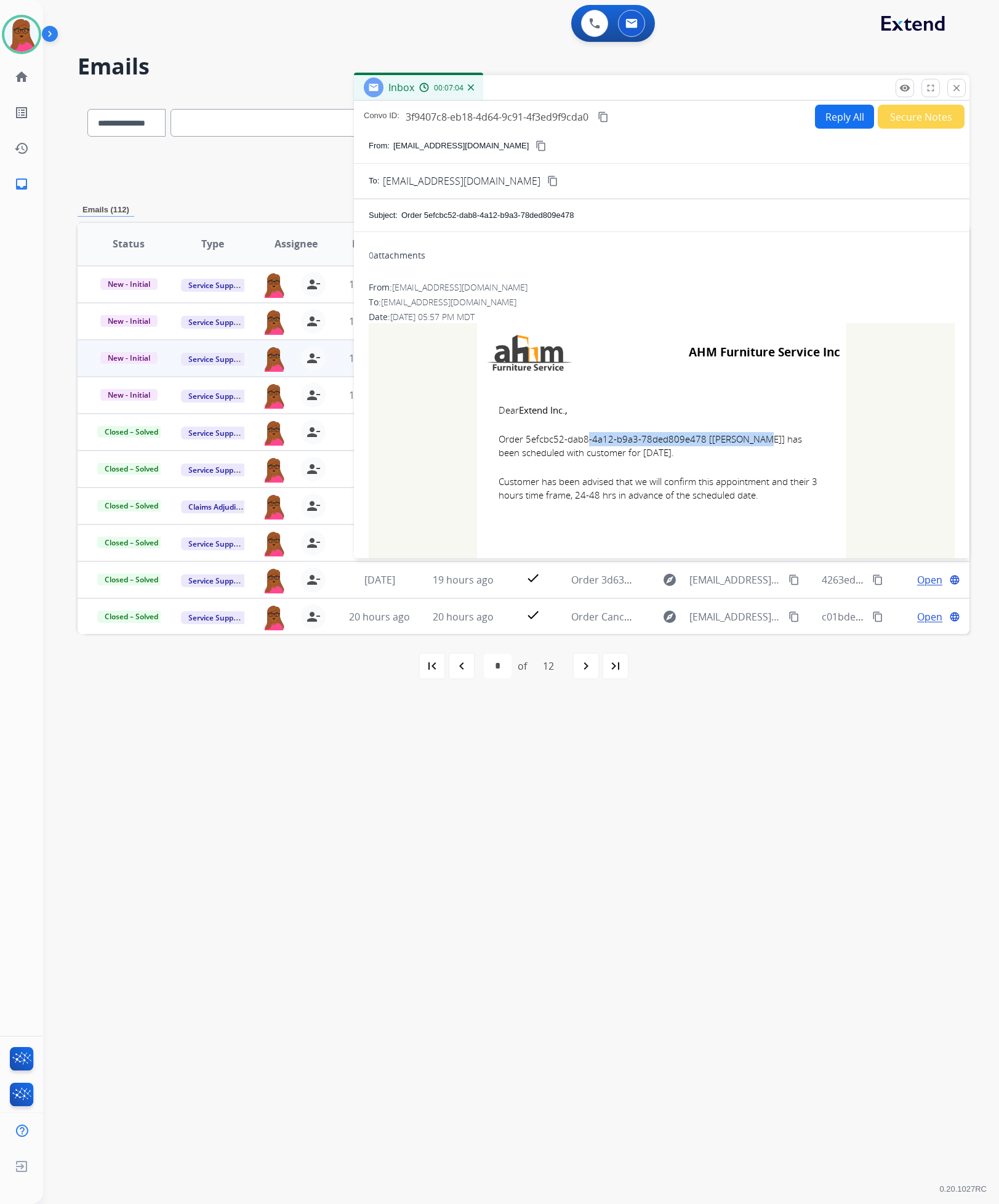
drag, startPoint x: 698, startPoint y: 445, endPoint x: 521, endPoint y: 439, distance: 177.1
click at [521, 439] on span "Order 5efcbc52-dab8-4a12-b9a3-78ded809e478 [[PERSON_NAME]] has been scheduled w…" at bounding box center [661, 446] width 327 height 28
copy span "5efcbc52-dab8-4a12-b9a3-78ded809e478"
drag, startPoint x: 499, startPoint y: 410, endPoint x: 617, endPoint y: 460, distance: 128.2
click at [617, 460] on td "Dear Extend Inc., Order 5efcbc52-dab8-4a12-b9a3-78ded809e478 [[PERSON_NAME]] ha…" at bounding box center [661, 460] width 369 height 157
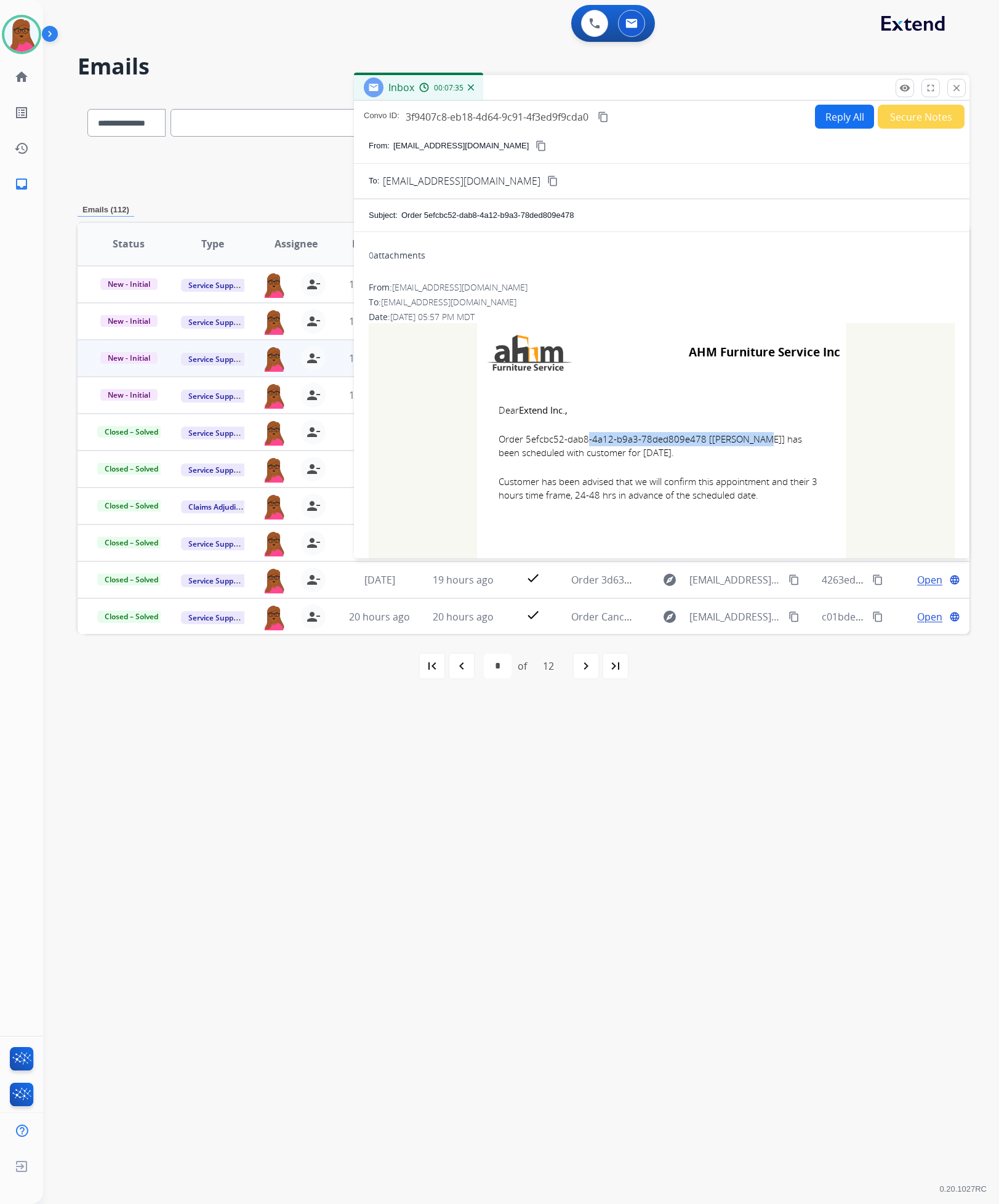
drag, startPoint x: 494, startPoint y: 405, endPoint x: 769, endPoint y: 498, distance: 290.3
click at [769, 498] on td "Dear Extend Inc., Order 5efcbc52-dab8-4a12-b9a3-78ded809e478 [[PERSON_NAME]] ha…" at bounding box center [661, 460] width 369 height 157
copy td "Dear Extend Inc., Order 5efcbc52-dab8-4a12-b9a3-78ded809e478 [[PERSON_NAME]] ha…"
click at [954, 81] on button "close Close" at bounding box center [957, 88] width 19 height 19
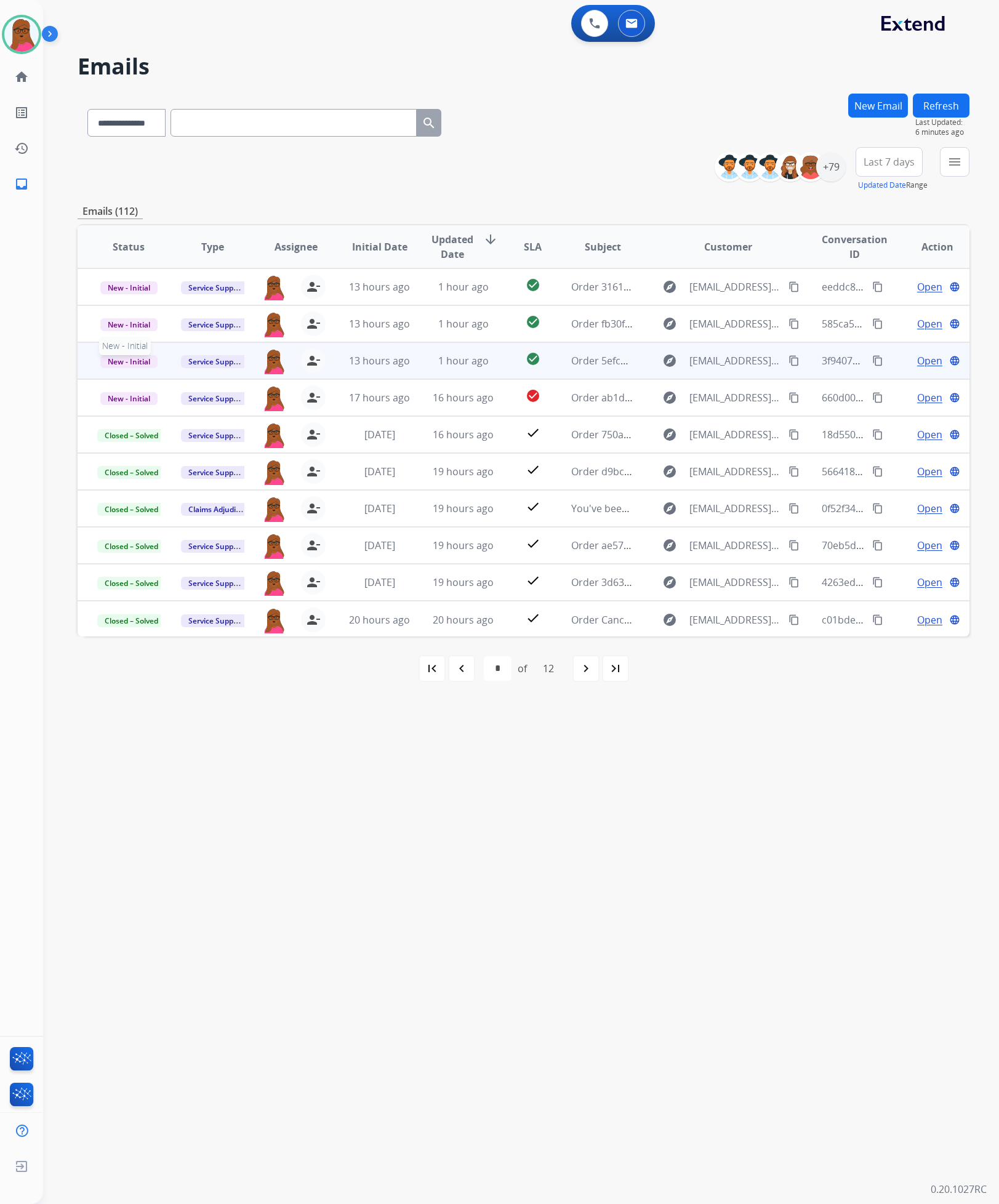
click at [118, 359] on span "New - Initial" at bounding box center [129, 361] width 57 height 13
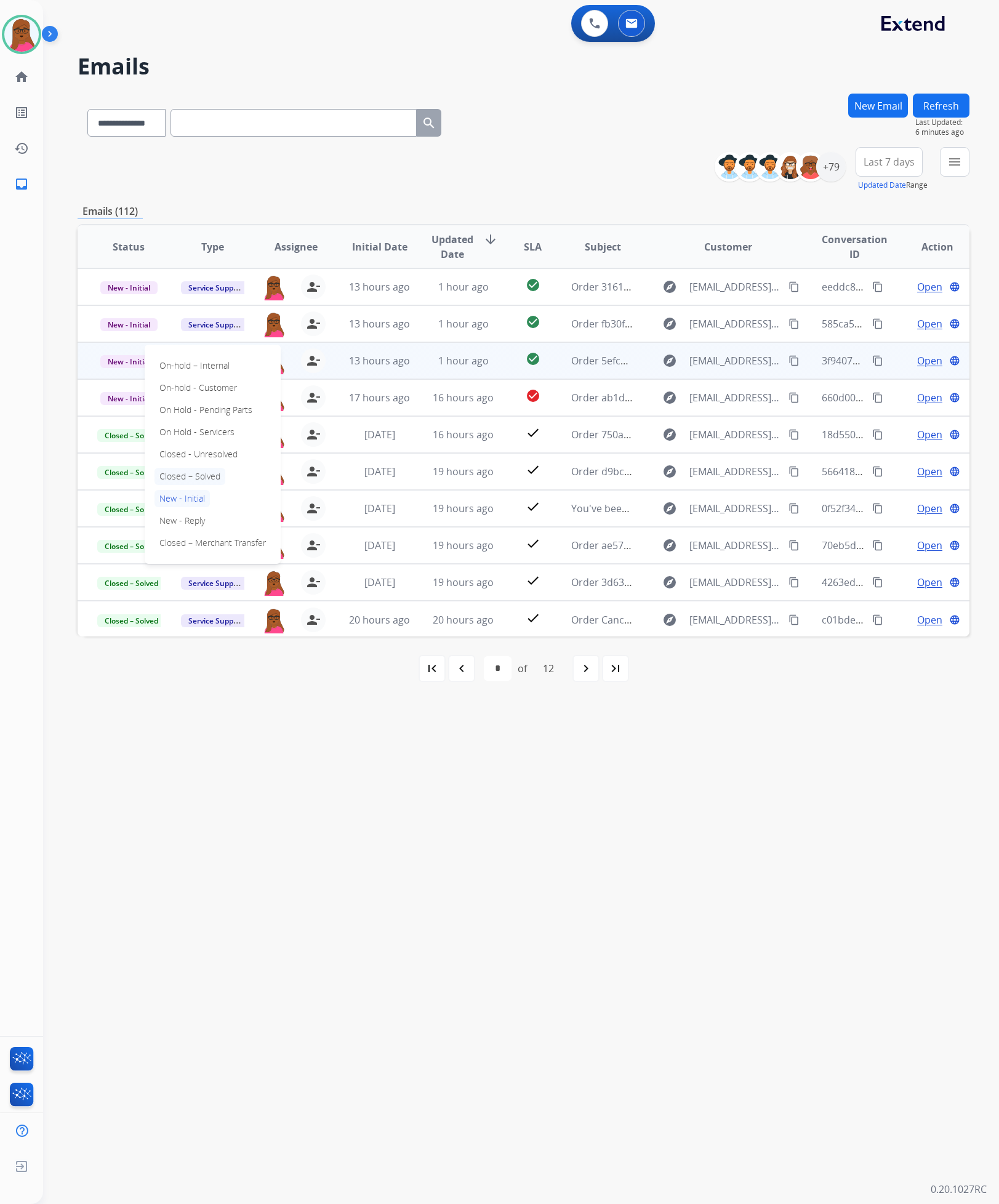
click at [220, 480] on p "Closed – Solved" at bounding box center [191, 476] width 71 height 17
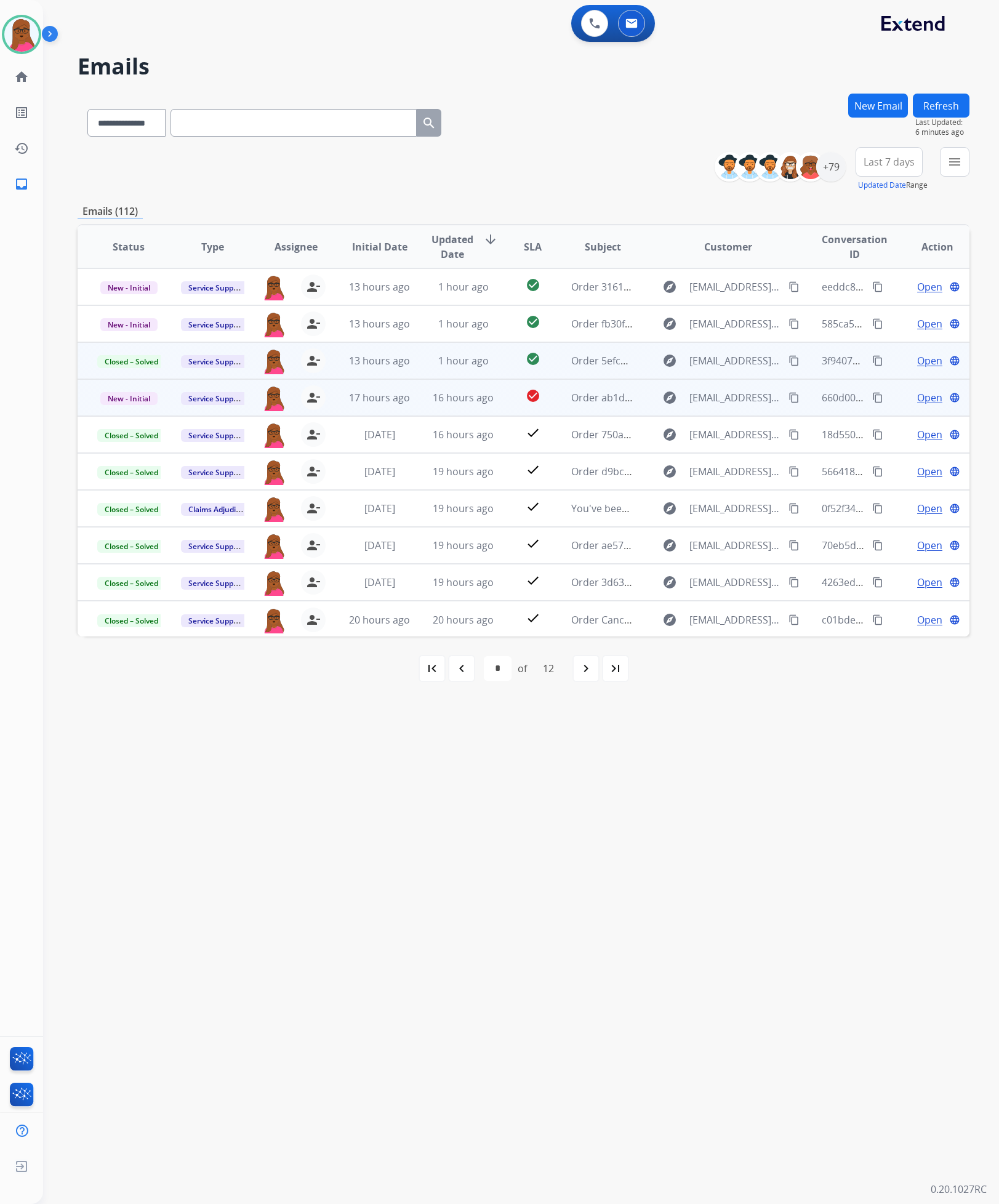
click at [924, 398] on span "Open" at bounding box center [930, 397] width 26 height 15
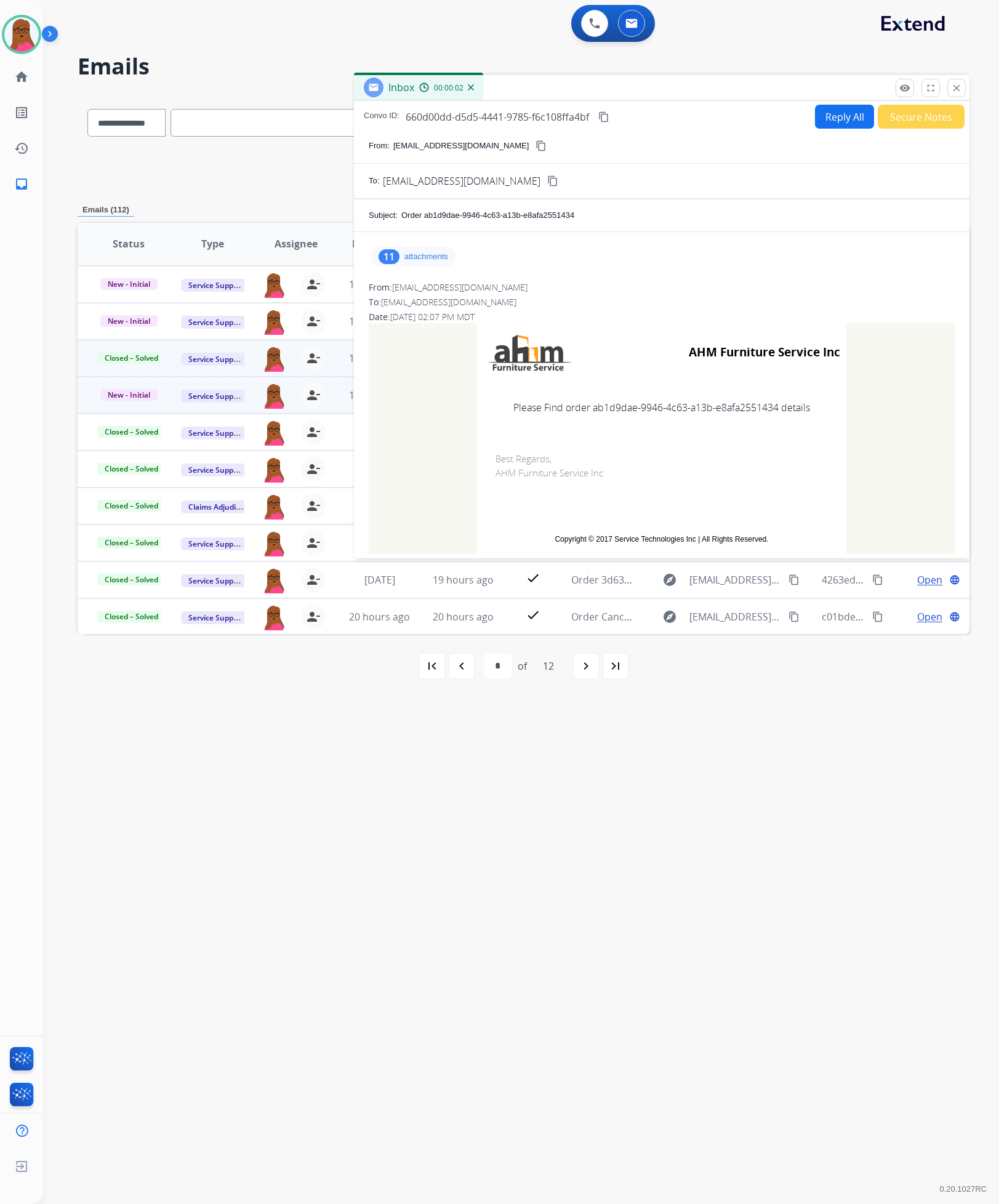
click at [395, 254] on div "11" at bounding box center [389, 257] width 21 height 15
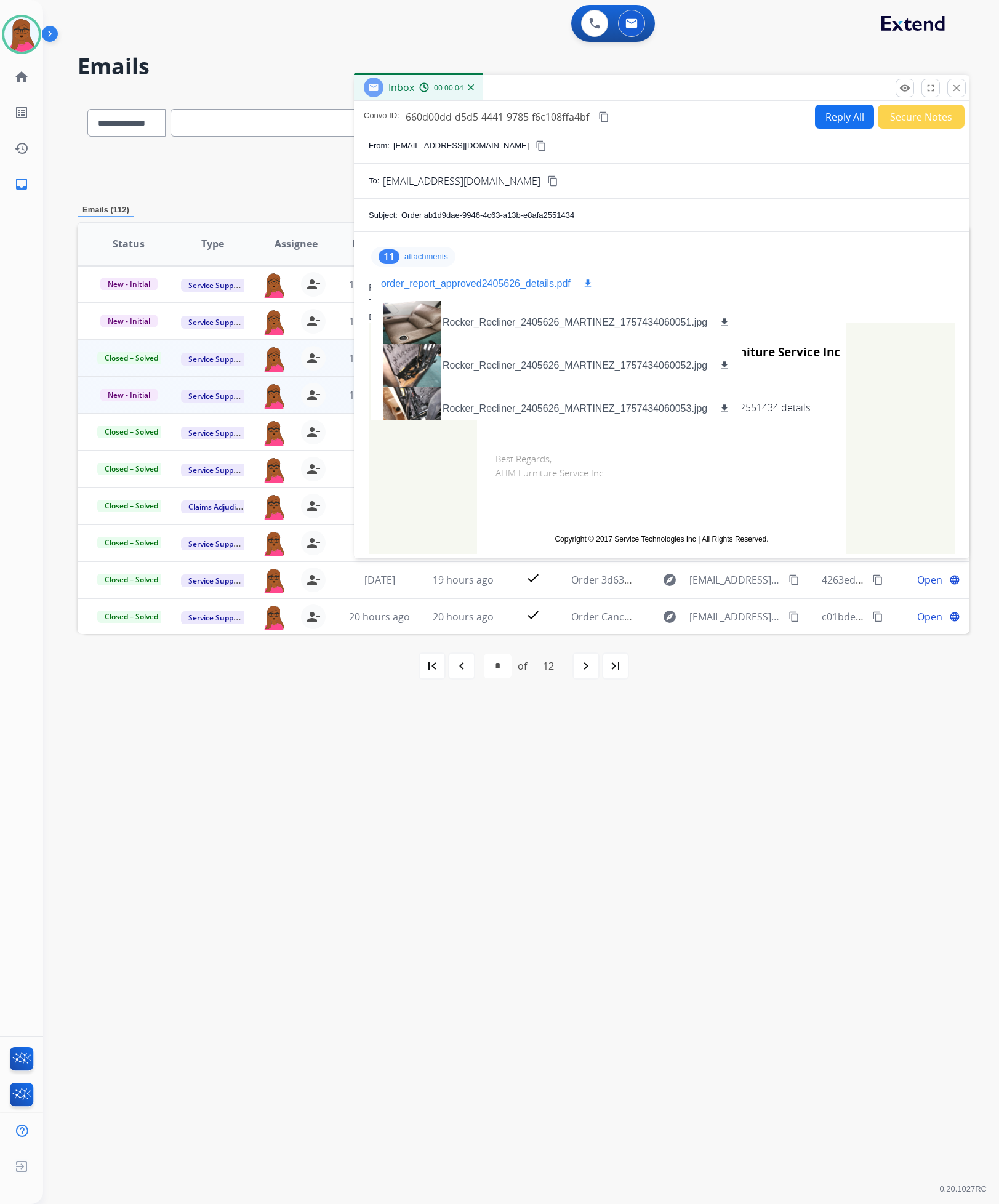
click at [576, 286] on div "order_report_approved2405626_details.pdf download" at bounding box center [488, 283] width 214 height 15
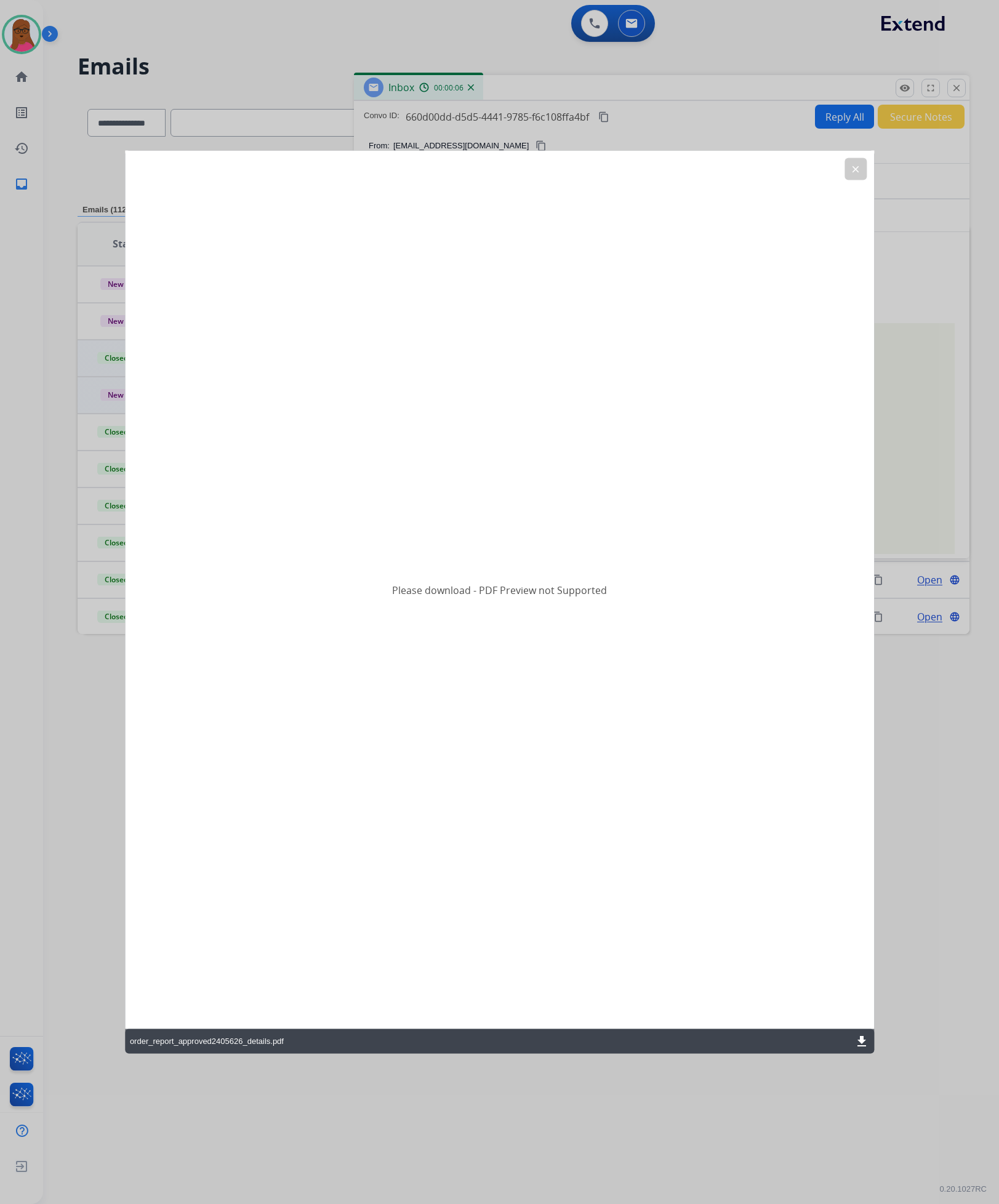
click at [856, 1040] on mat-icon "download" at bounding box center [862, 1041] width 15 height 15
click at [865, 173] on button "clear" at bounding box center [856, 169] width 22 height 22
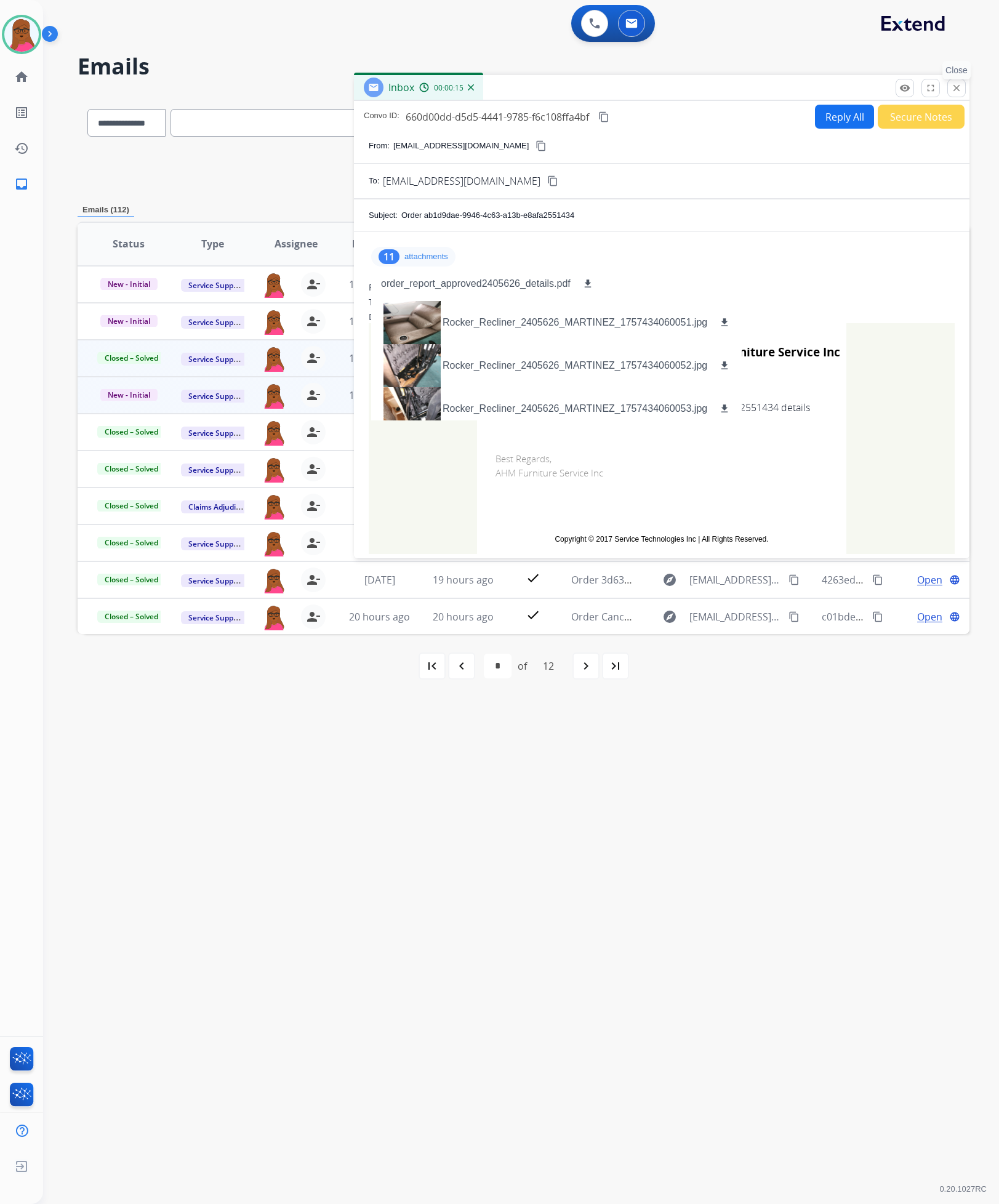
click at [959, 88] on mat-icon "close" at bounding box center [957, 88] width 11 height 11
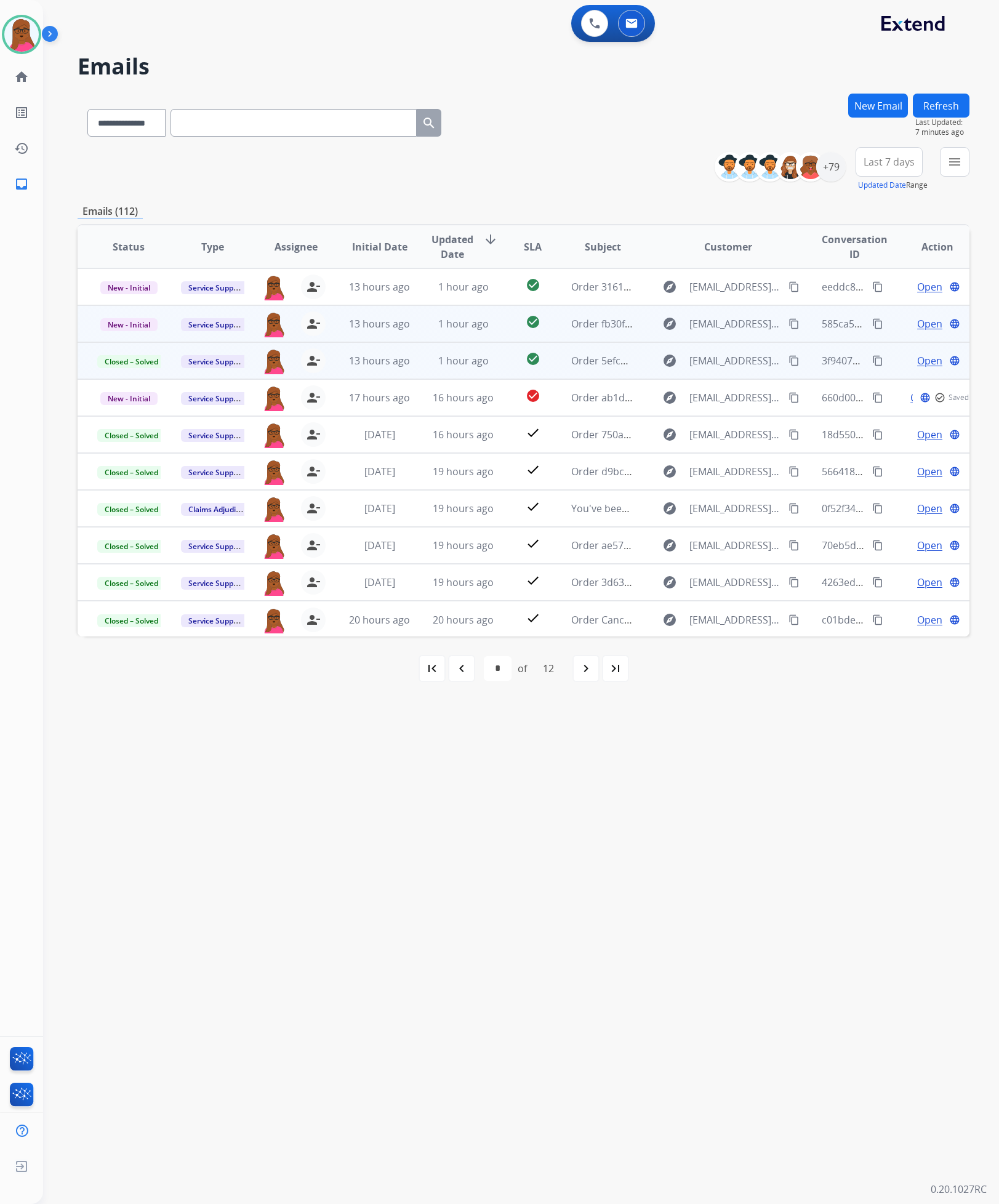
click at [917, 320] on span "Open" at bounding box center [930, 324] width 26 height 15
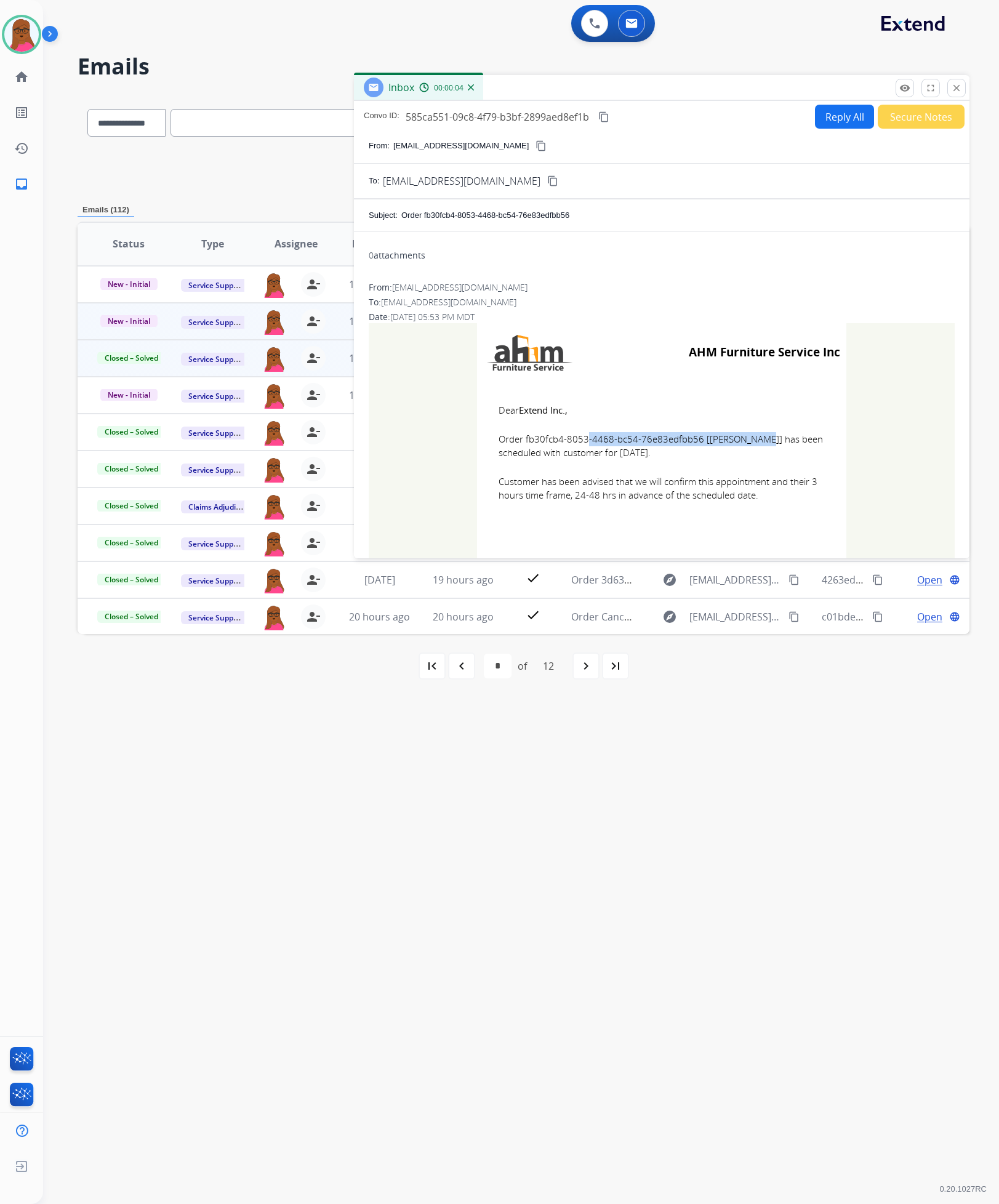
drag, startPoint x: 697, startPoint y: 445, endPoint x: 521, endPoint y: 441, distance: 176.0
click at [521, 441] on span "Order fb30fcb4-8053-4468-bc54-76e83edfbb56 [[PERSON_NAME]] has been scheduled w…" at bounding box center [661, 446] width 327 height 28
copy span "fb30fcb4-8053-4468-bc54-76e83edfbb56"
drag, startPoint x: 494, startPoint y: 402, endPoint x: 778, endPoint y: 494, distance: 298.5
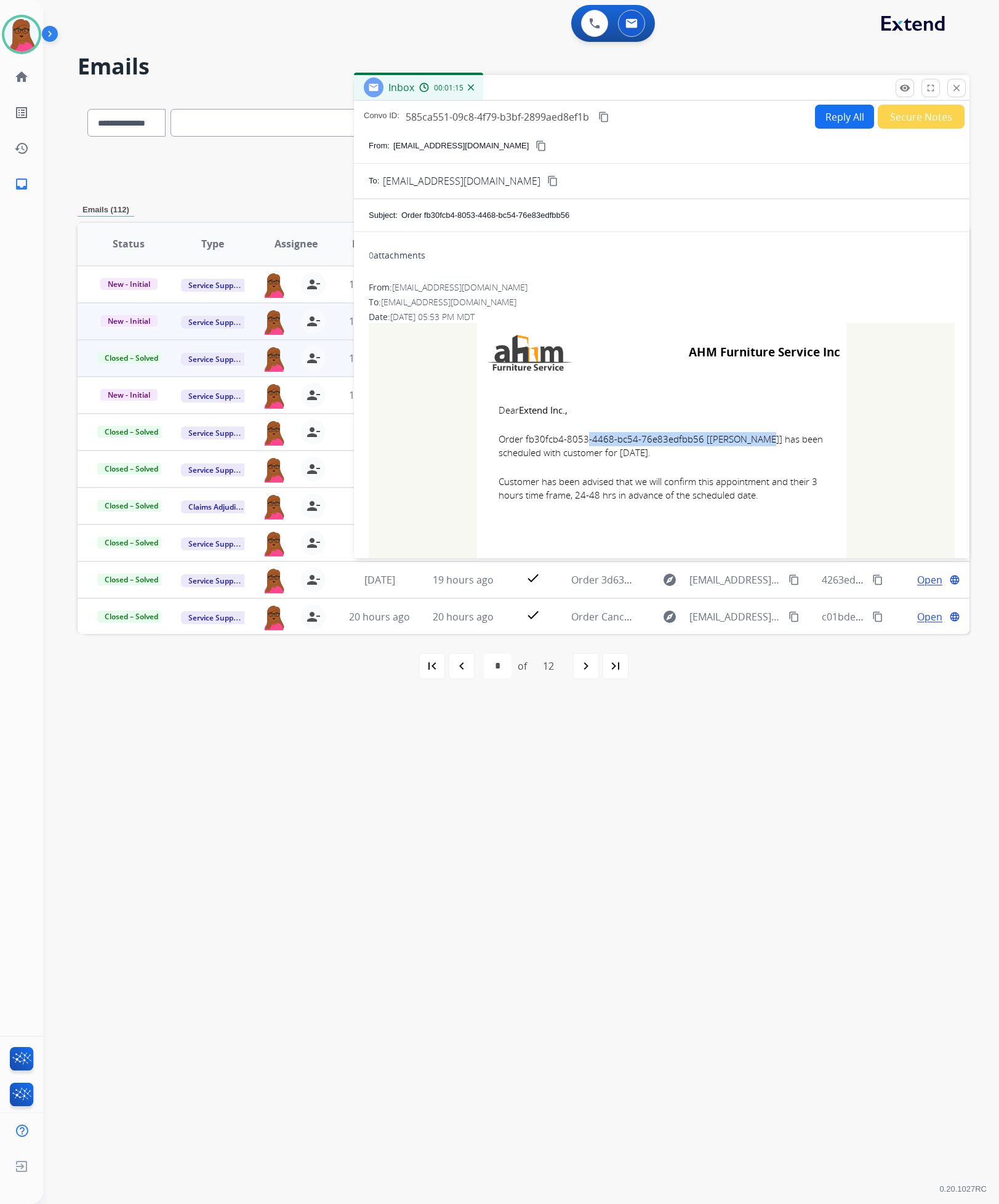
click at [778, 494] on td "Dear Extend Inc., Order fb30fcb4-8053-4468-bc54-76e83edfbb56 [[PERSON_NAME]] ha…" at bounding box center [661, 460] width 369 height 157
copy td "Dear Extend Inc., Order fb30fcb4-8053-4468-bc54-76e83edfbb56 [[PERSON_NAME]] ha…"
click at [952, 84] on mat-icon "close" at bounding box center [957, 88] width 11 height 11
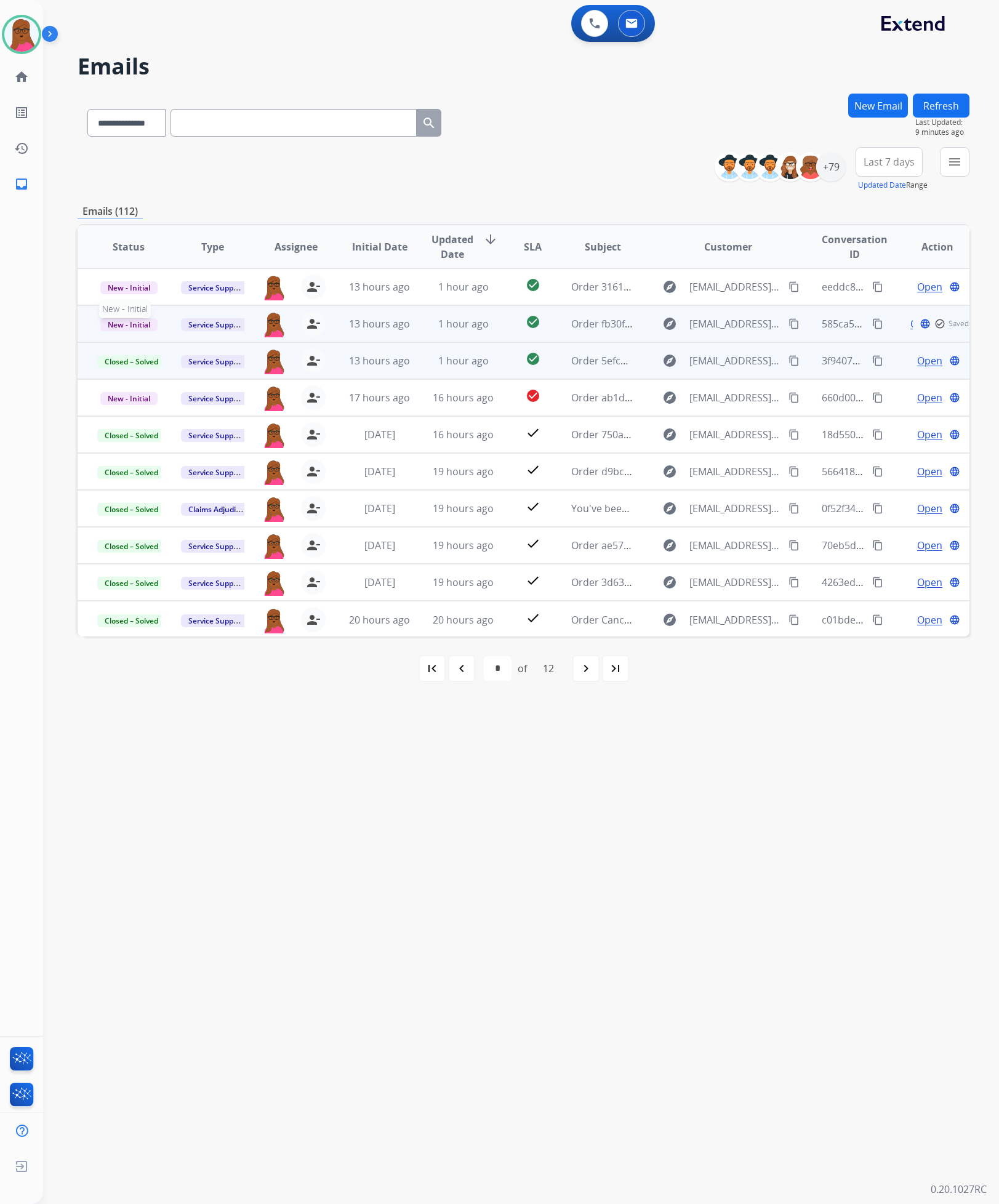
click at [129, 320] on span "New - Initial" at bounding box center [129, 324] width 57 height 13
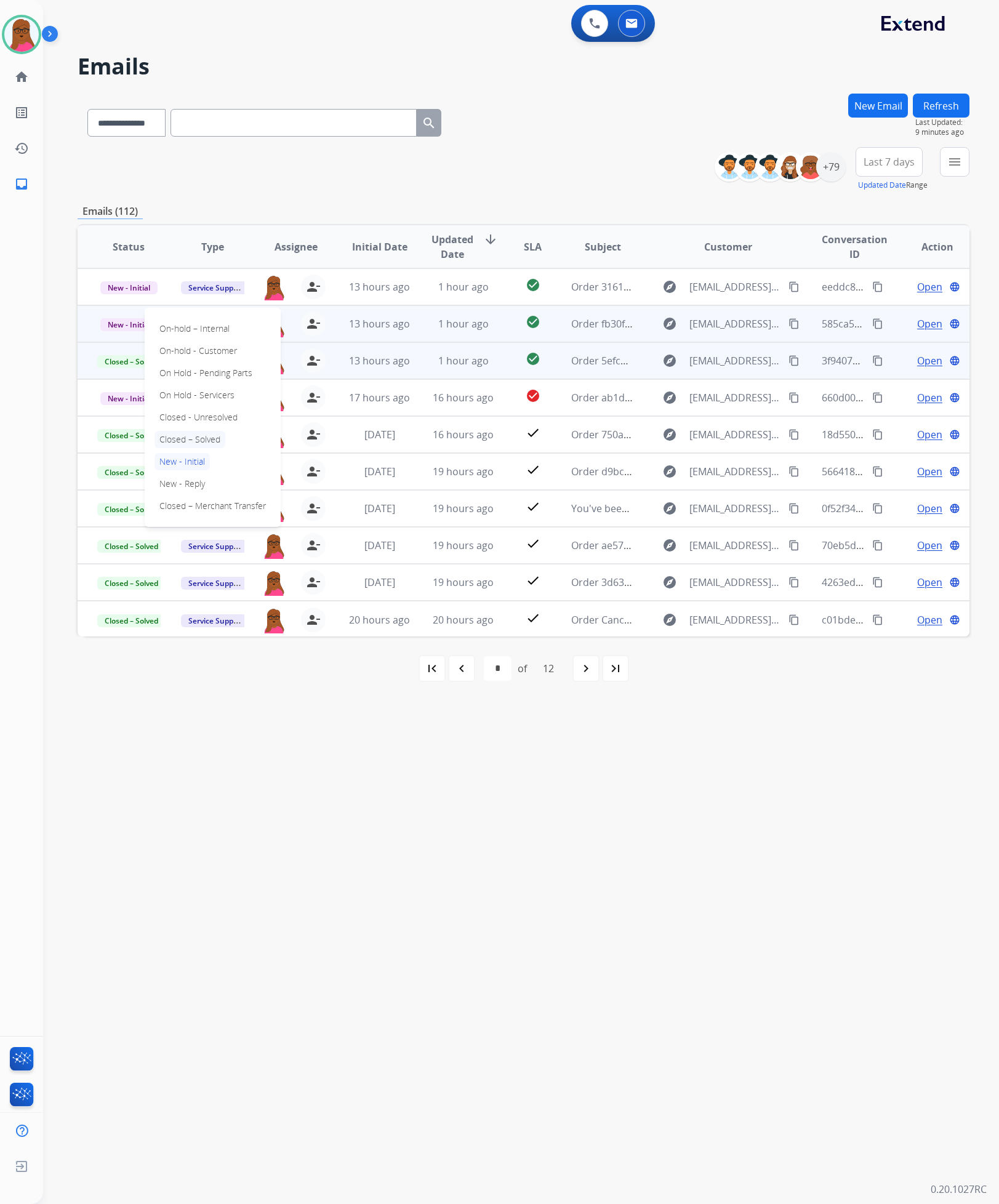
click at [203, 434] on p "Closed – Solved" at bounding box center [191, 439] width 71 height 17
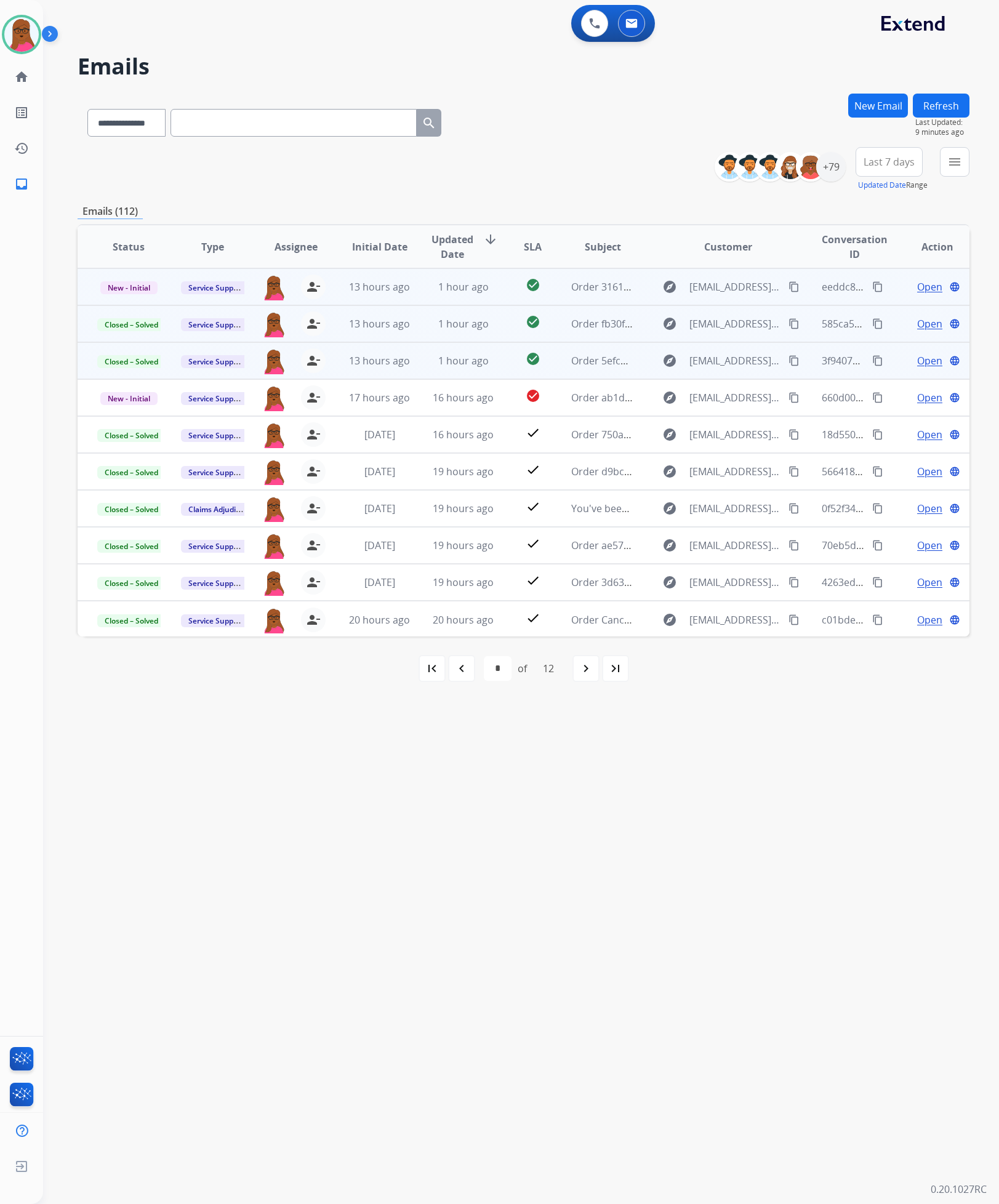
click at [922, 282] on span "Open" at bounding box center [930, 286] width 26 height 15
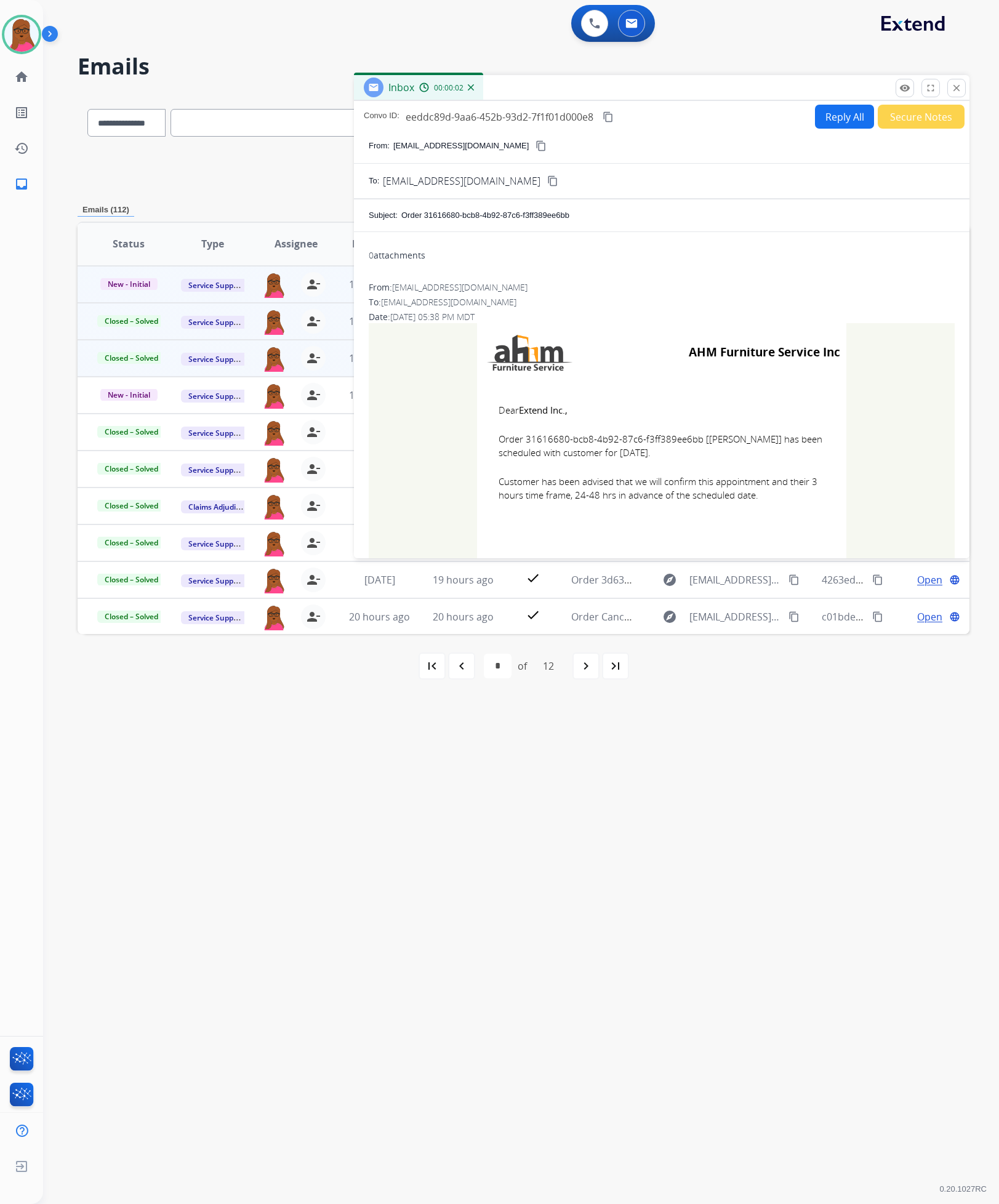
click at [689, 442] on span "Order 31616680-bcb8-4b92-87c6-f3ff389ee6bb [[PERSON_NAME]] has been scheduled w…" at bounding box center [661, 446] width 327 height 28
drag, startPoint x: 693, startPoint y: 442, endPoint x: 523, endPoint y: 440, distance: 170.0
click at [523, 440] on span "Order 31616680-bcb8-4b92-87c6-f3ff389ee6bb [[PERSON_NAME]] has been scheduled w…" at bounding box center [661, 446] width 327 height 28
copy span "31616680-bcb8-4b92-87c6-f3ff389ee6bb"
drag, startPoint x: 498, startPoint y: 412, endPoint x: 791, endPoint y: 504, distance: 307.1
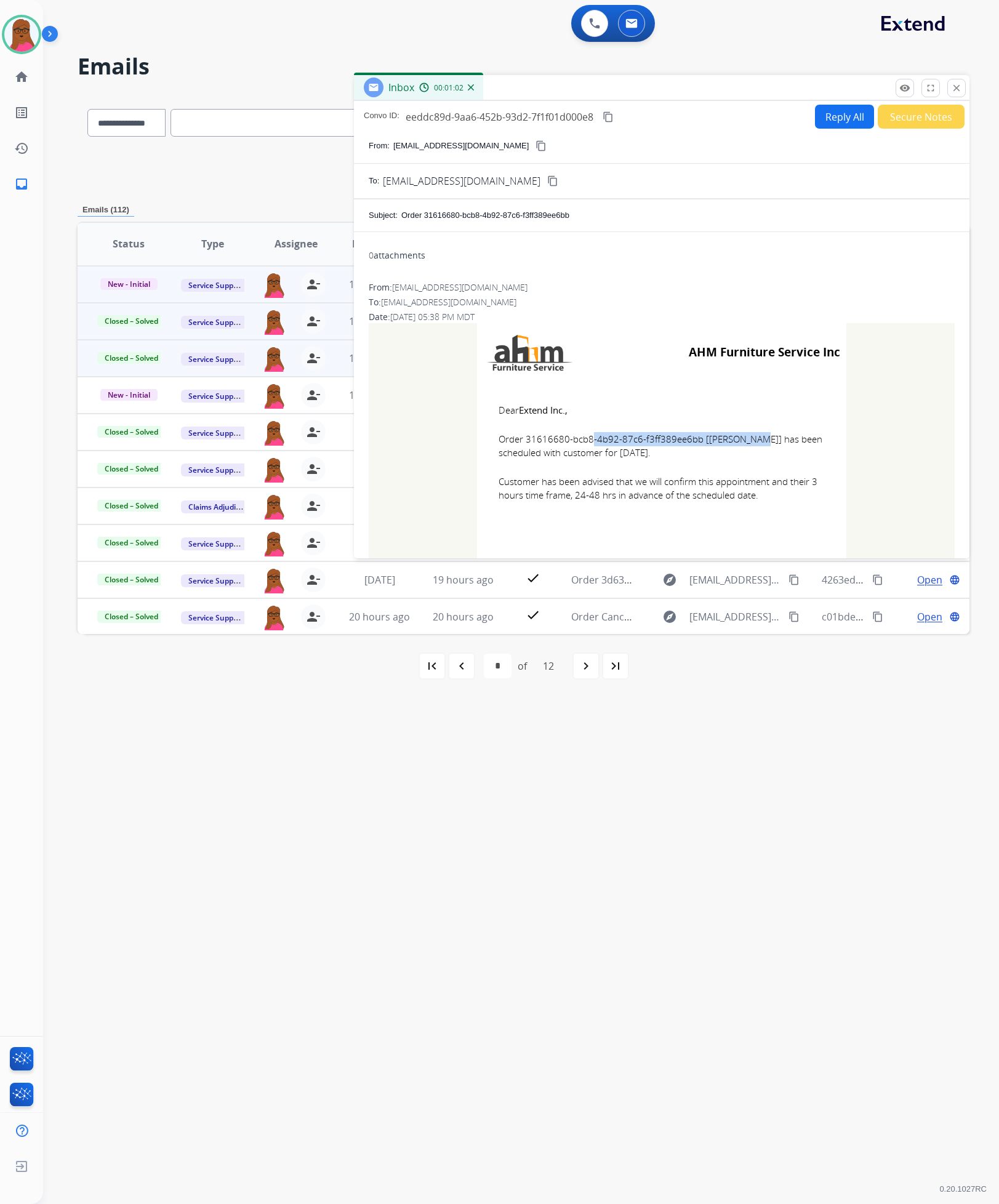
click at [791, 504] on td "Dear Extend Inc., Order 31616680-bcb8-4b92-87c6-f3ff389ee6bb [[PERSON_NAME]] ha…" at bounding box center [661, 460] width 369 height 157
copy td "Dear Extend Inc., Order 31616680-bcb8-4b92-87c6-f3ff389ee6bb [[PERSON_NAME]] ha…"
drag, startPoint x: 956, startPoint y: 89, endPoint x: 931, endPoint y: 104, distance: 29.2
click at [956, 88] on mat-icon "close" at bounding box center [957, 88] width 11 height 11
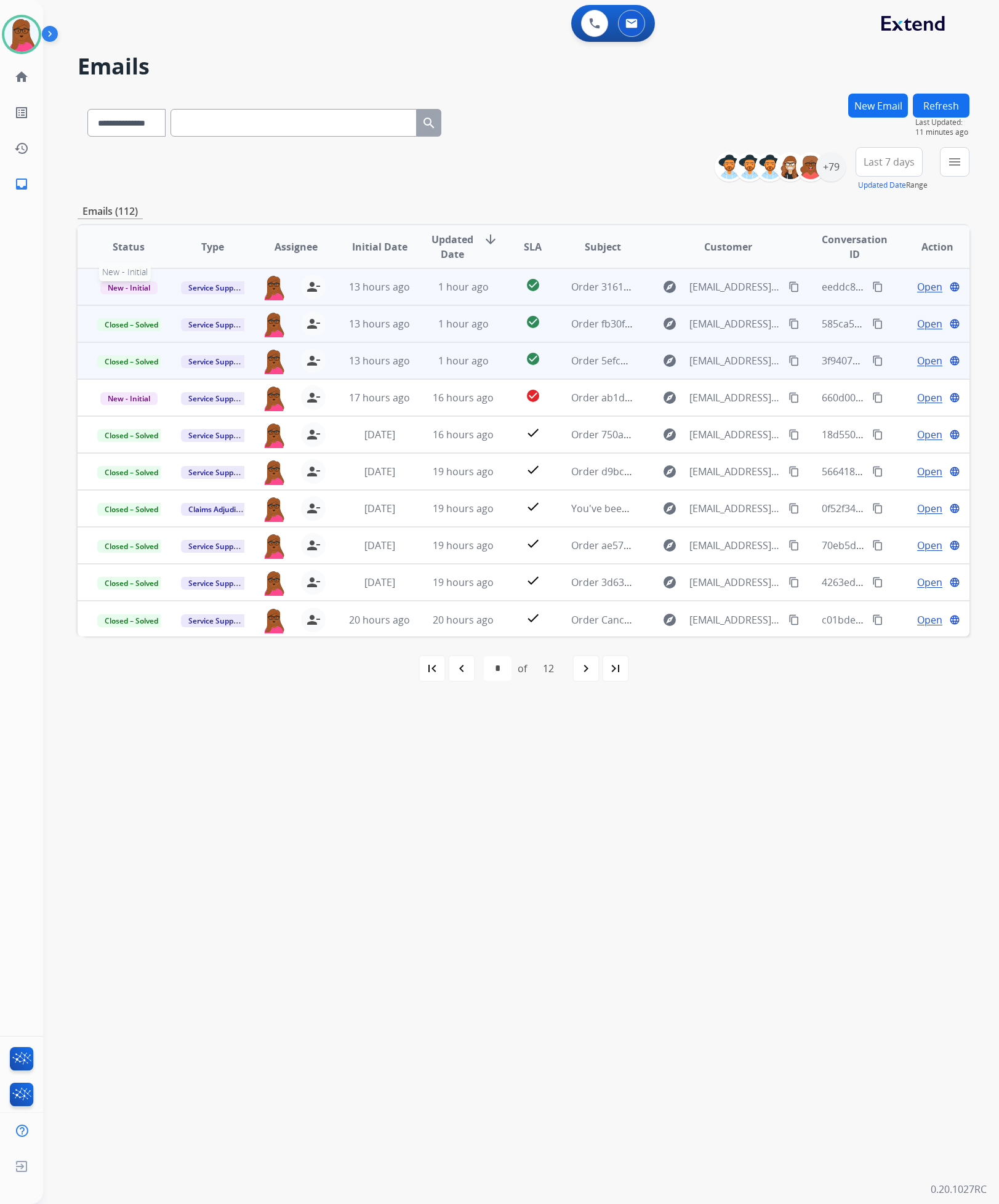
click at [120, 288] on span "New - Initial" at bounding box center [129, 287] width 57 height 13
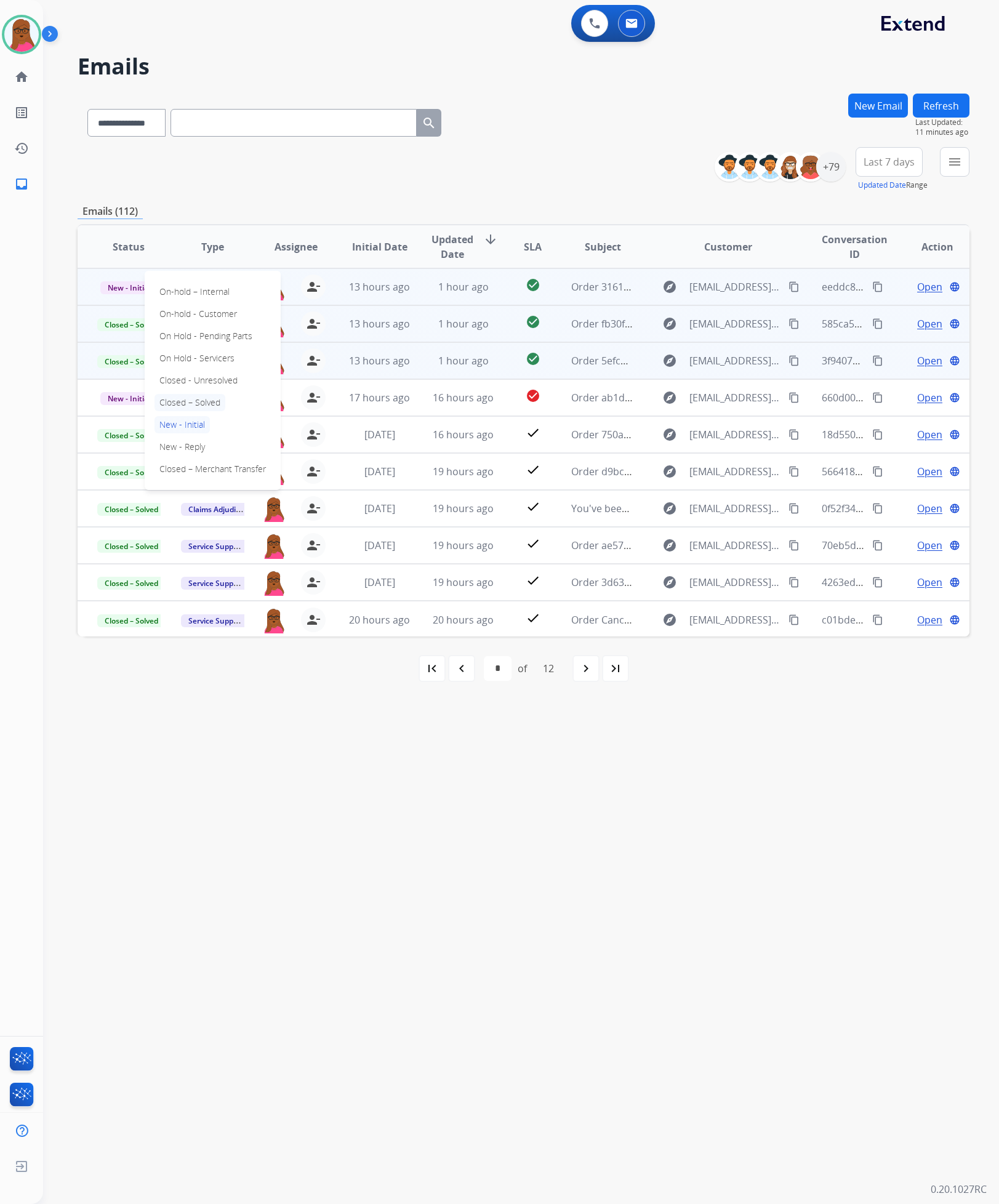
click at [188, 401] on p "Closed – Solved" at bounding box center [191, 402] width 71 height 17
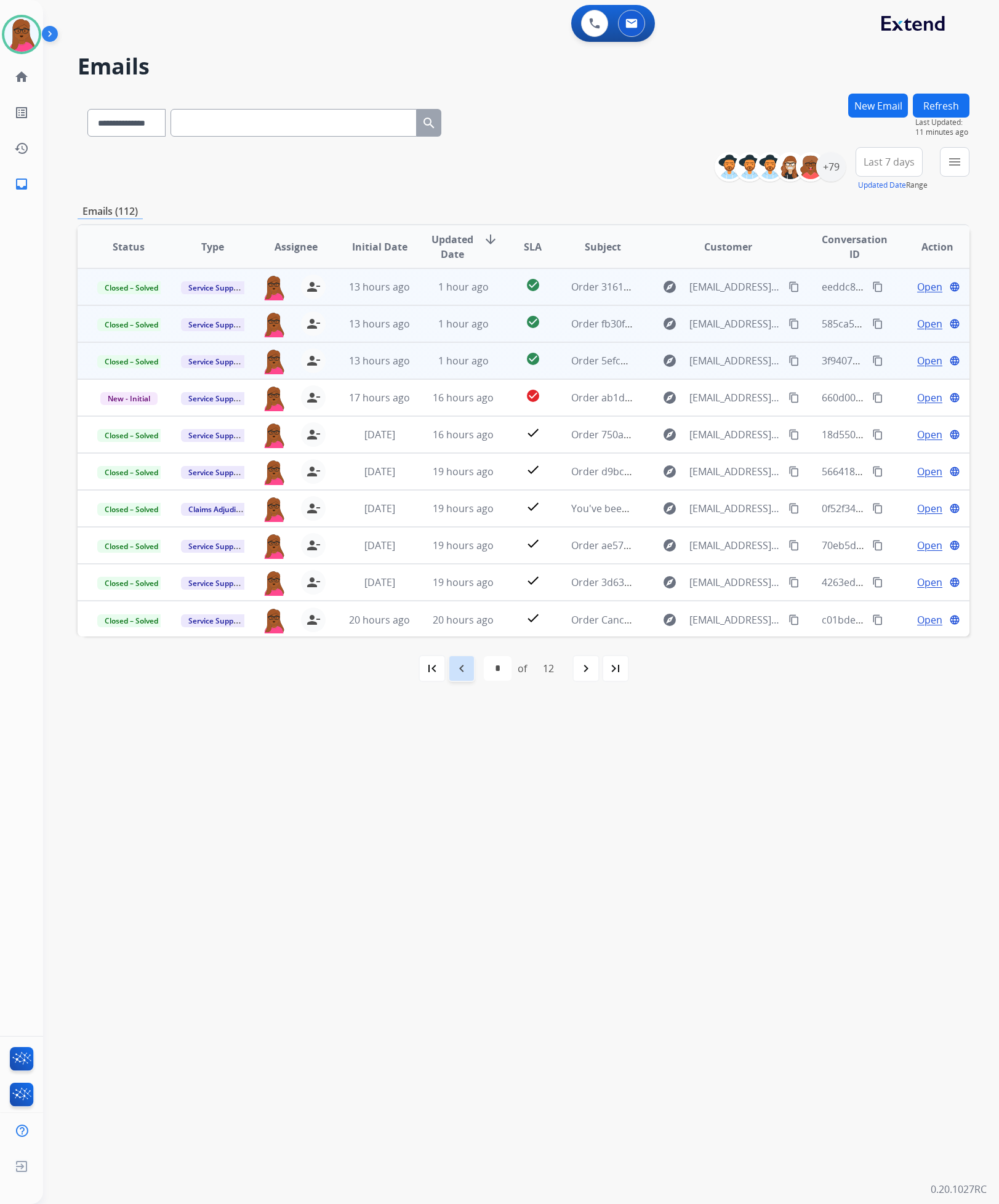
click at [466, 669] on mat-icon "navigate_before" at bounding box center [461, 668] width 15 height 15
select select "*"
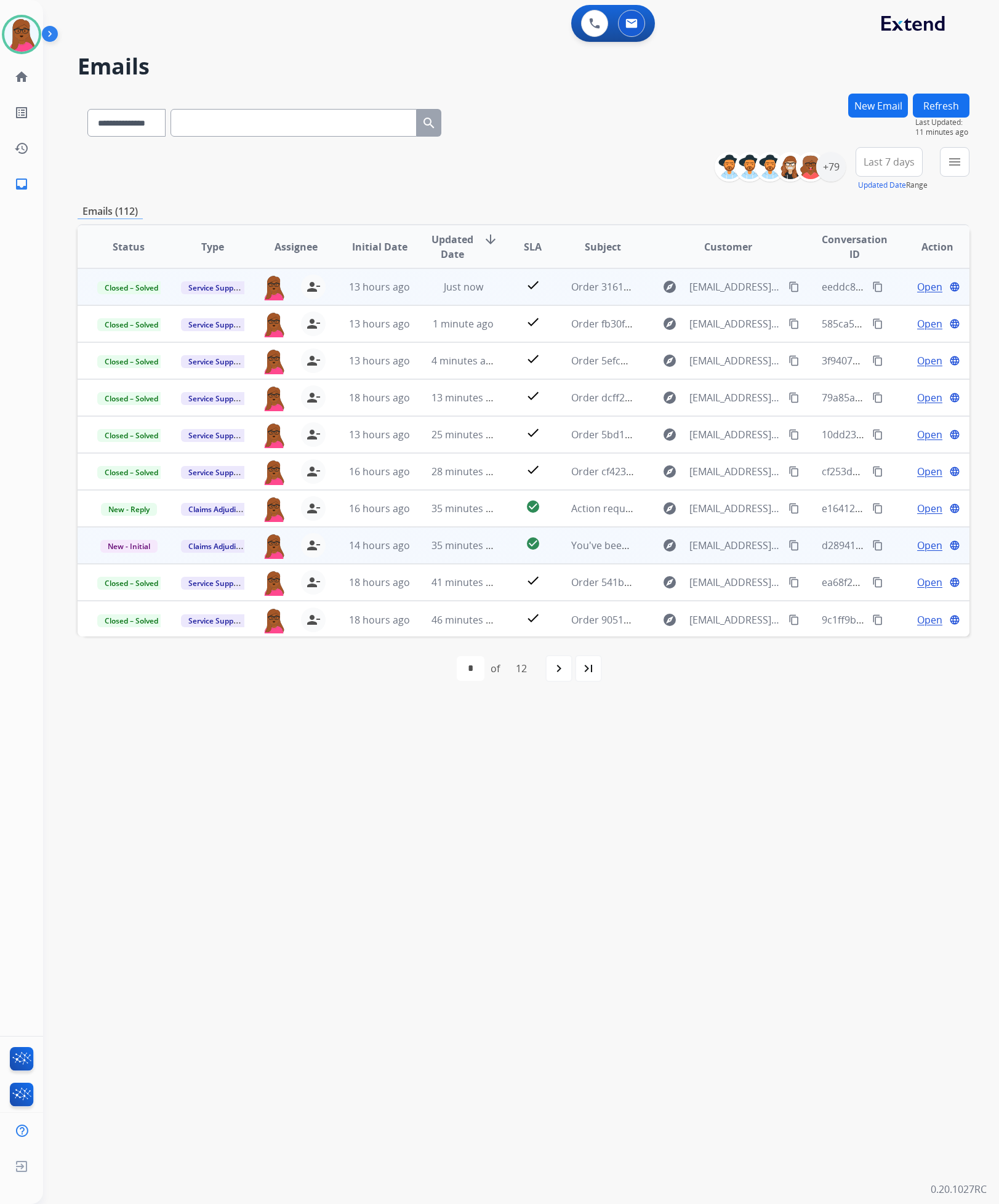
click at [928, 547] on span "Open" at bounding box center [930, 545] width 26 height 15
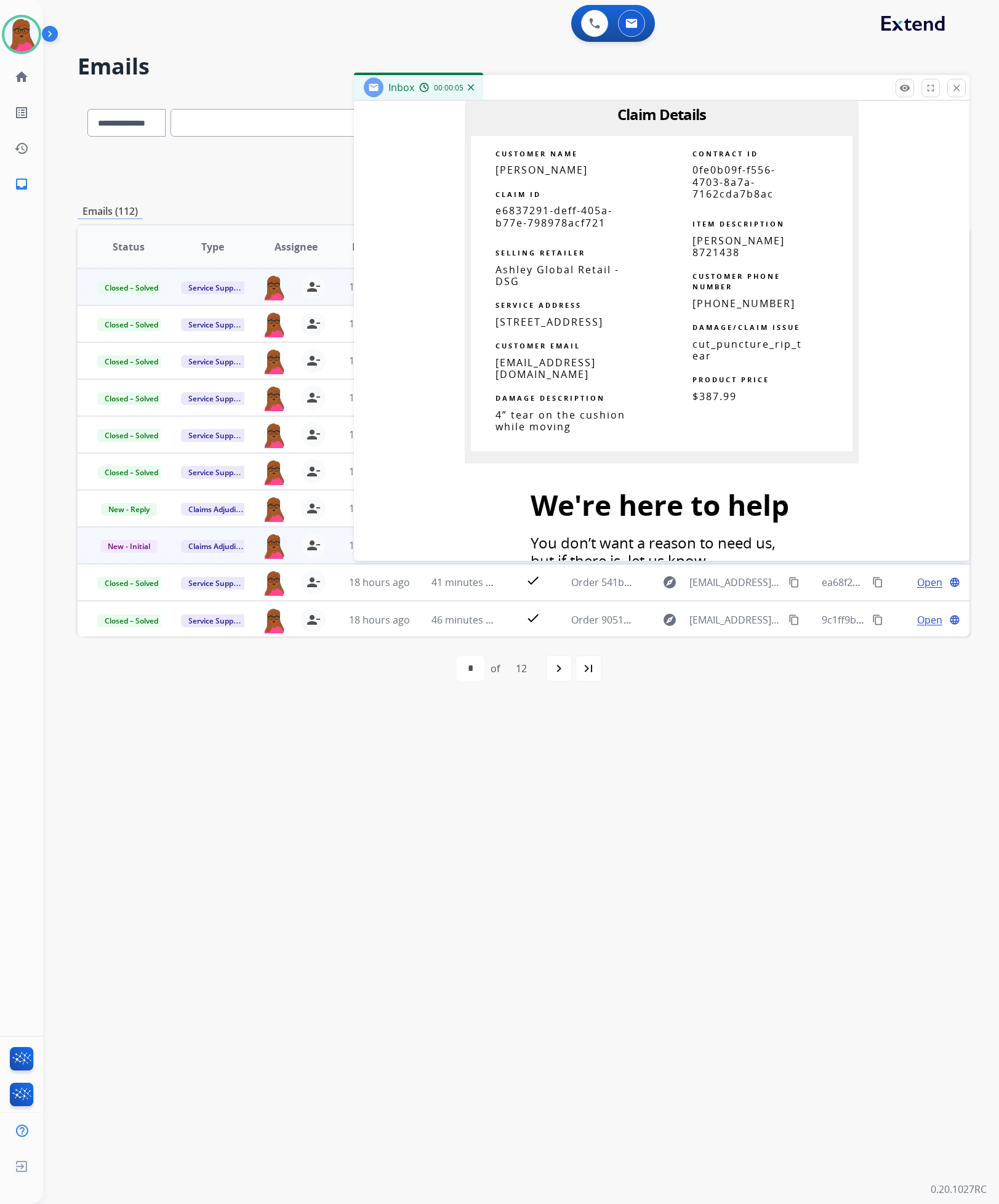
scroll to position [738, 0]
click at [552, 216] on span "e6837291-deff-405a-b77e-798978acf721" at bounding box center [554, 215] width 117 height 26
drag, startPoint x: 767, startPoint y: 912, endPoint x: 765, endPoint y: 905, distance: 7.3
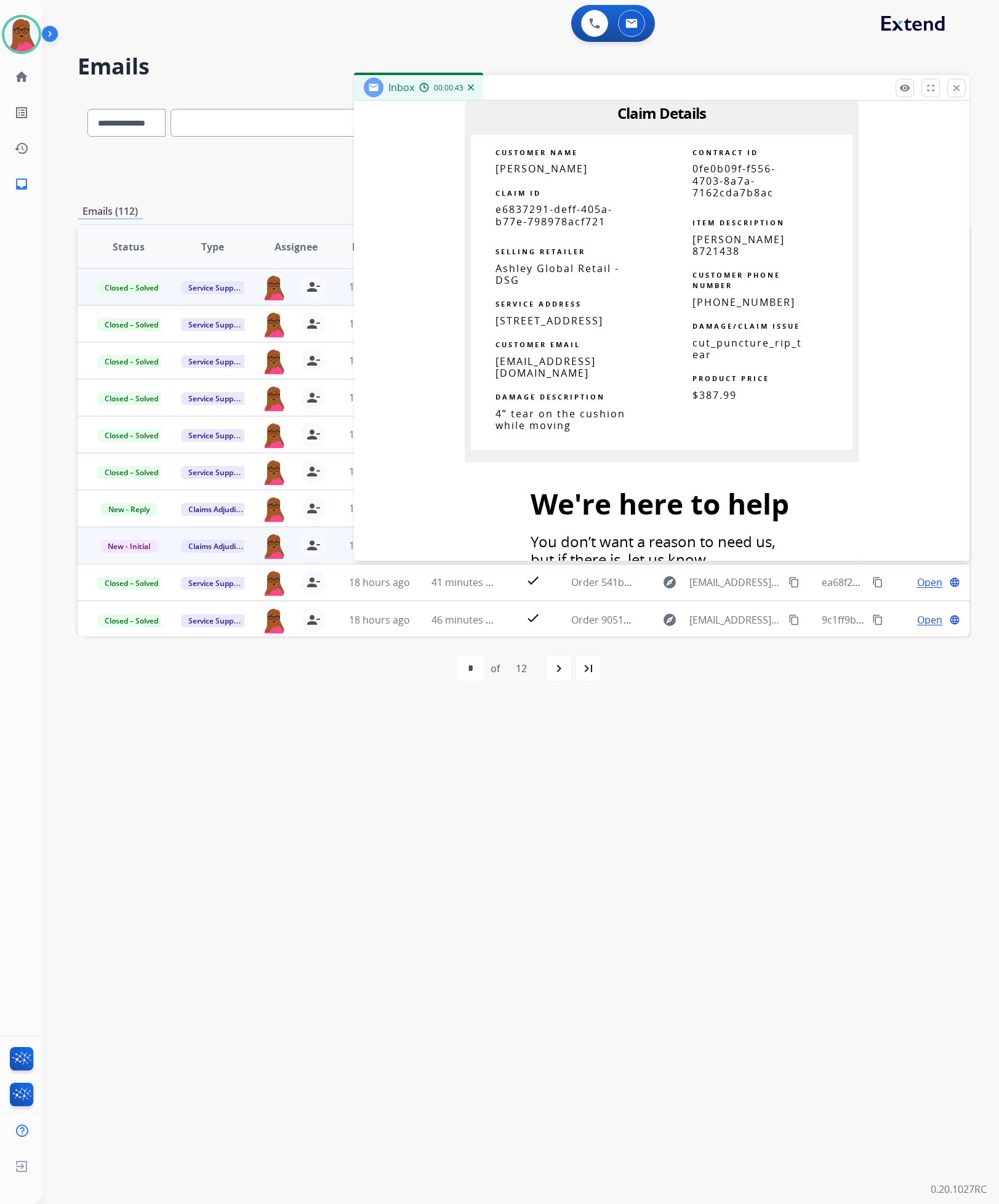
click at [765, 911] on div "**********" at bounding box center [506, 624] width 927 height 1160
click at [954, 91] on mat-icon "close" at bounding box center [957, 88] width 11 height 11
